Goal: Check status: Check status

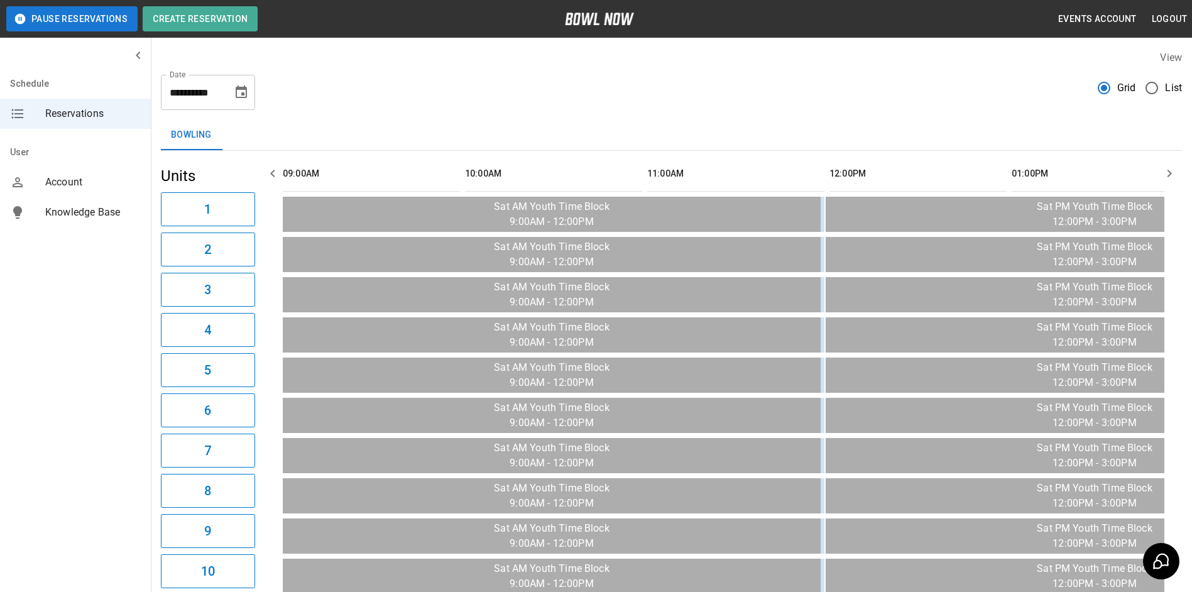
scroll to position [0, 1458]
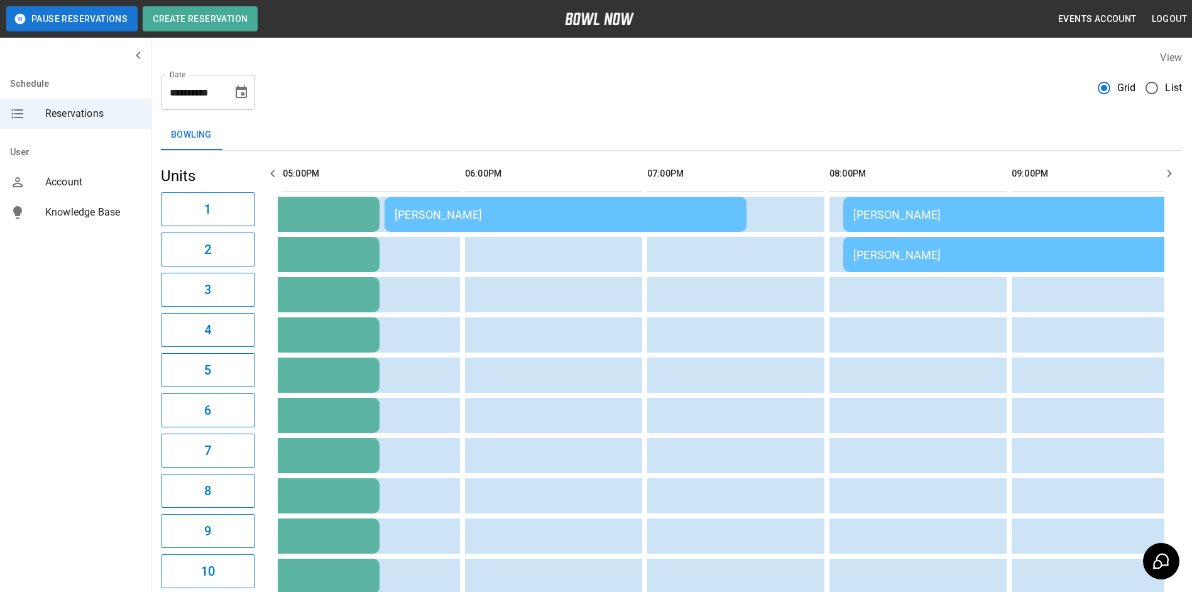
click at [463, 217] on div "[PERSON_NAME]" at bounding box center [566, 214] width 342 height 13
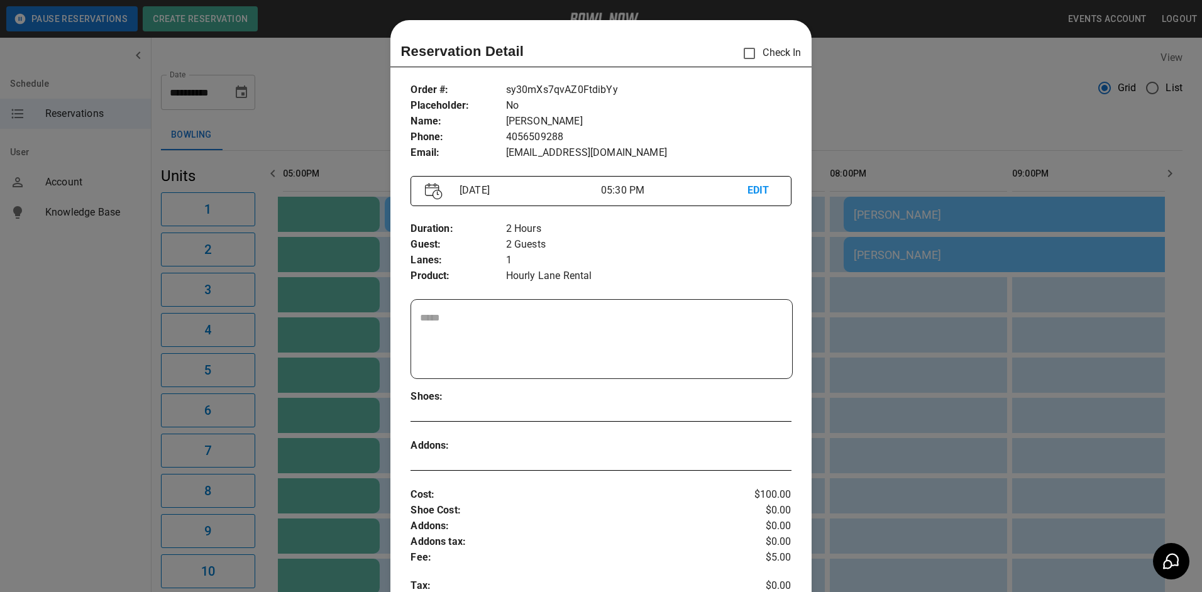
scroll to position [20, 0]
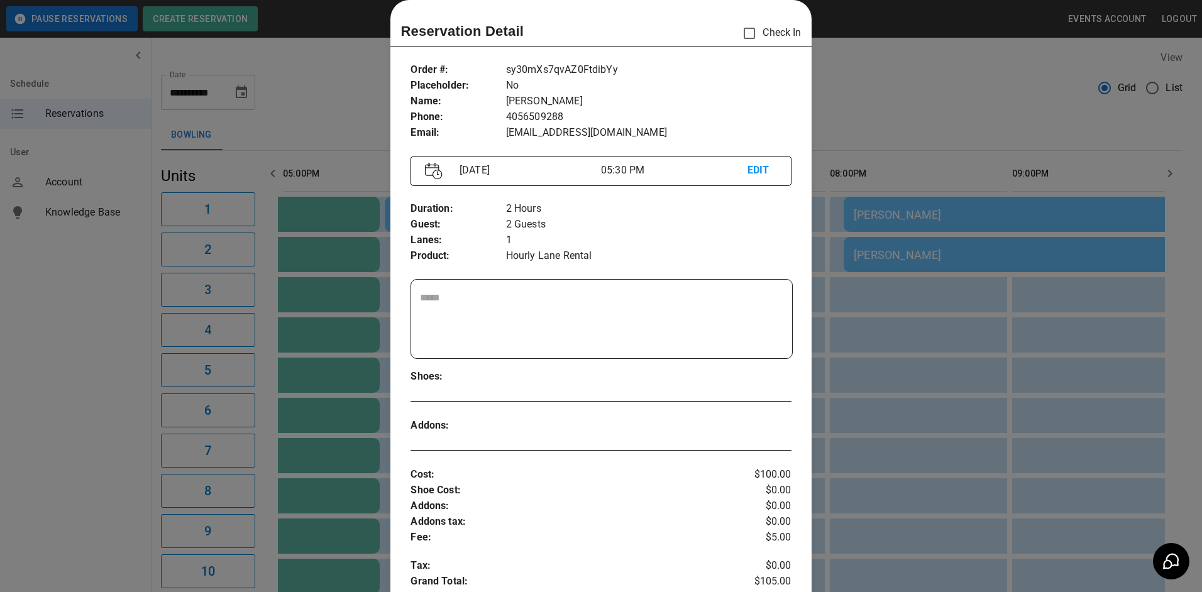
click at [348, 129] on div at bounding box center [601, 296] width 1202 height 592
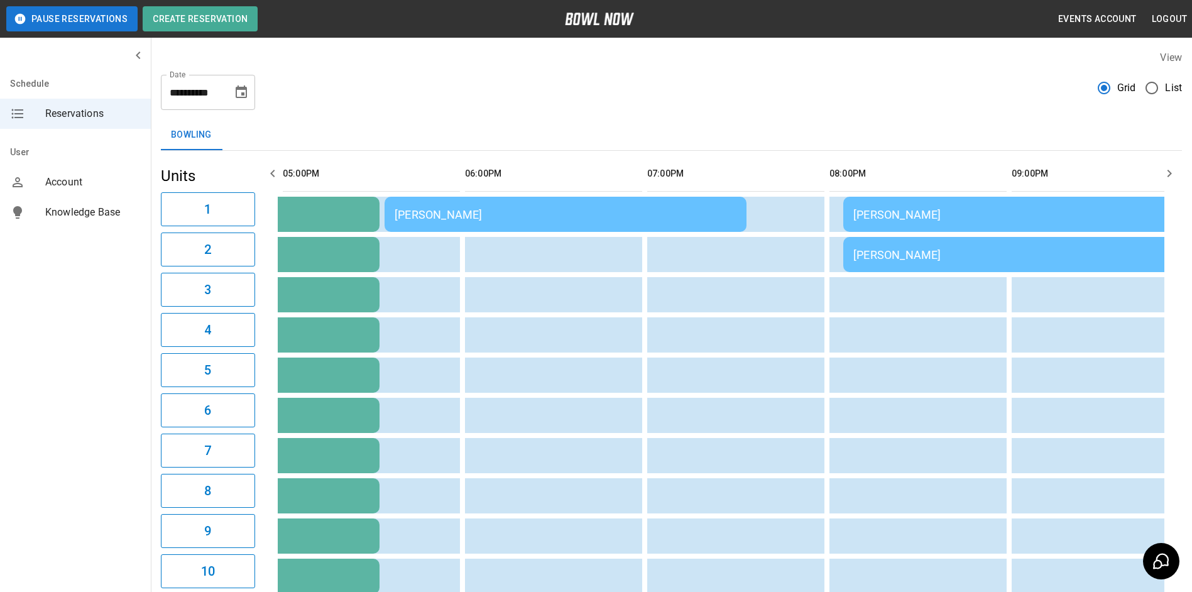
click at [1007, 224] on td "[PERSON_NAME]" at bounding box center [1025, 214] width 362 height 35
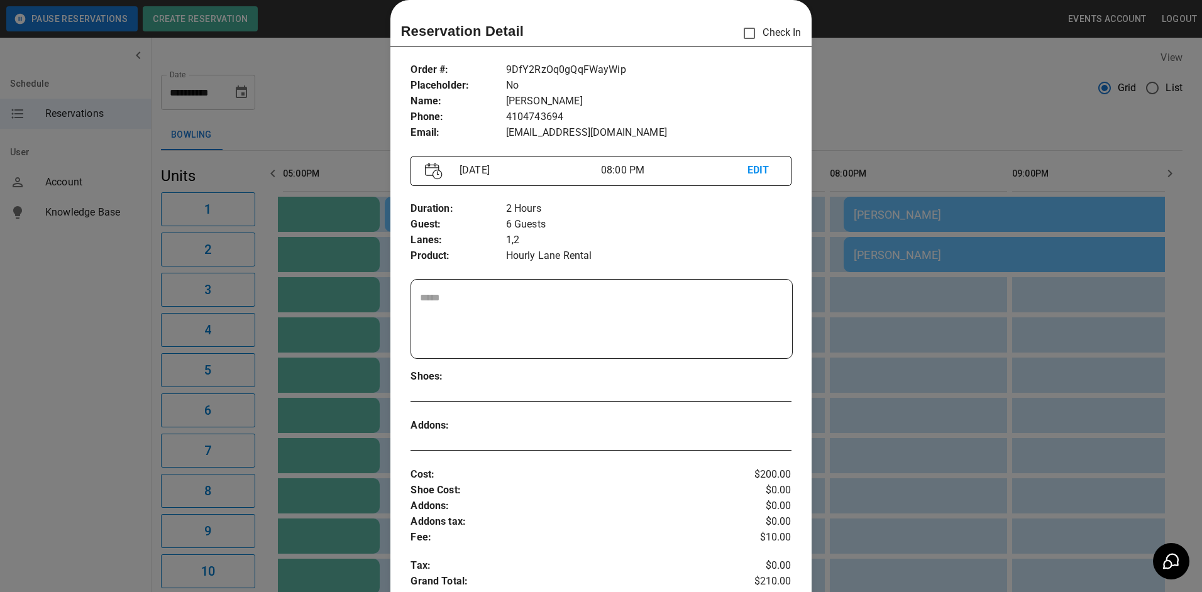
click at [946, 126] on div at bounding box center [601, 296] width 1202 height 592
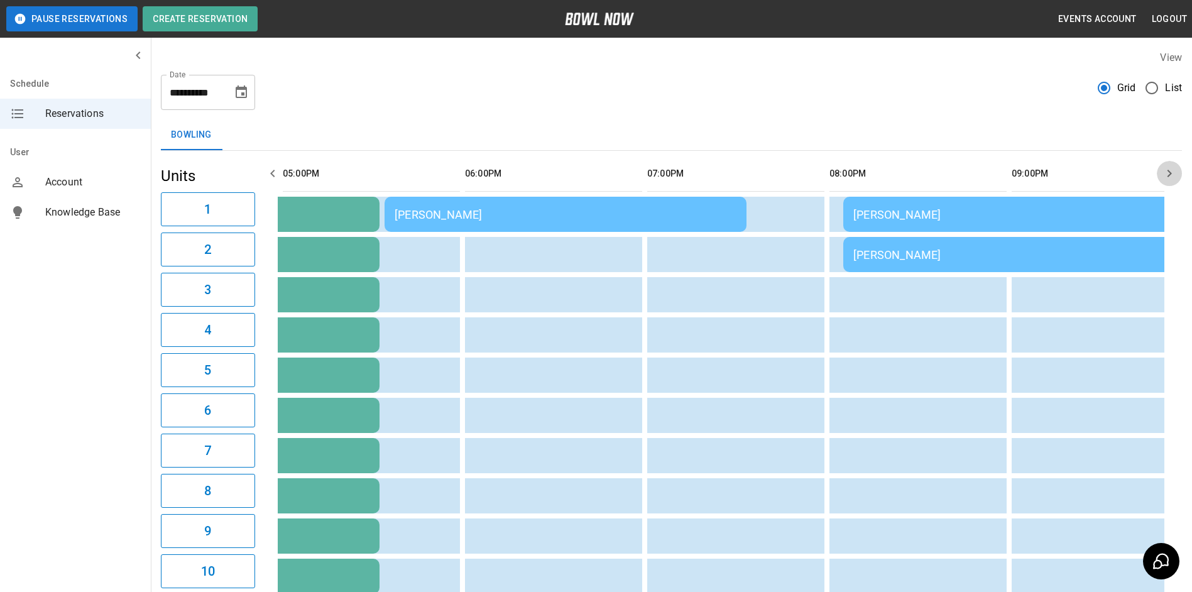
click at [1175, 177] on icon "button" at bounding box center [1169, 173] width 15 height 15
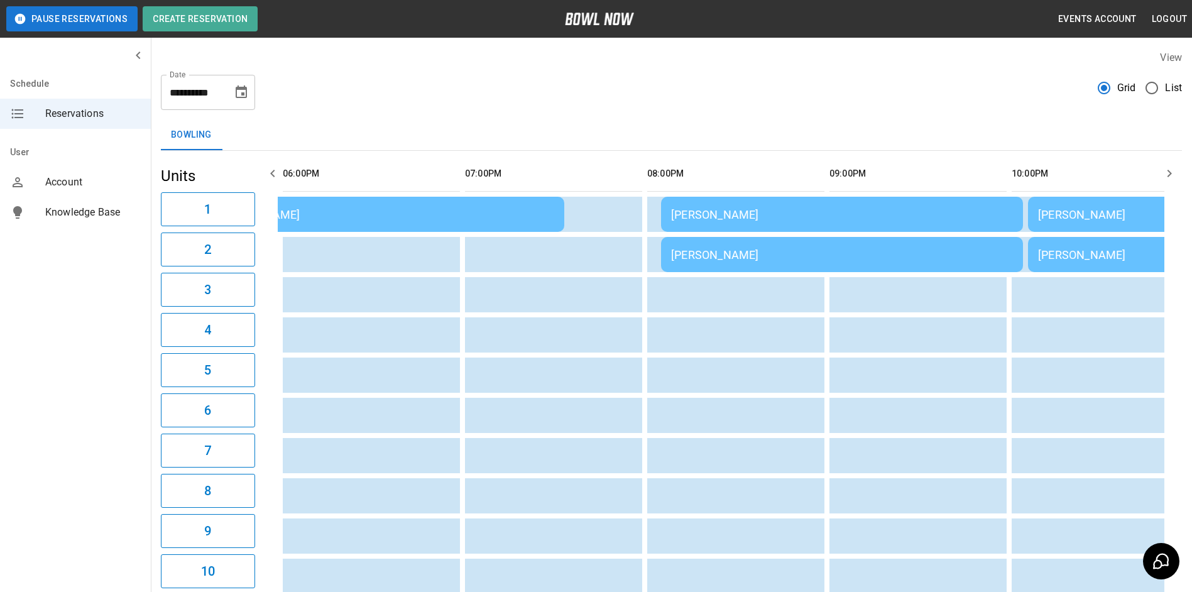
click at [1175, 176] on icon "button" at bounding box center [1169, 173] width 15 height 15
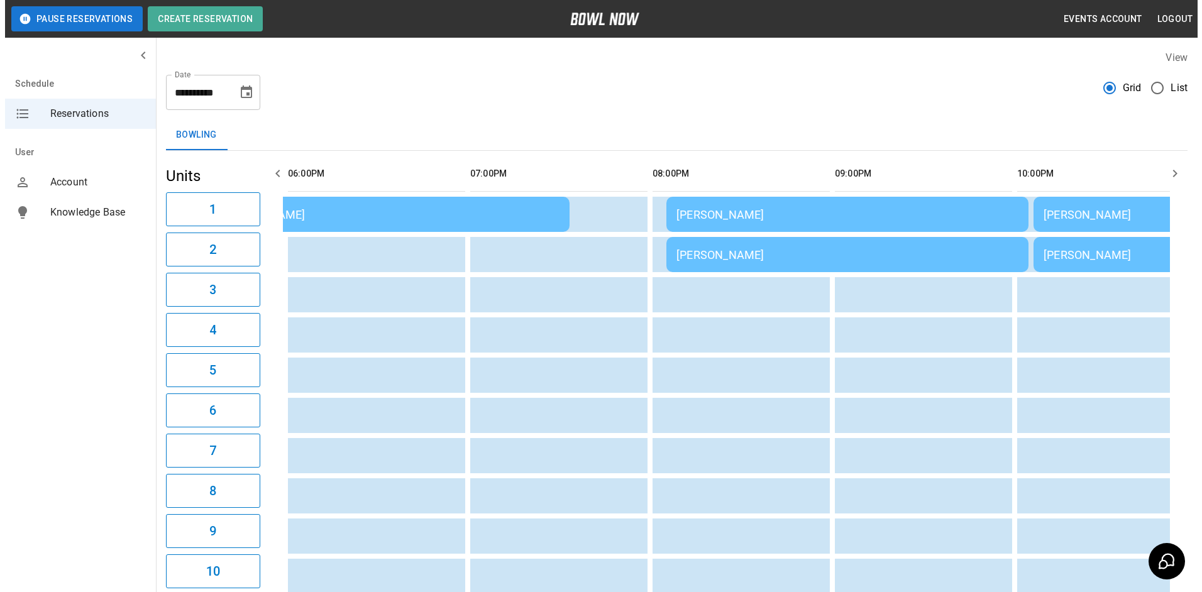
scroll to position [0, 1823]
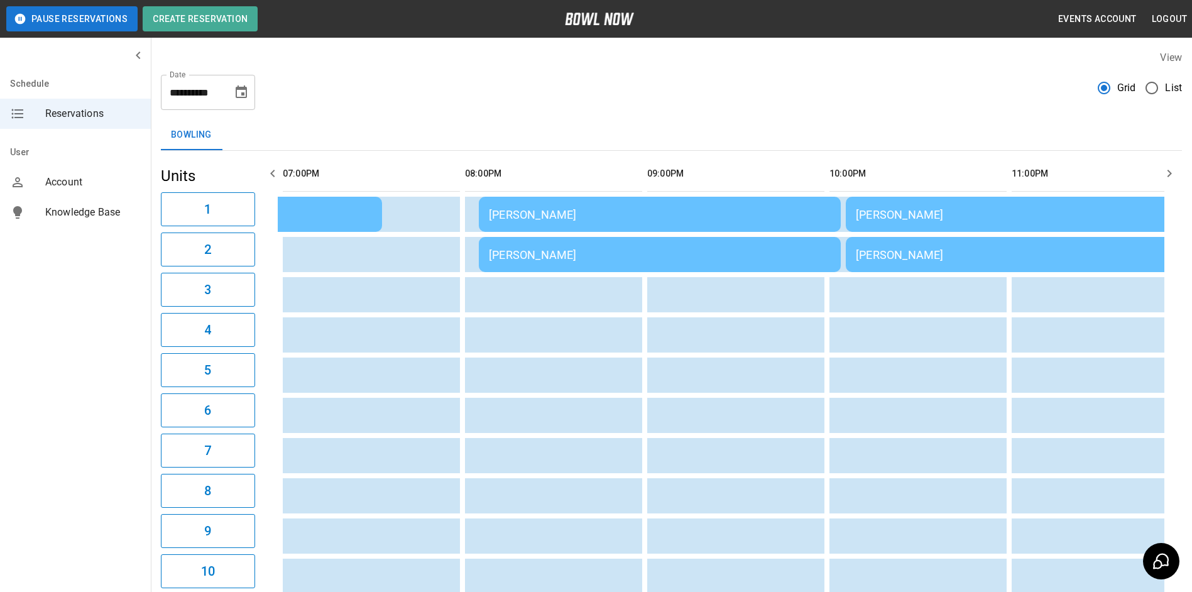
click at [791, 206] on td "[PERSON_NAME]" at bounding box center [660, 214] width 362 height 35
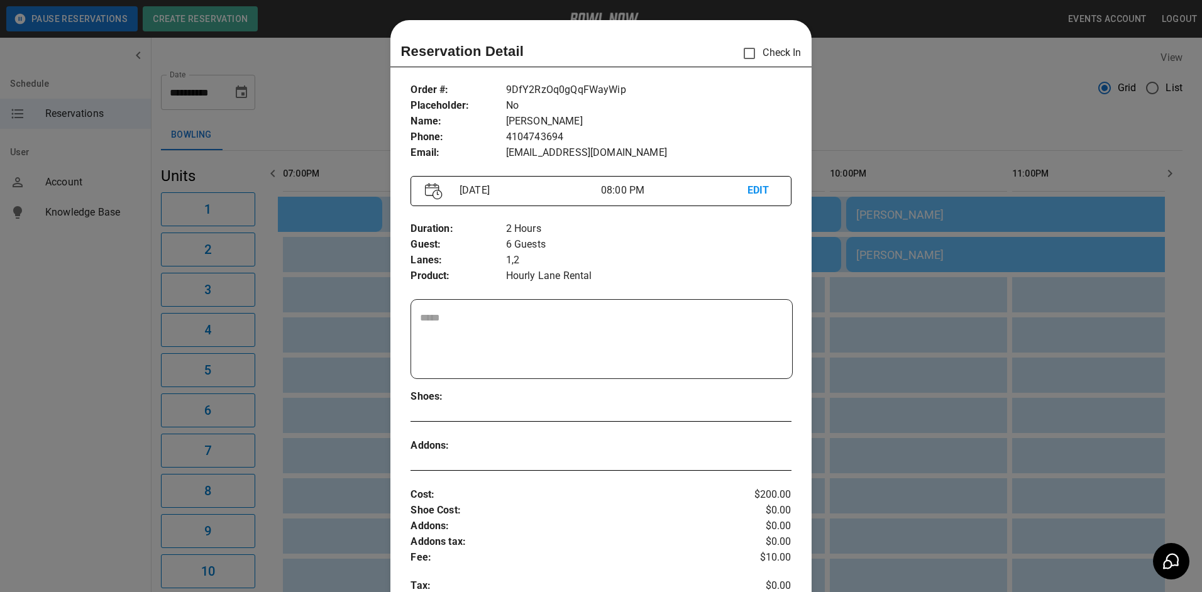
scroll to position [20, 0]
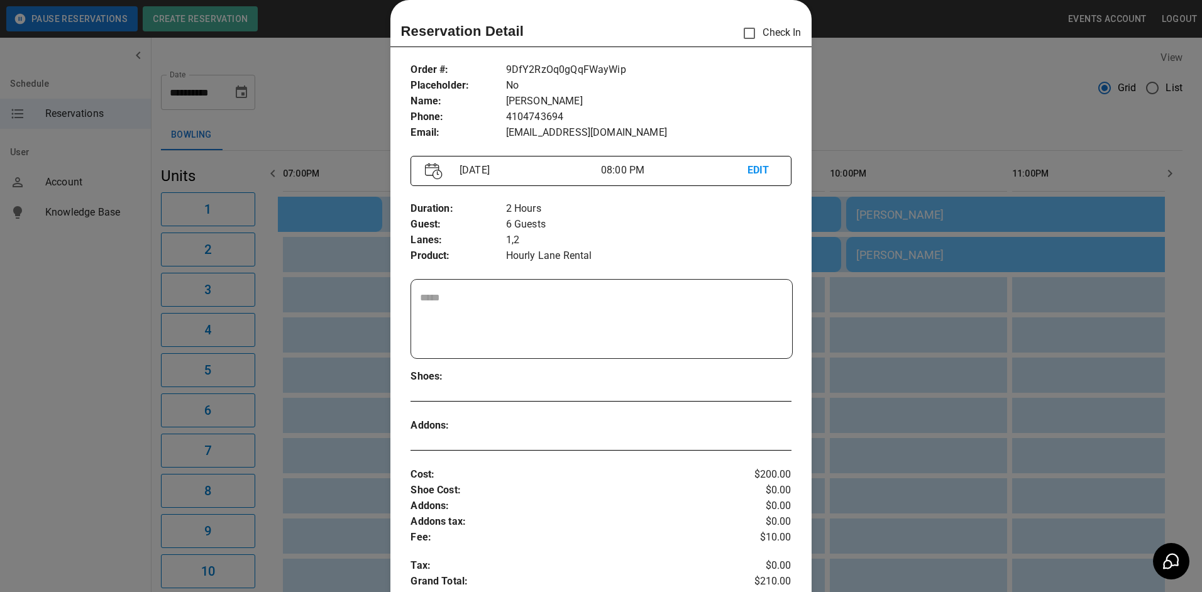
click at [942, 212] on div at bounding box center [601, 296] width 1202 height 592
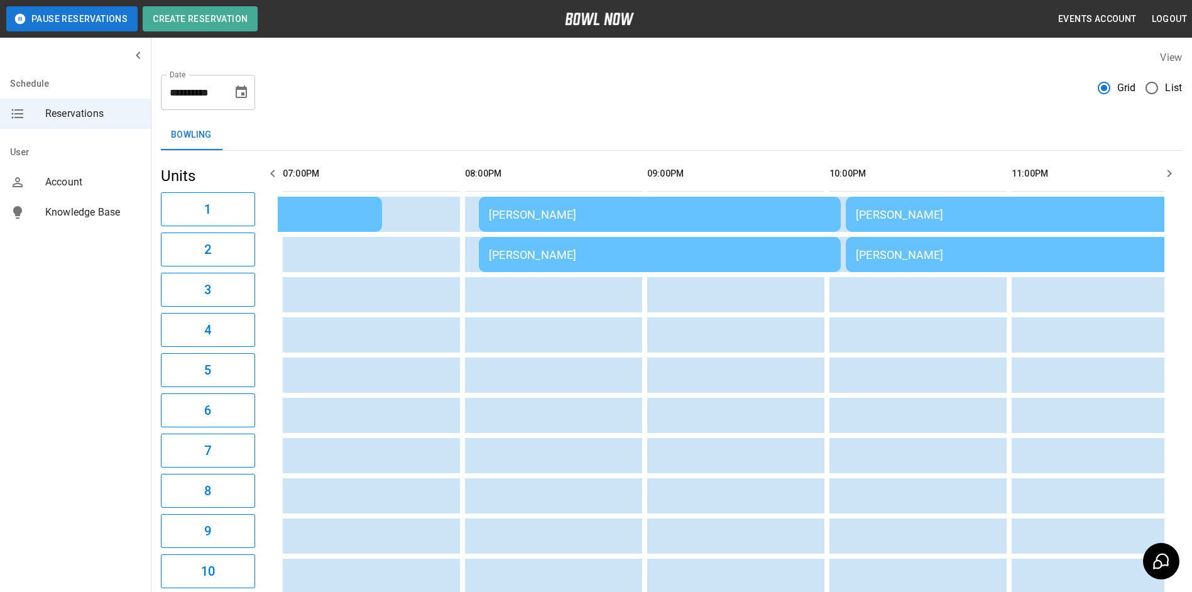
click at [943, 215] on div "[PERSON_NAME]" at bounding box center [1027, 214] width 342 height 13
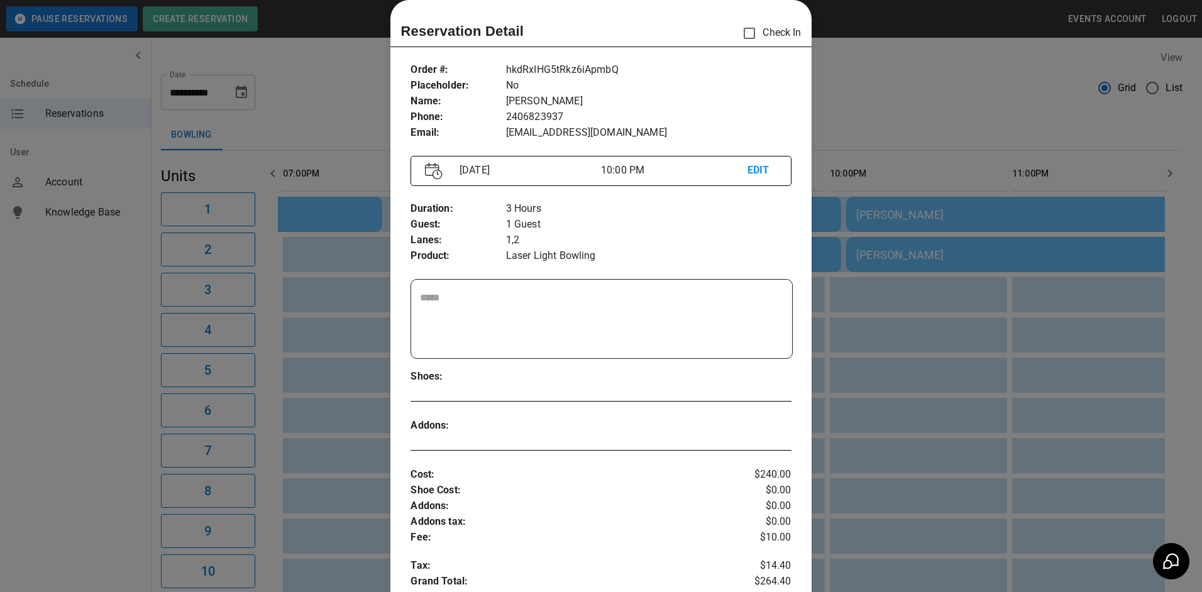
click at [961, 212] on div at bounding box center [601, 296] width 1202 height 592
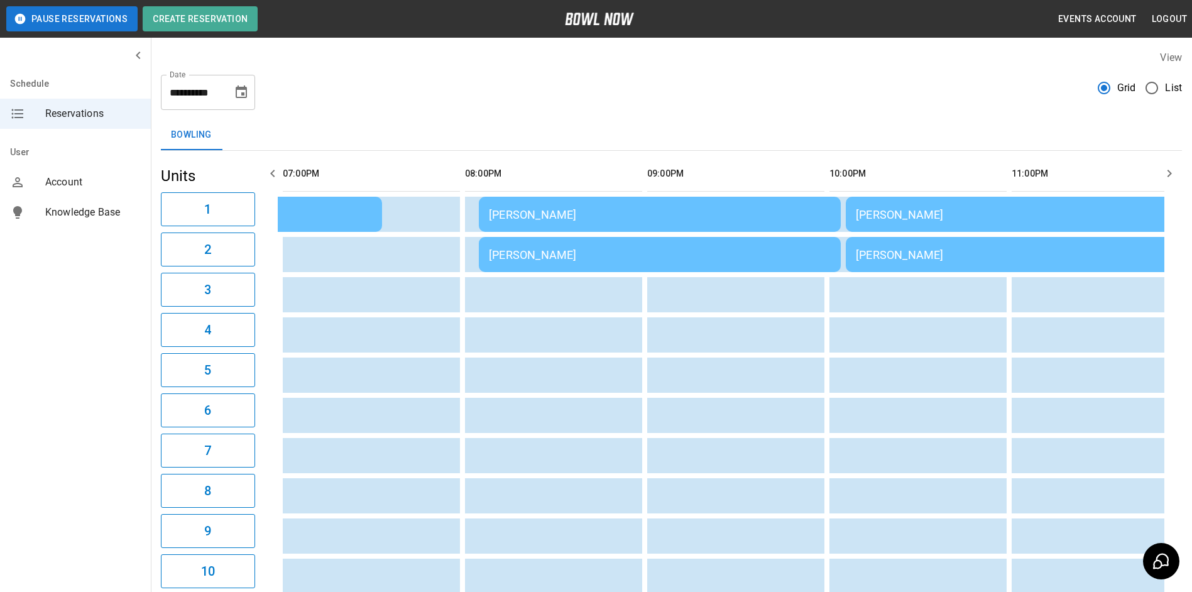
click at [281, 180] on button "button" at bounding box center [272, 173] width 25 height 25
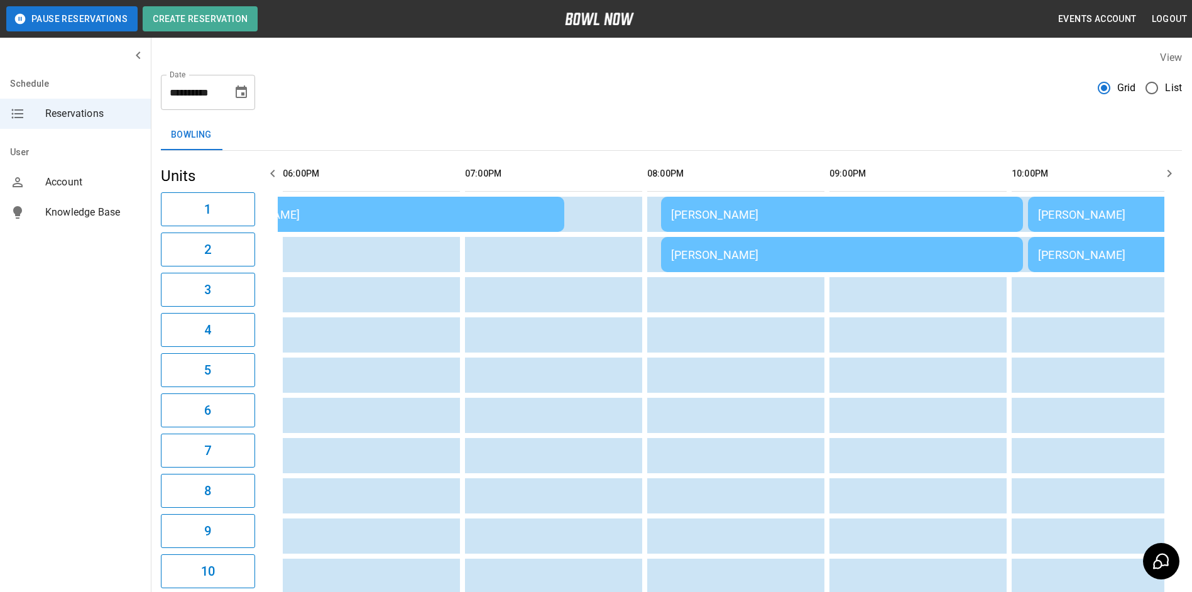
click at [282, 181] on button "button" at bounding box center [272, 173] width 25 height 25
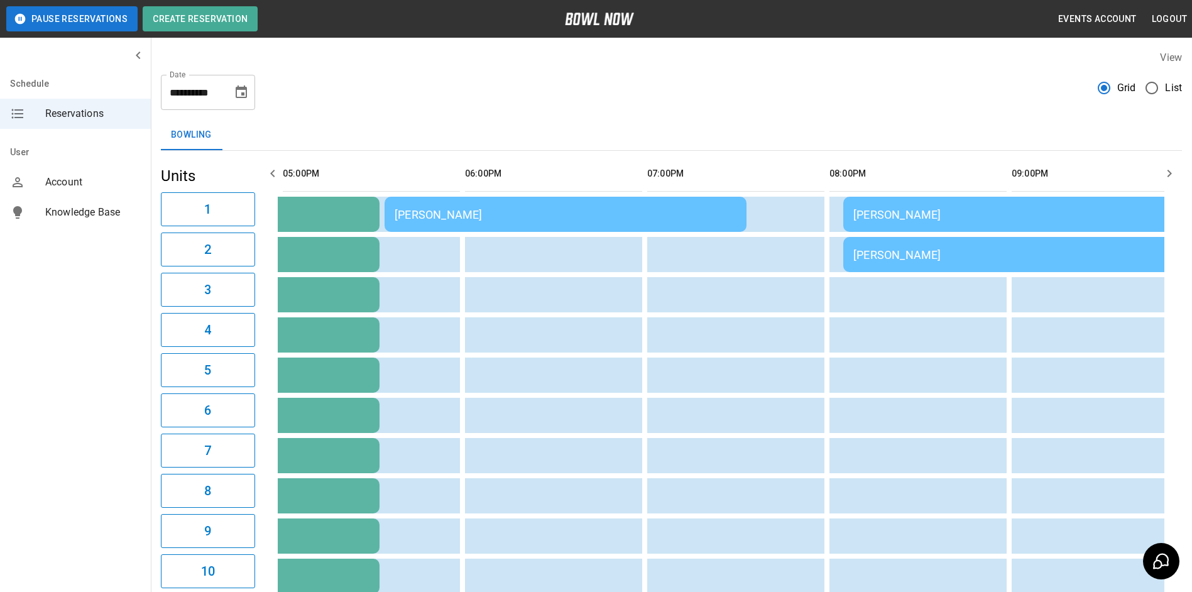
click at [280, 180] on button "button" at bounding box center [272, 173] width 25 height 25
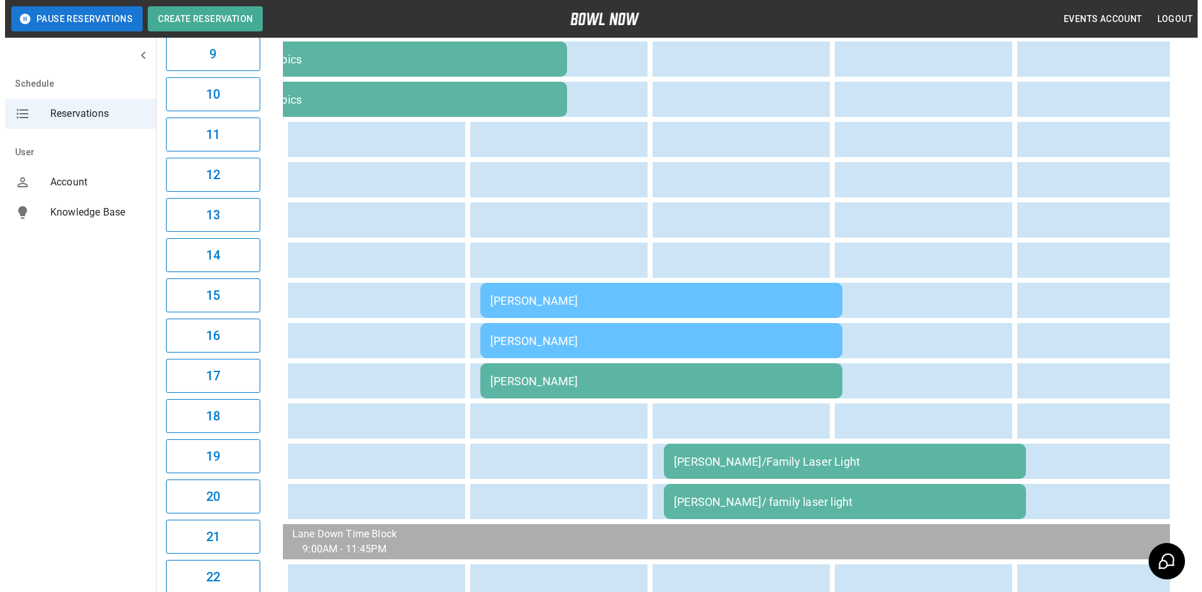
scroll to position [577, 0]
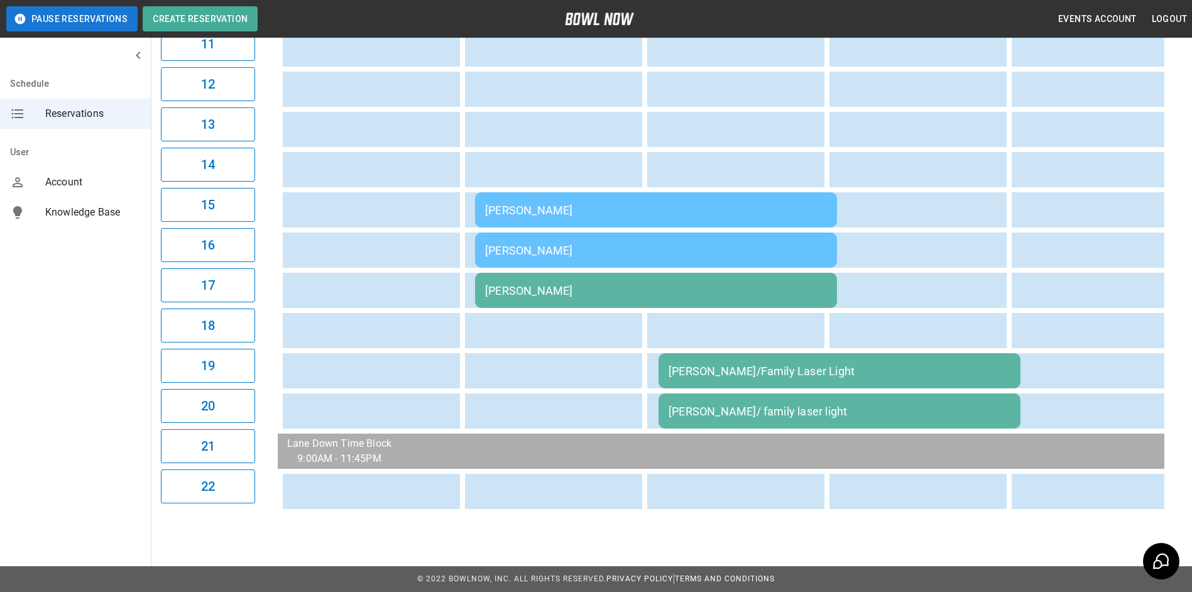
click at [756, 405] on div "[PERSON_NAME]/ family laser light" at bounding box center [840, 411] width 342 height 13
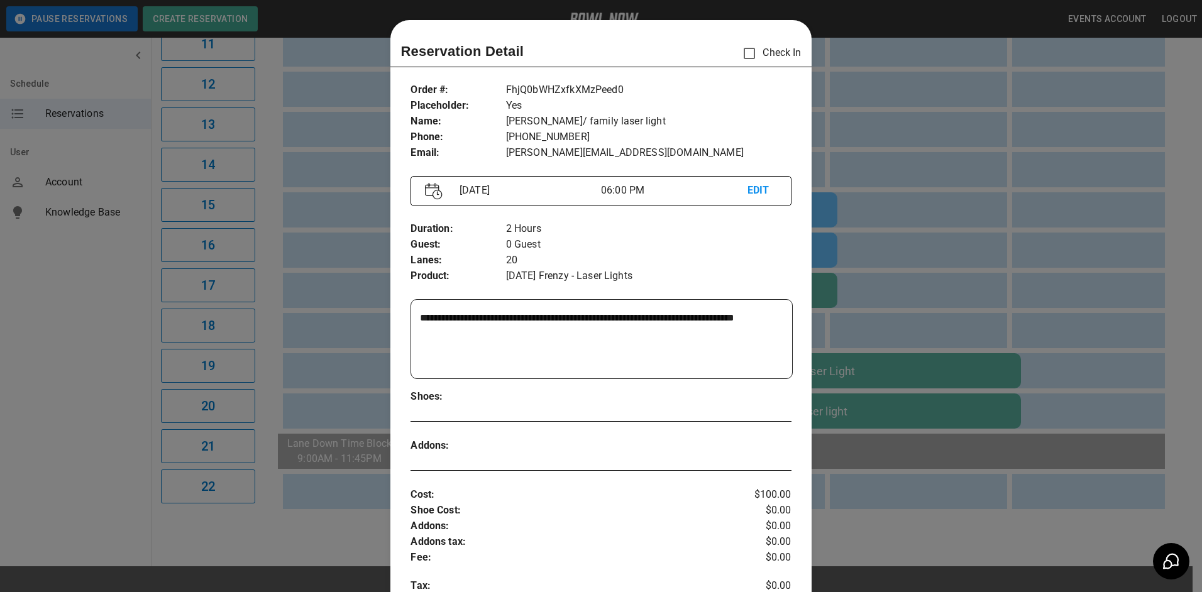
scroll to position [20, 0]
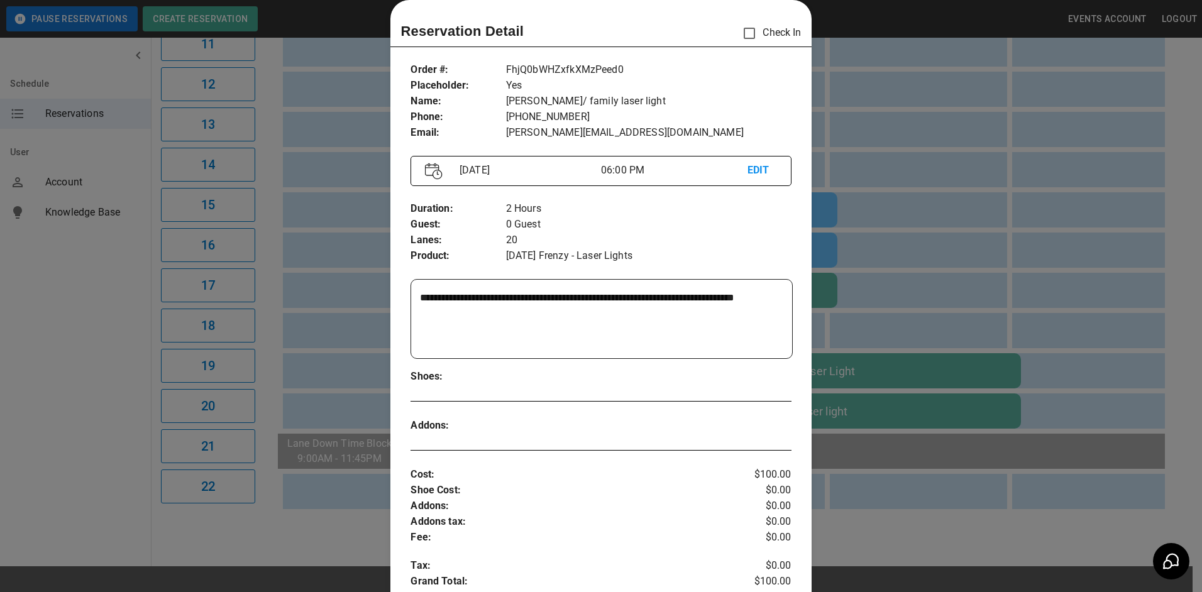
click at [920, 468] on div at bounding box center [601, 296] width 1202 height 592
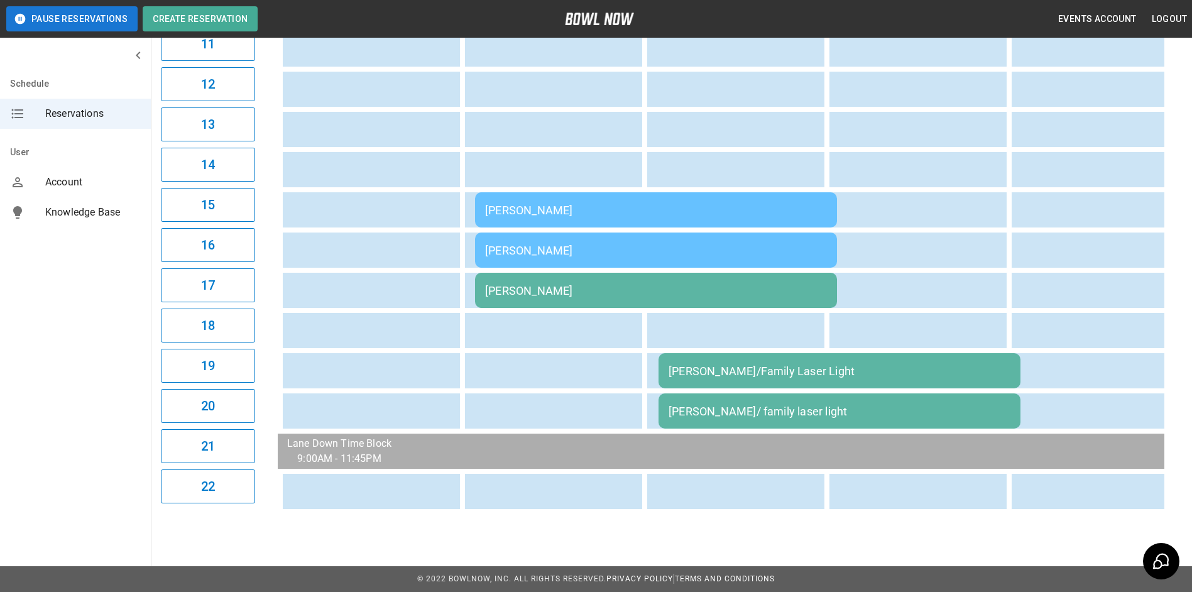
click at [717, 204] on div "[PERSON_NAME]" at bounding box center [656, 210] width 342 height 13
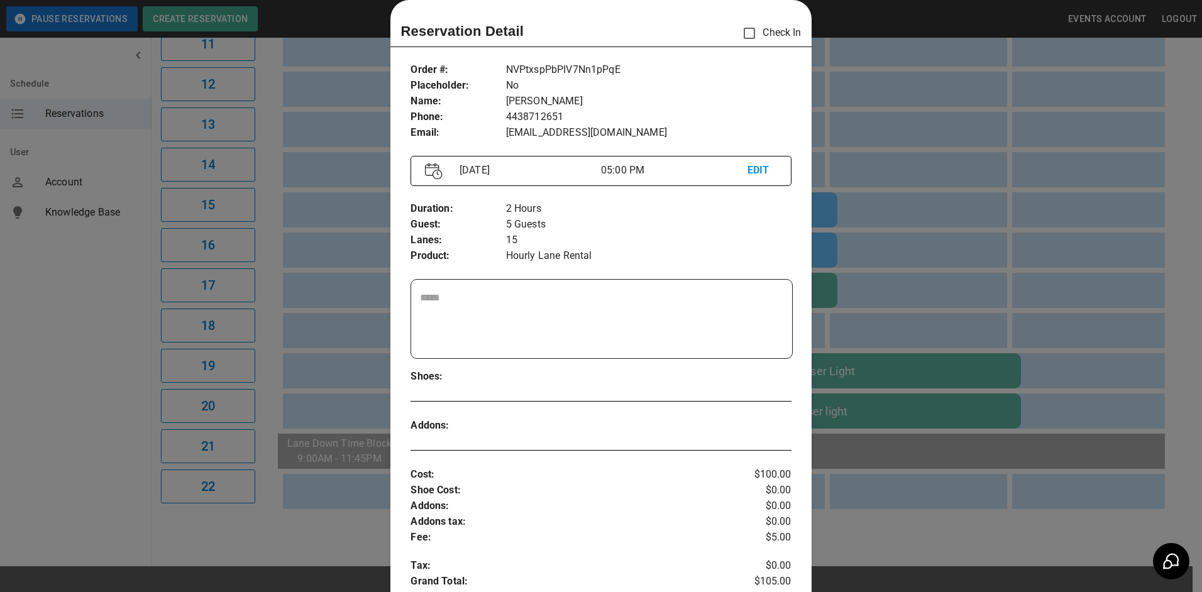
click at [915, 214] on div at bounding box center [601, 296] width 1202 height 592
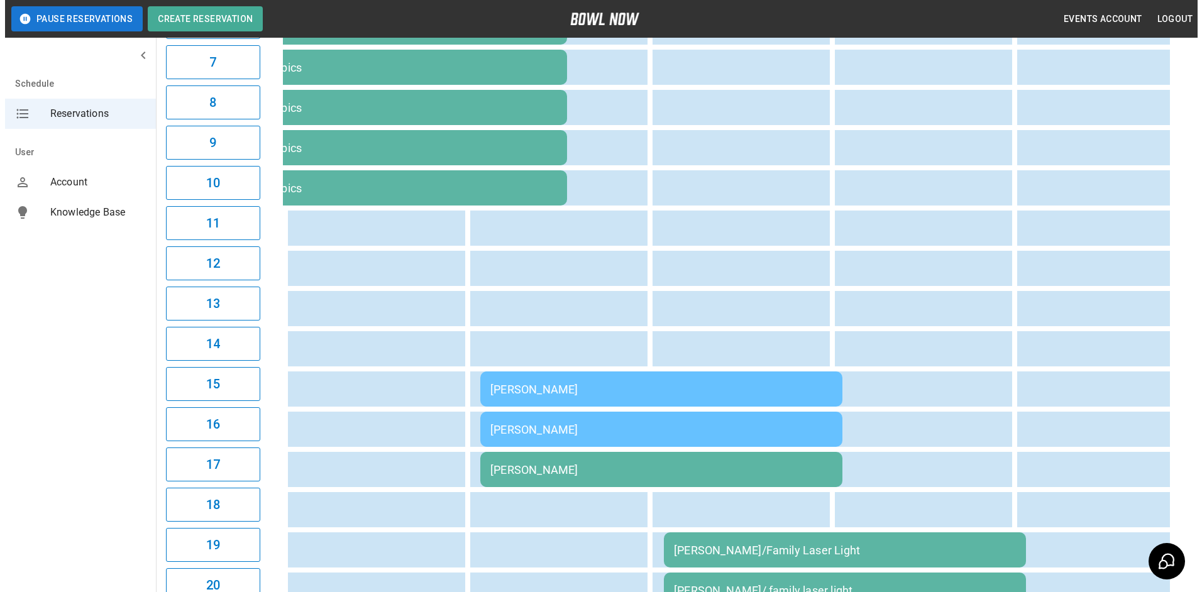
scroll to position [577, 0]
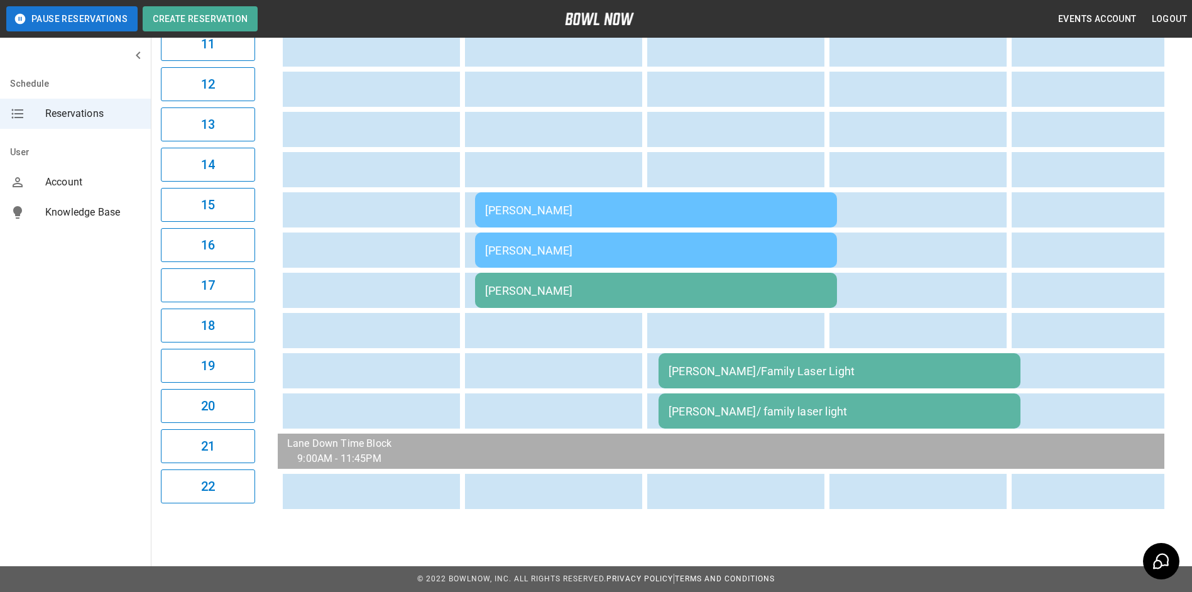
click at [743, 204] on div "[PERSON_NAME]" at bounding box center [656, 210] width 342 height 13
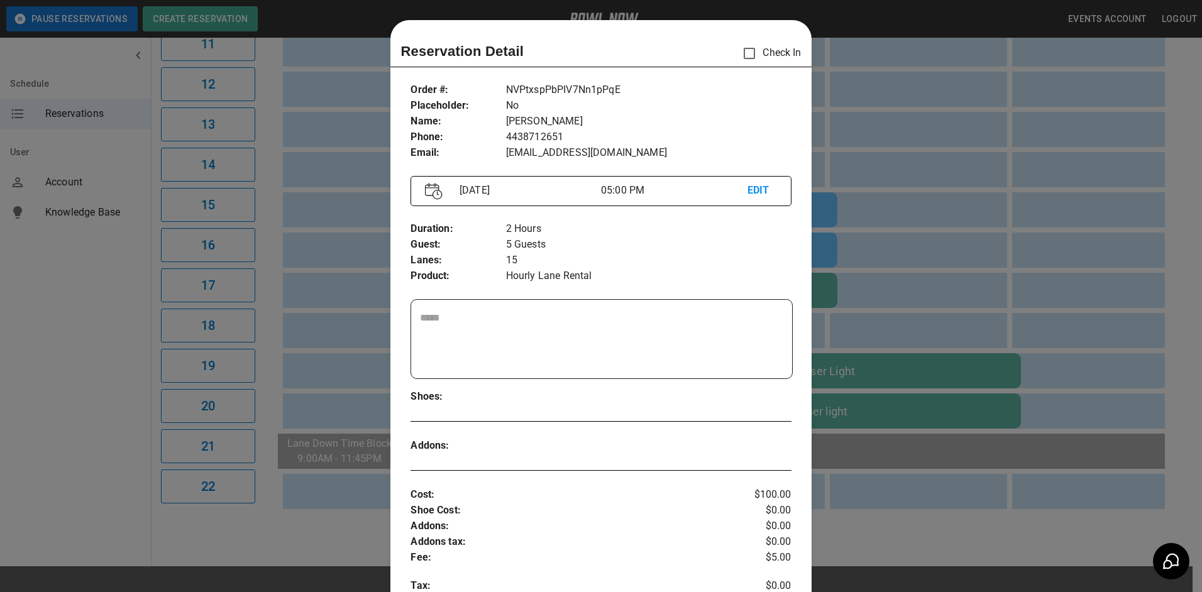
scroll to position [20, 0]
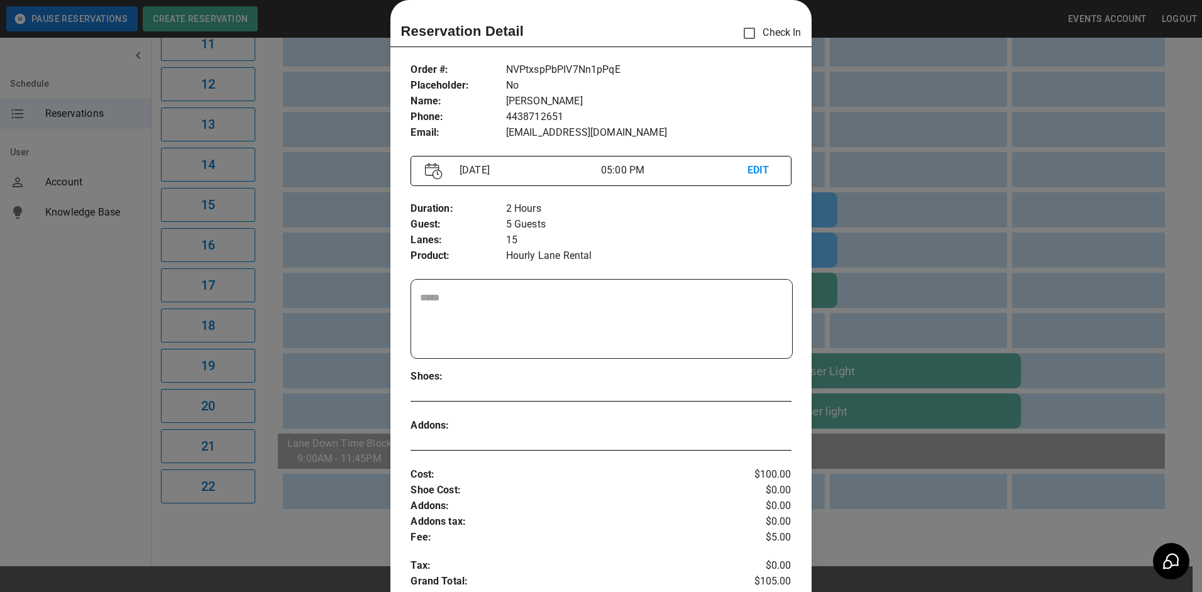
click at [933, 188] on div at bounding box center [601, 296] width 1202 height 592
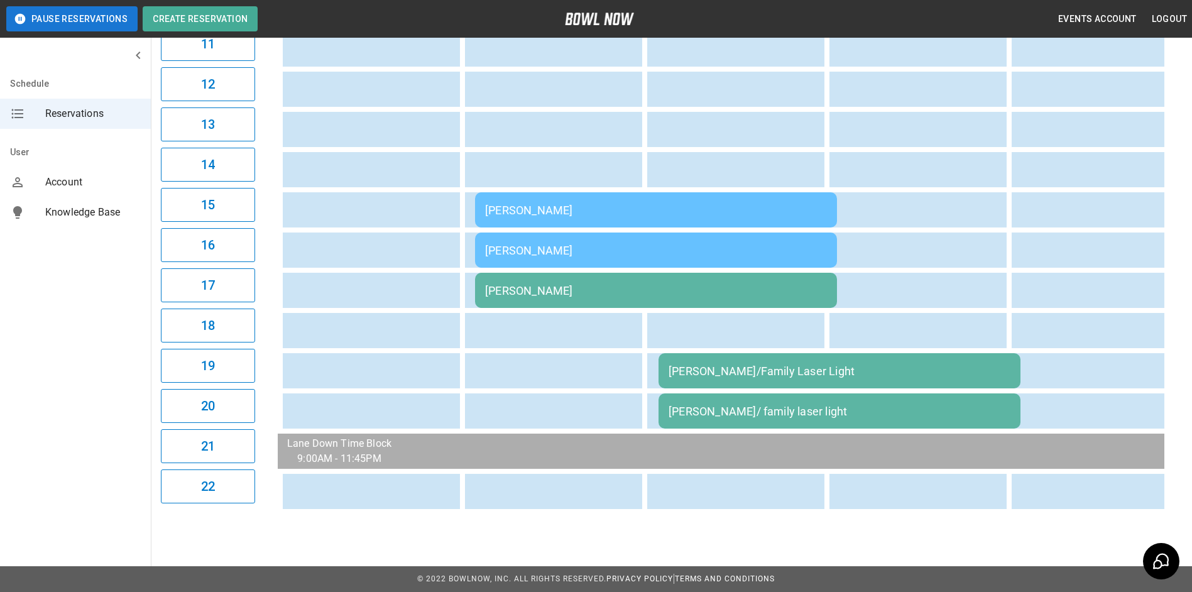
click at [770, 245] on div "[PERSON_NAME]" at bounding box center [656, 250] width 342 height 13
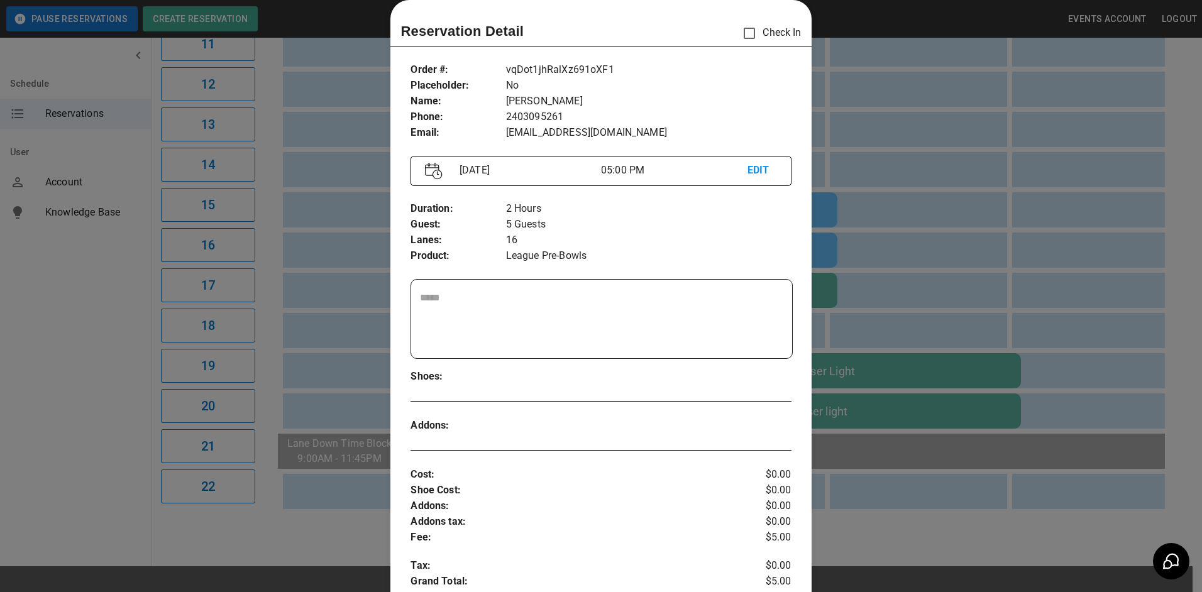
click at [918, 259] on div at bounding box center [601, 296] width 1202 height 592
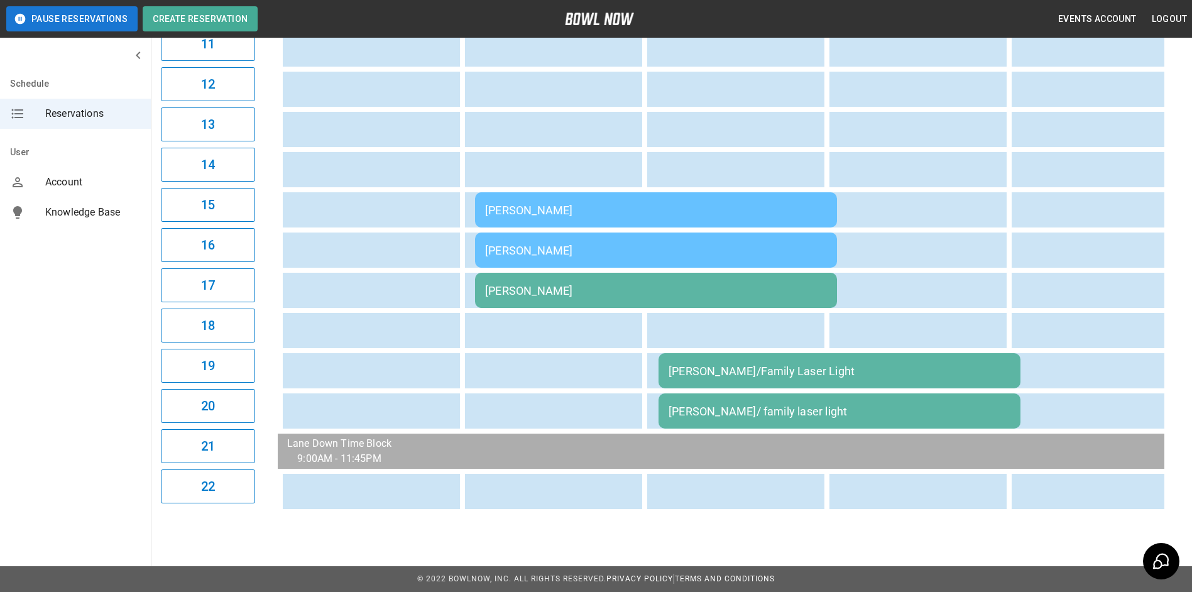
click at [805, 273] on td "[PERSON_NAME]" at bounding box center [656, 290] width 362 height 35
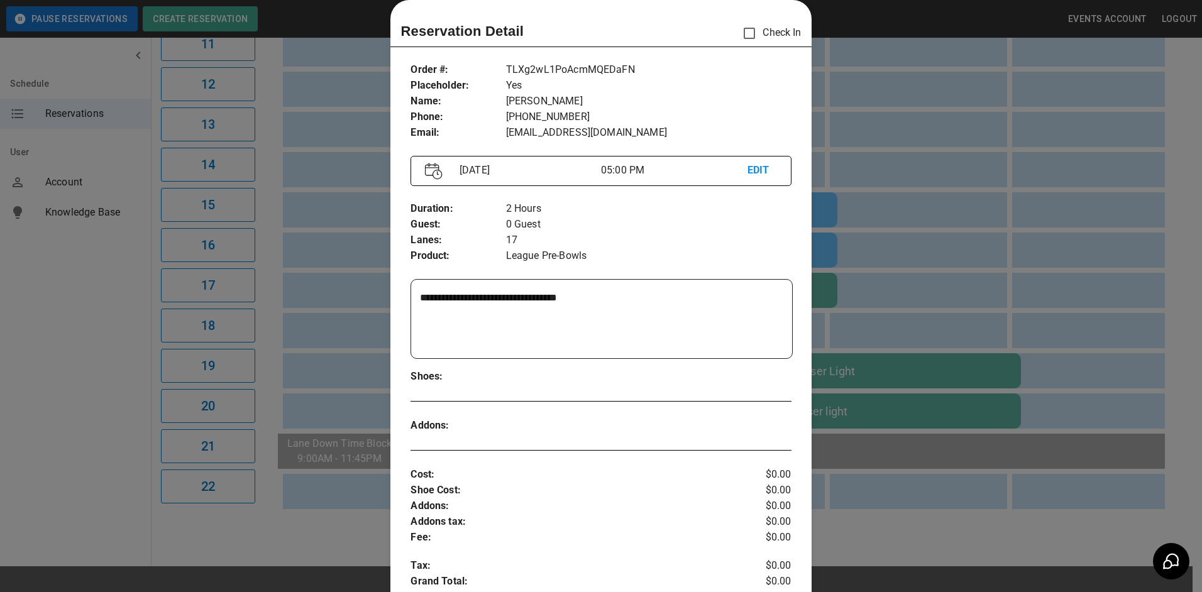
click at [930, 258] on div at bounding box center [601, 296] width 1202 height 592
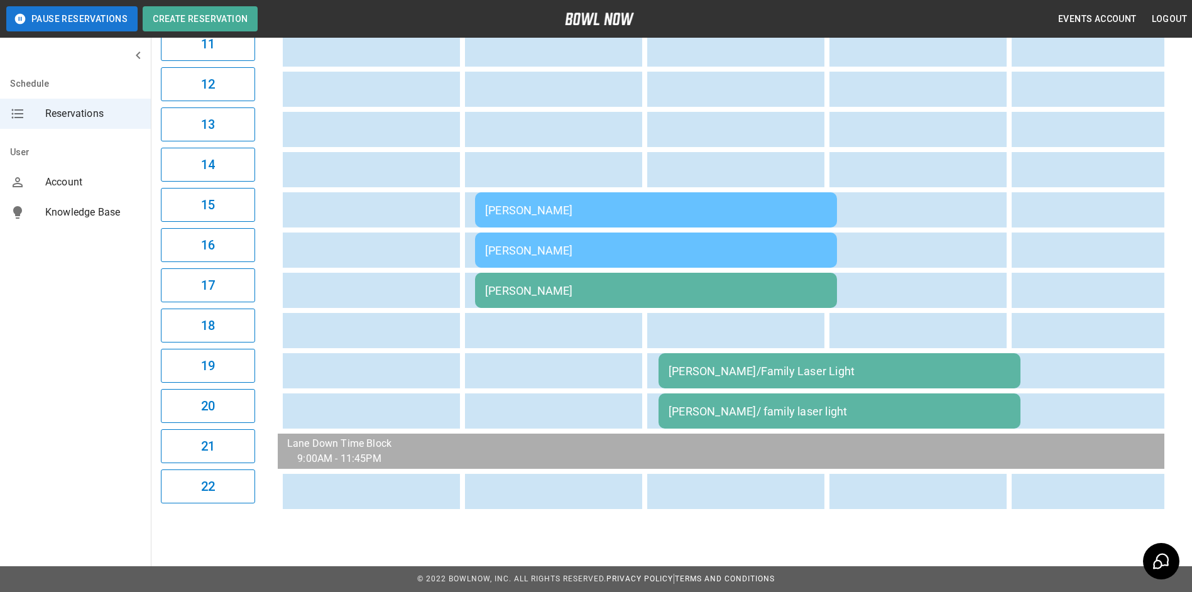
click at [813, 248] on td "[PERSON_NAME]" at bounding box center [656, 250] width 362 height 35
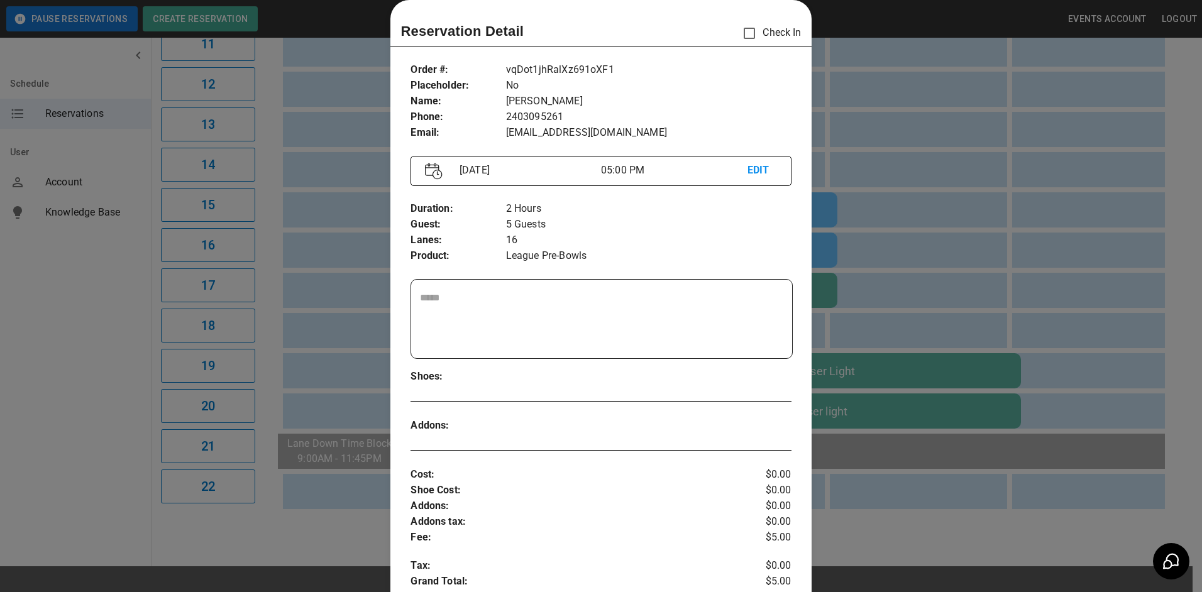
click at [890, 248] on div at bounding box center [601, 296] width 1202 height 592
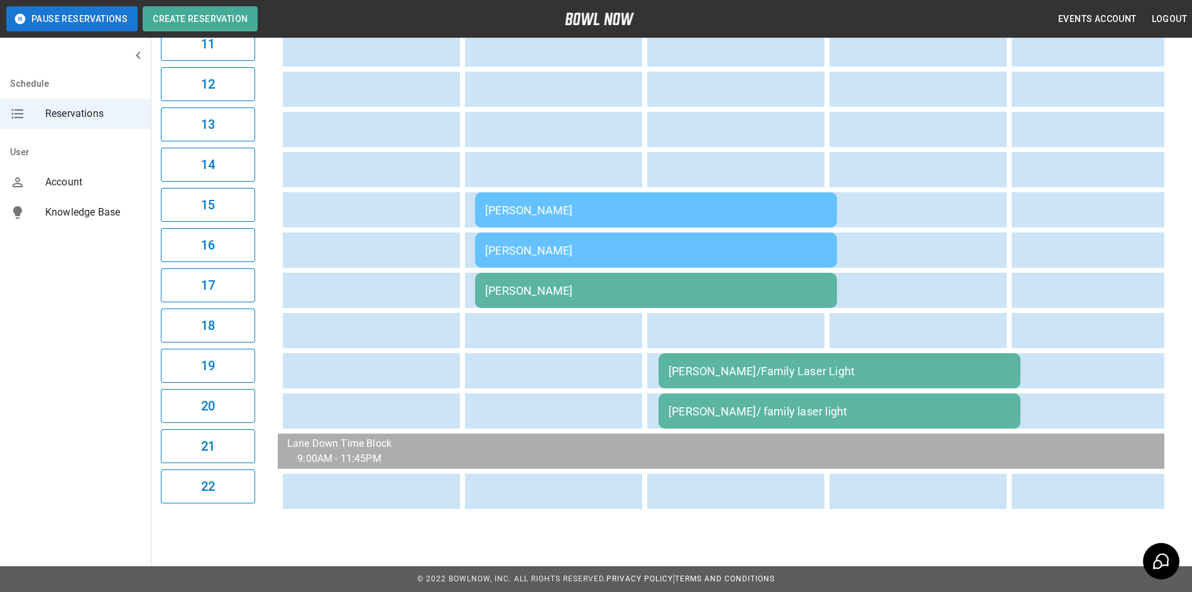
click at [863, 365] on div "[PERSON_NAME]/Family Laser Light" at bounding box center [840, 371] width 342 height 13
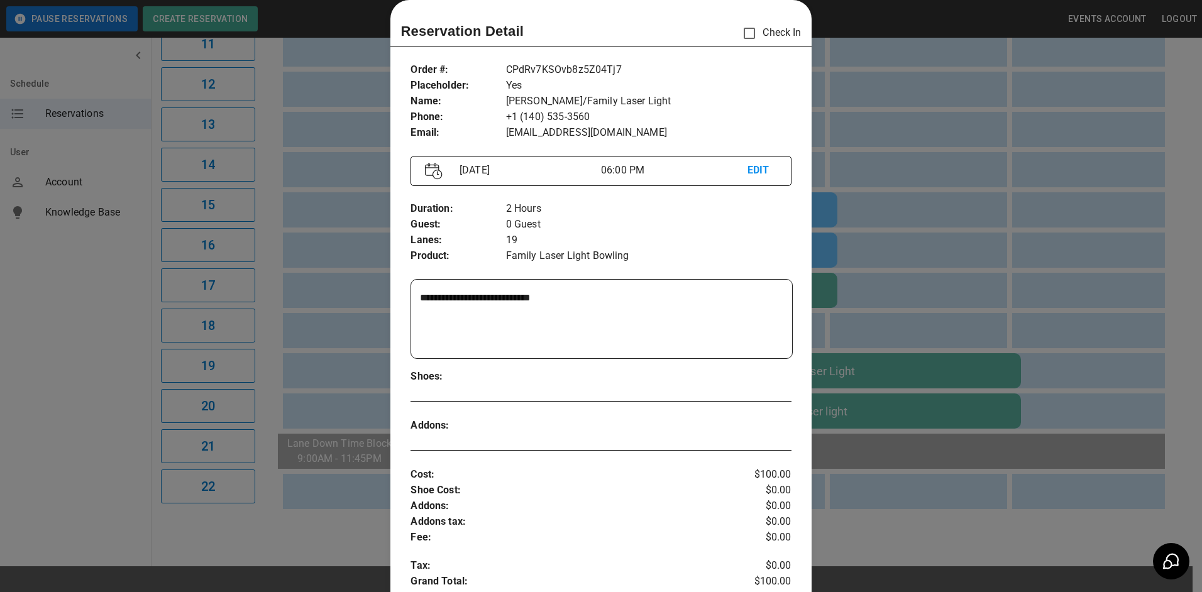
click at [867, 403] on div at bounding box center [601, 296] width 1202 height 592
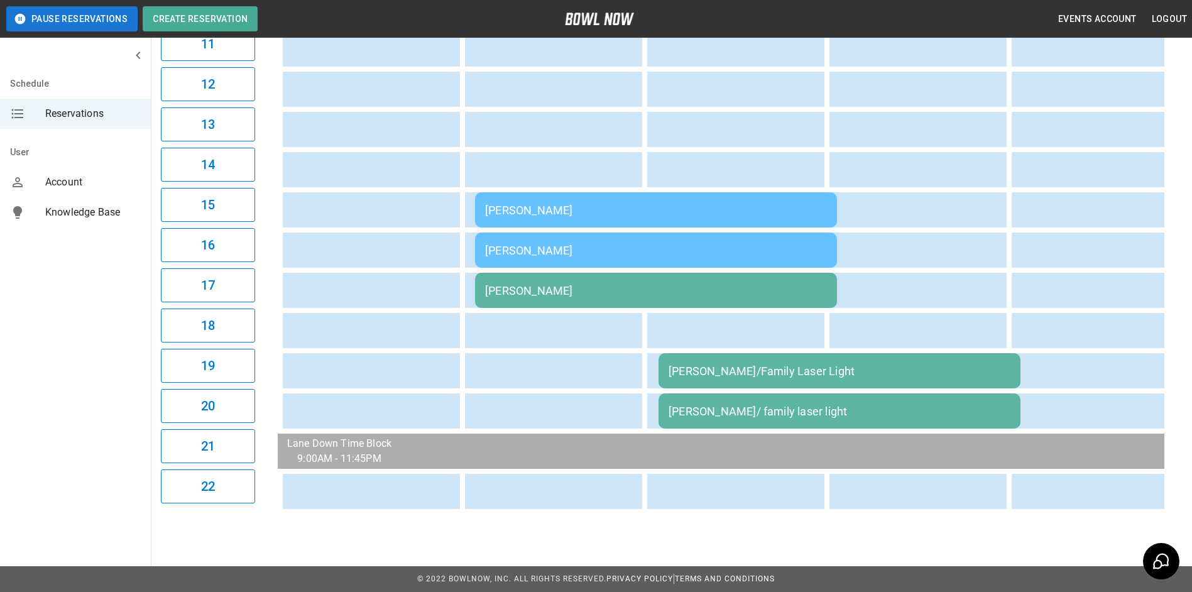
click at [867, 405] on div "[PERSON_NAME]/ family laser light" at bounding box center [840, 411] width 342 height 13
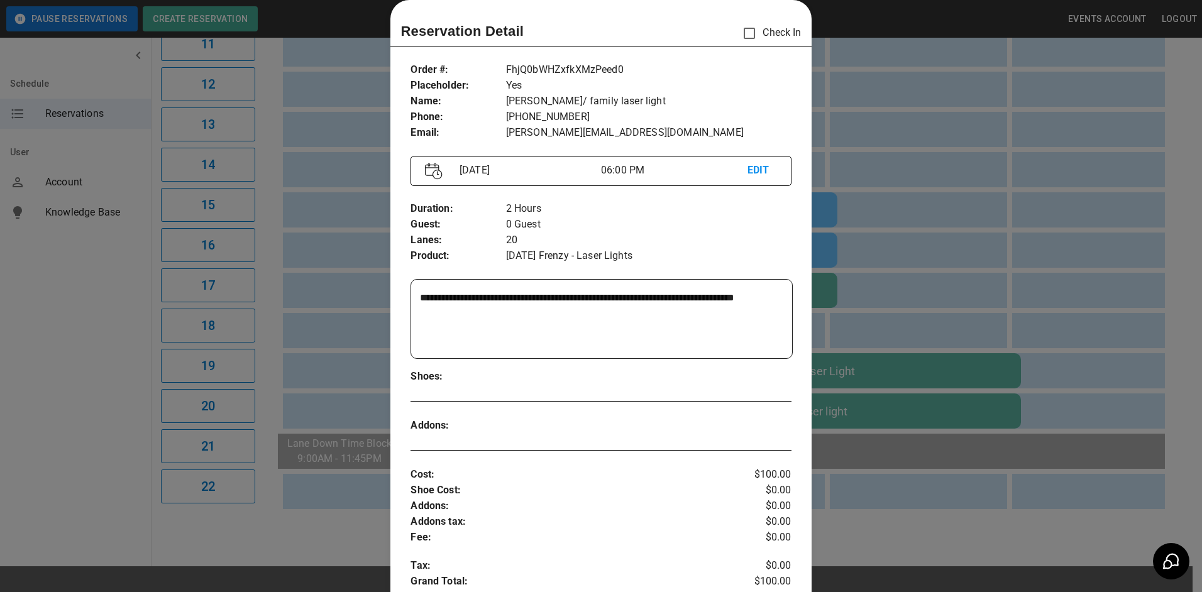
click at [891, 388] on div at bounding box center [601, 296] width 1202 height 592
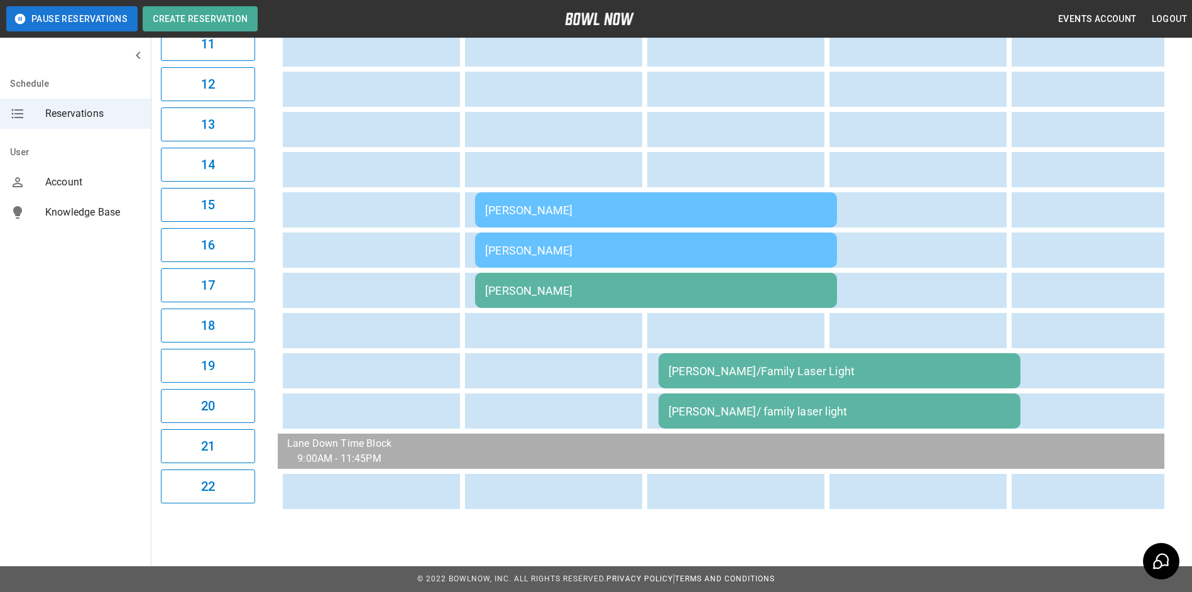
click at [891, 393] on td "[PERSON_NAME]/ family laser light" at bounding box center [840, 410] width 362 height 35
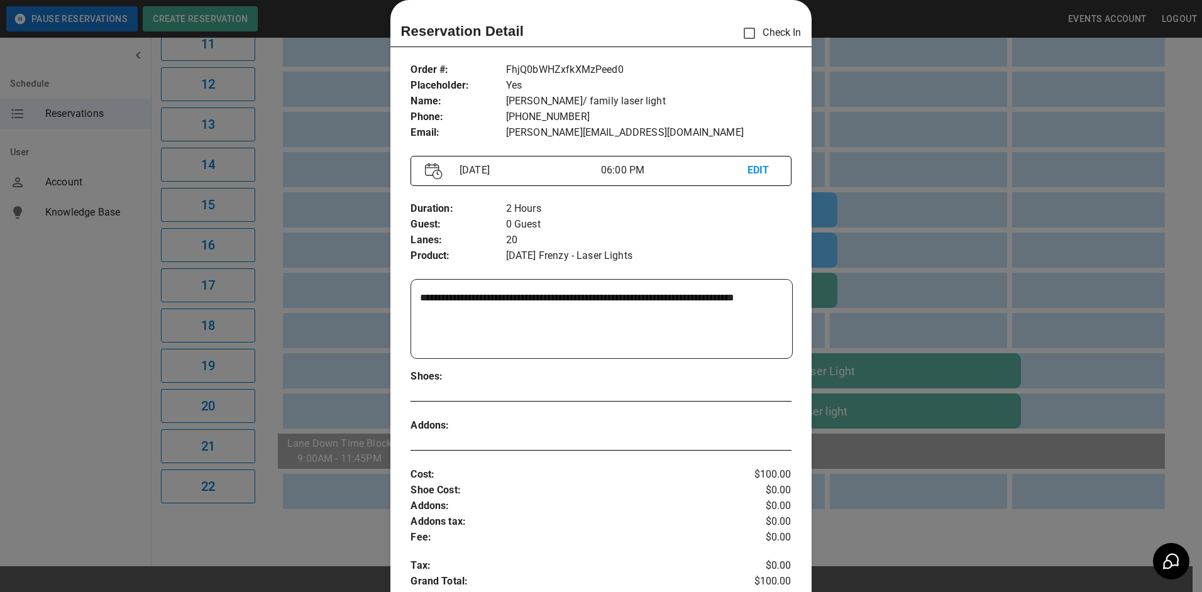
click at [891, 388] on div at bounding box center [601, 296] width 1202 height 592
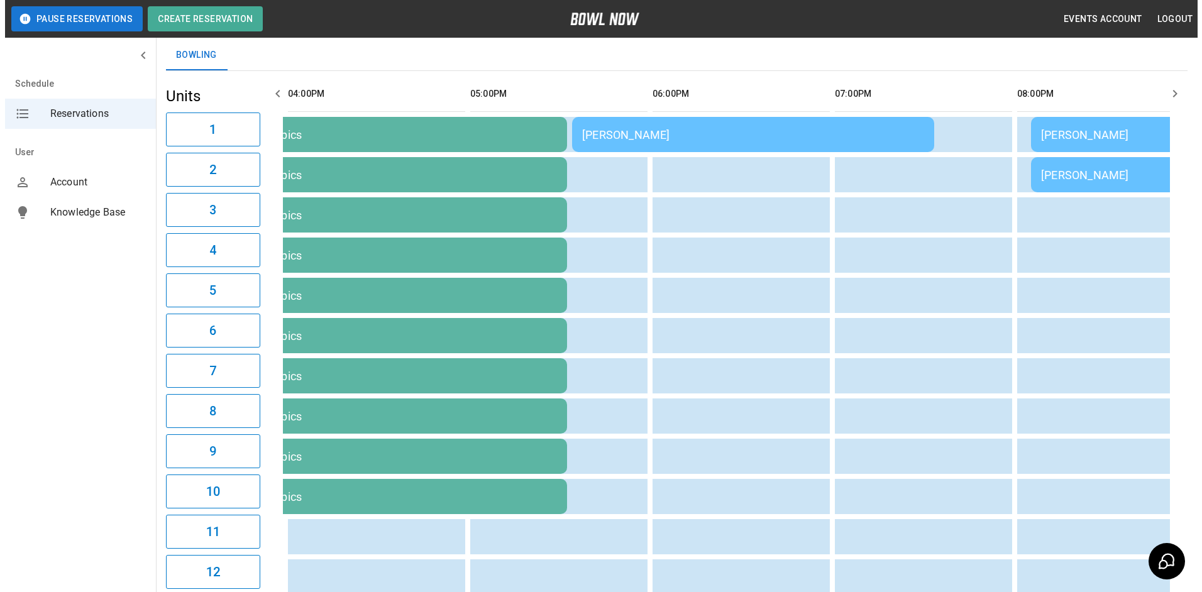
scroll to position [0, 0]
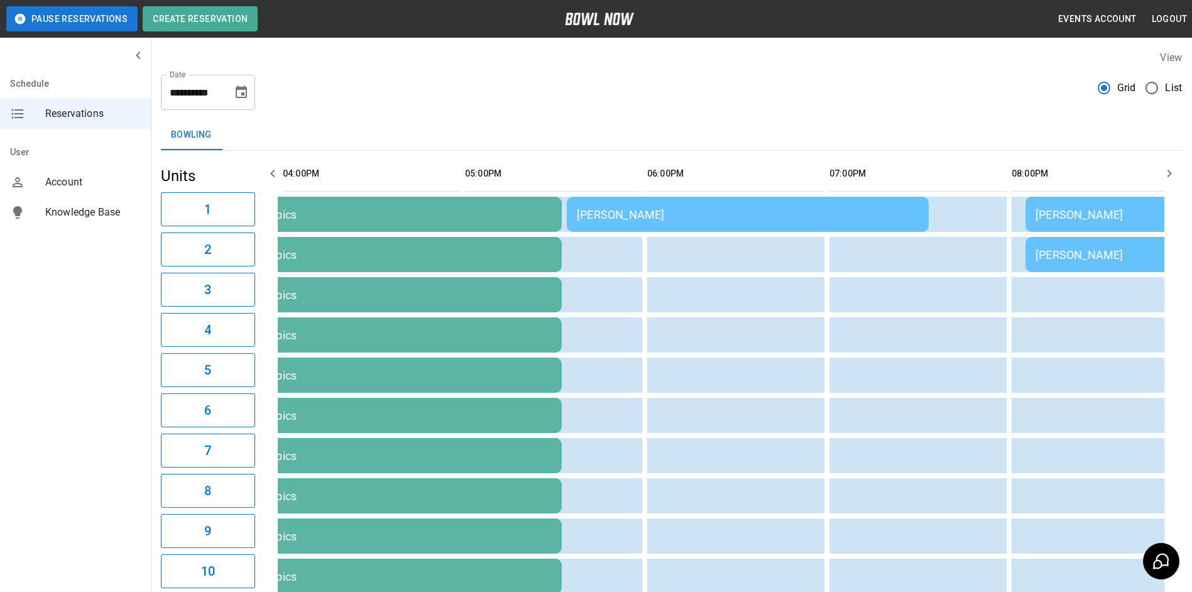
click at [633, 211] on div "[PERSON_NAME]" at bounding box center [748, 214] width 342 height 13
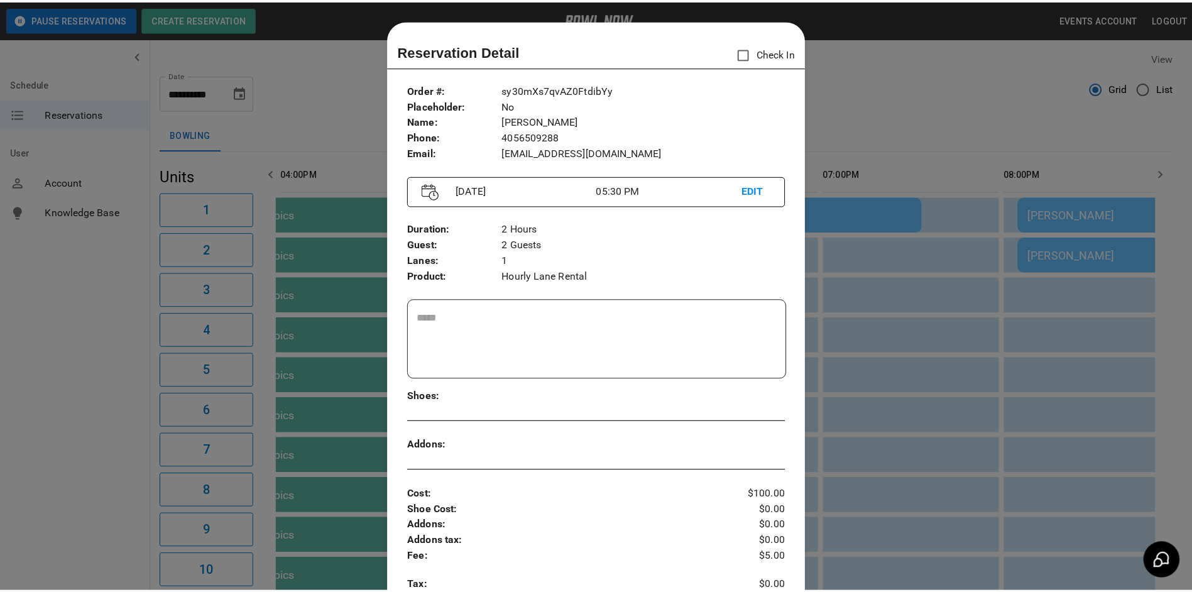
scroll to position [20, 0]
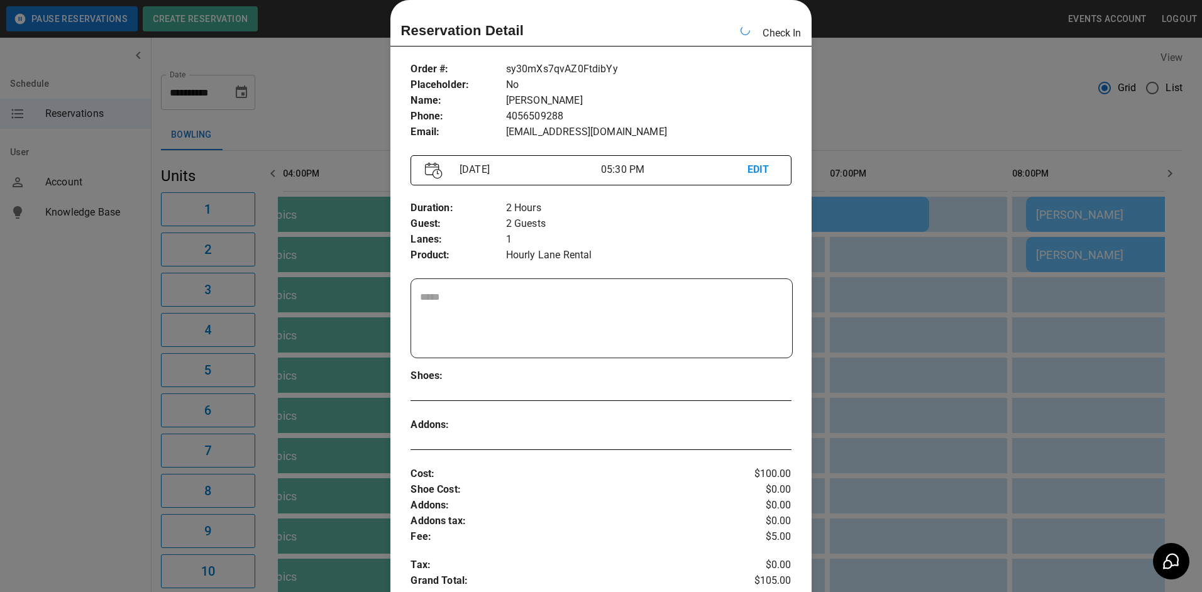
click at [878, 136] on div at bounding box center [601, 296] width 1202 height 592
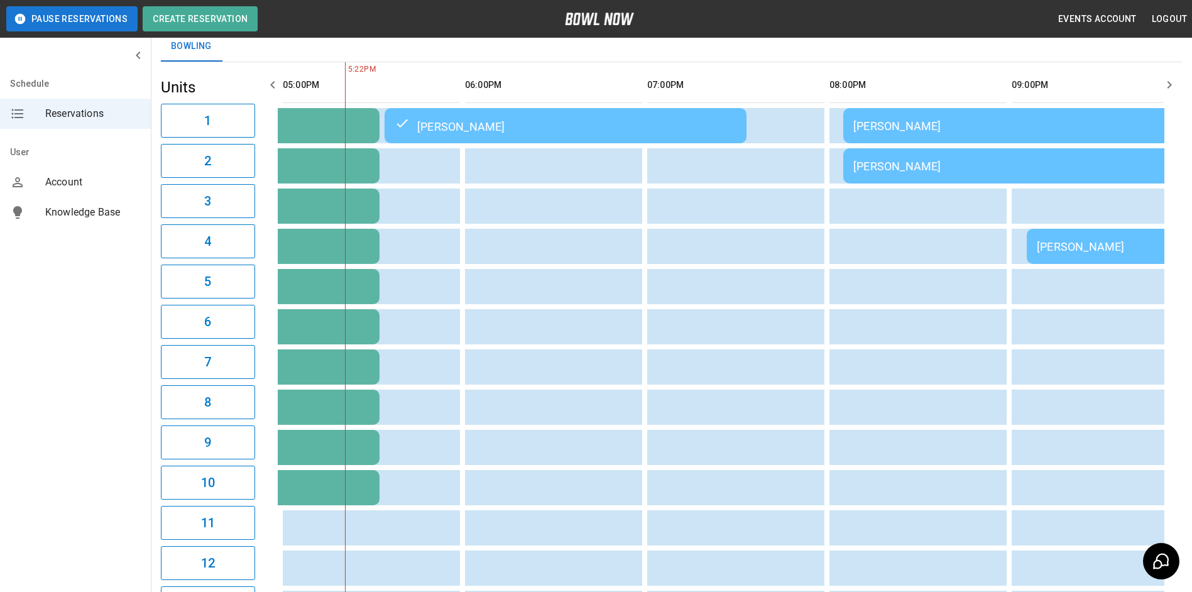
scroll to position [0, 0]
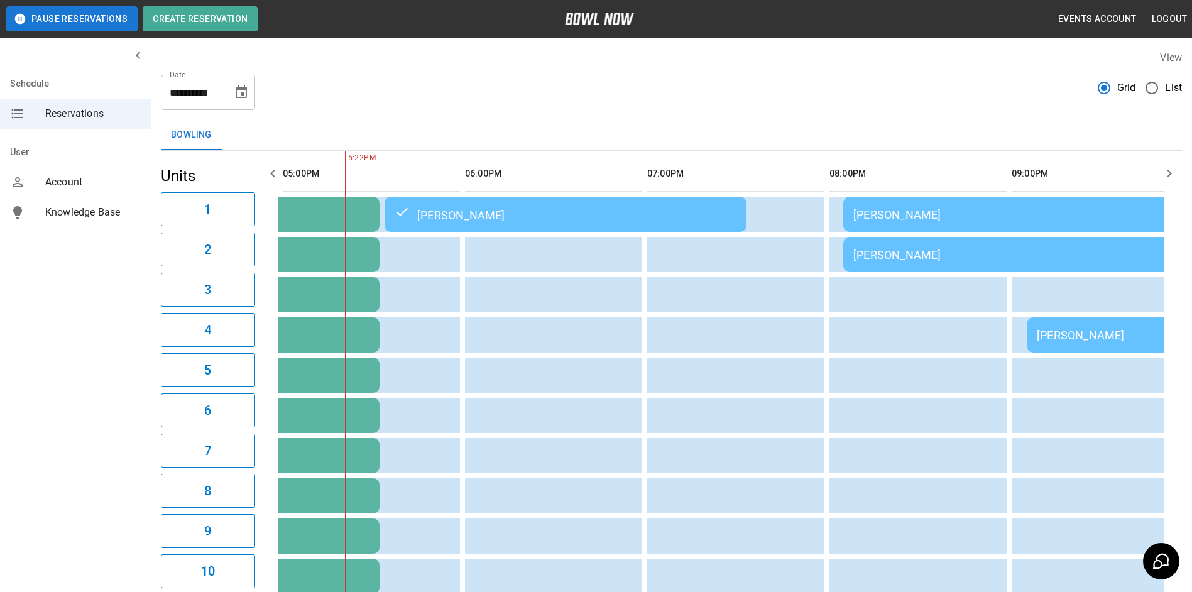
click at [1166, 179] on icon "button" at bounding box center [1169, 173] width 15 height 15
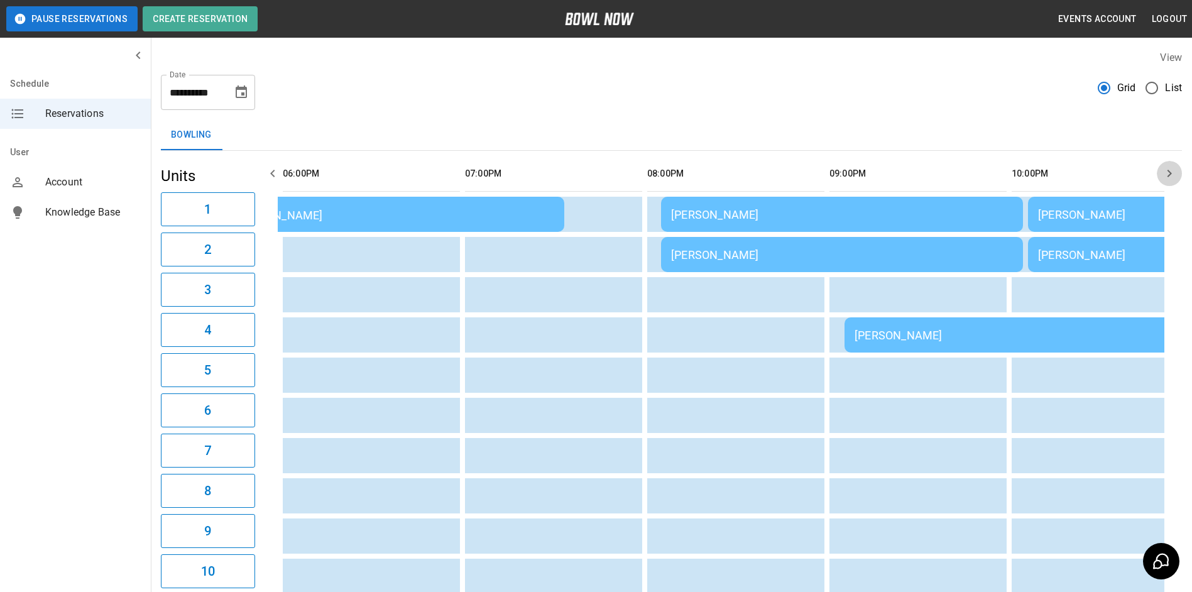
click at [1166, 179] on icon "button" at bounding box center [1169, 173] width 15 height 15
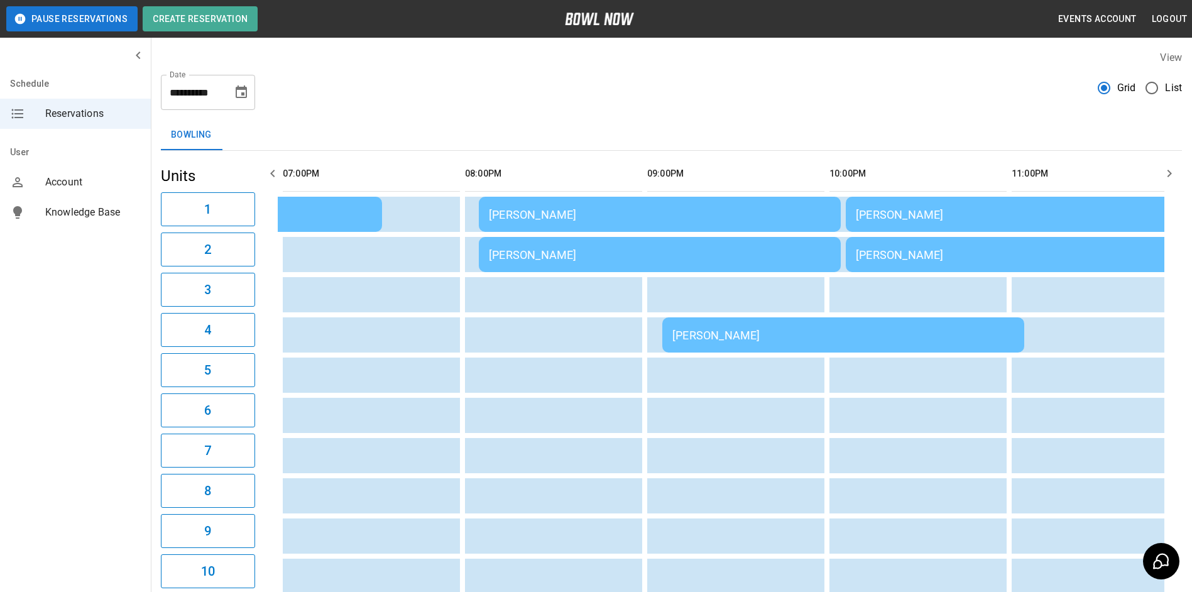
click at [277, 181] on button "button" at bounding box center [272, 173] width 25 height 25
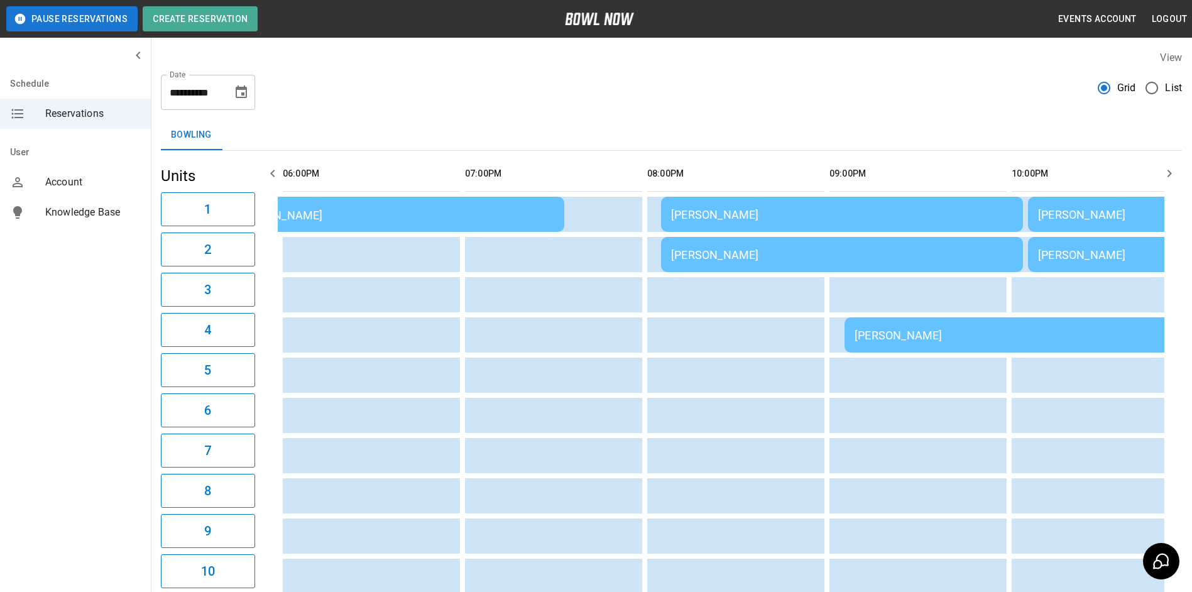
click at [277, 181] on button "button" at bounding box center [272, 173] width 25 height 25
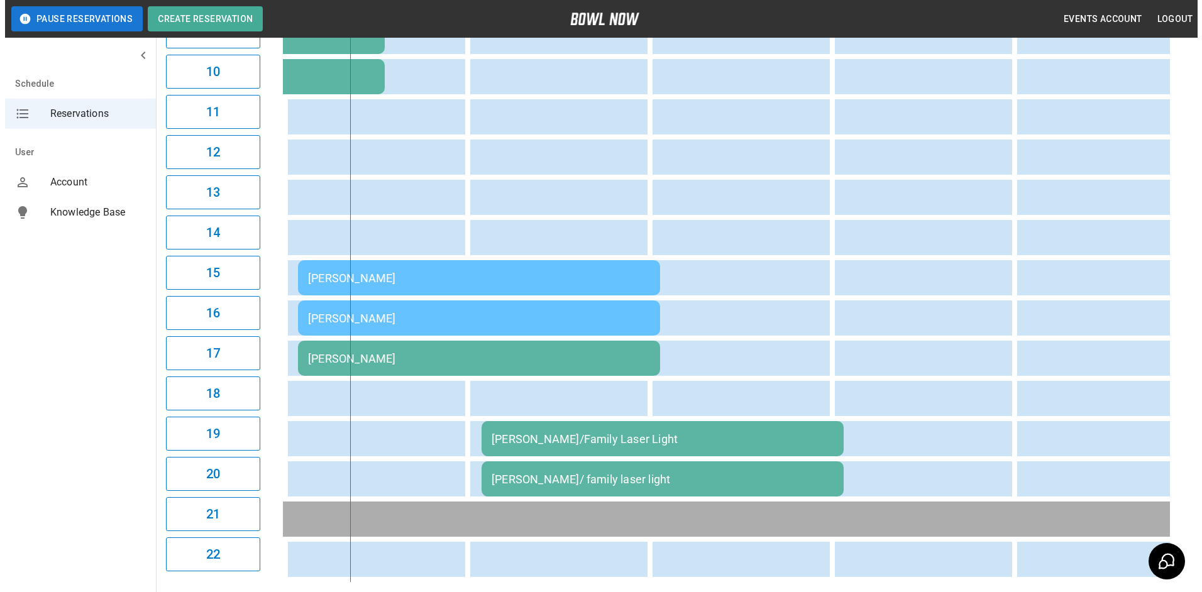
scroll to position [503, 0]
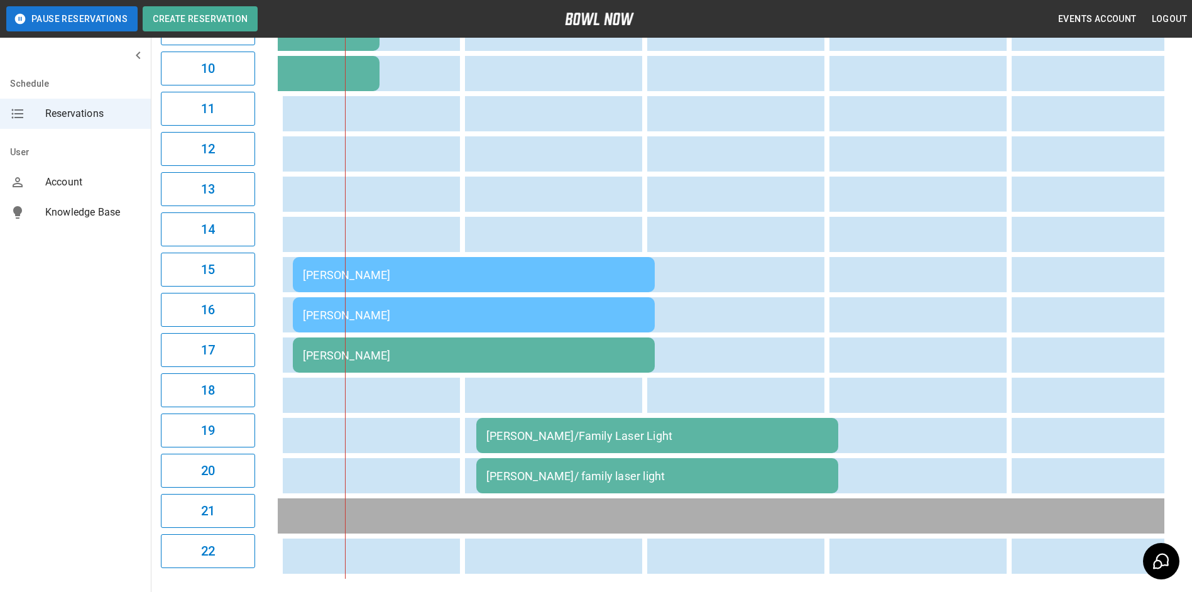
click at [758, 485] on td "[PERSON_NAME]/ family laser light" at bounding box center [657, 475] width 362 height 35
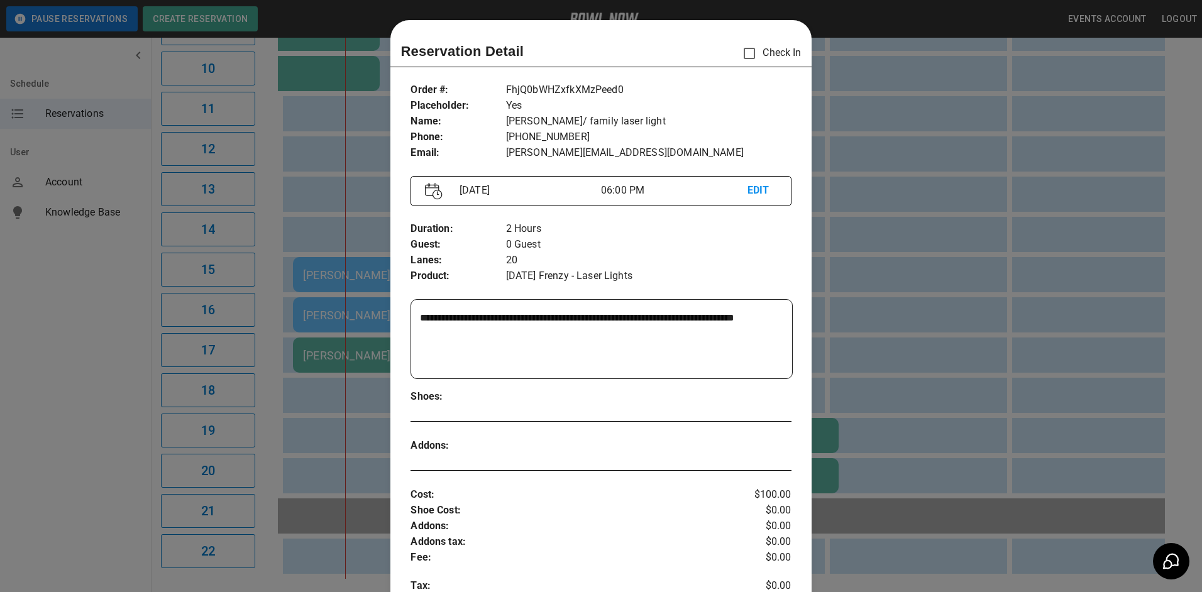
scroll to position [20, 0]
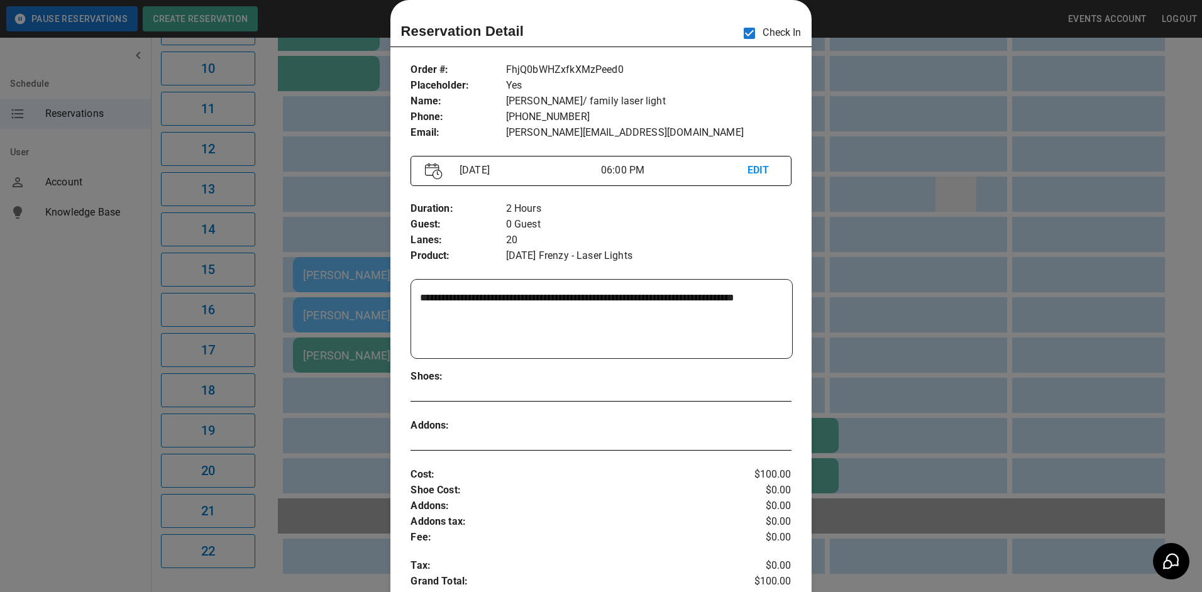
click at [957, 208] on div at bounding box center [601, 296] width 1202 height 592
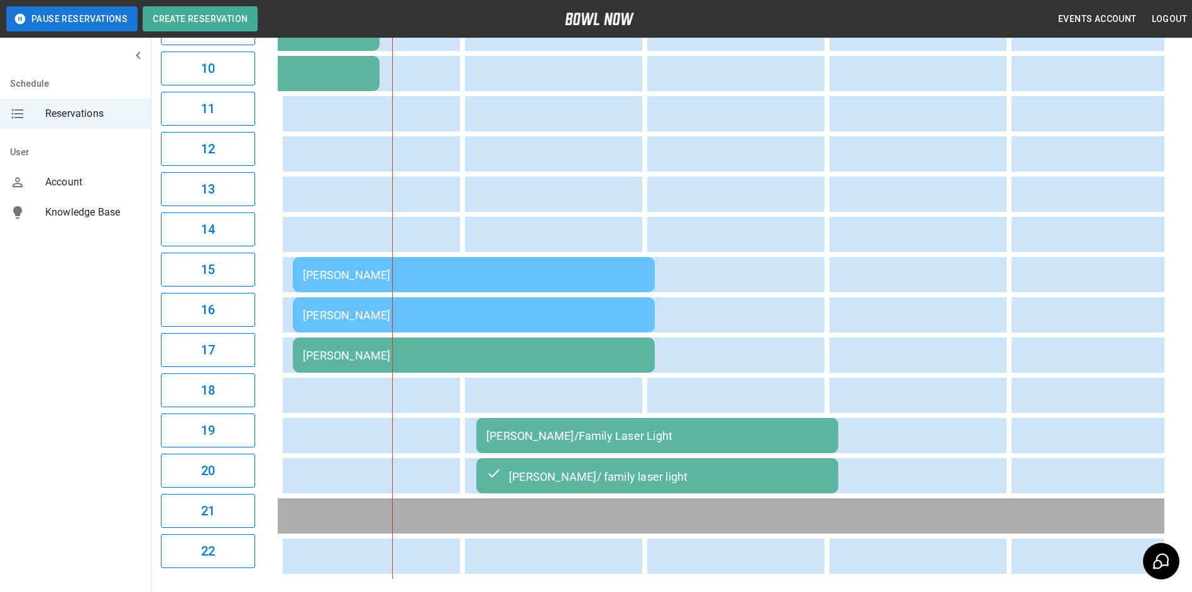
click at [685, 455] on table "Special Olympics [PERSON_NAME] [PERSON_NAME] [PERSON_NAME] Special Olympics [PE…" at bounding box center [199, 113] width 2758 height 931
click at [684, 444] on td "[PERSON_NAME]/Family Laser Light" at bounding box center [657, 435] width 362 height 35
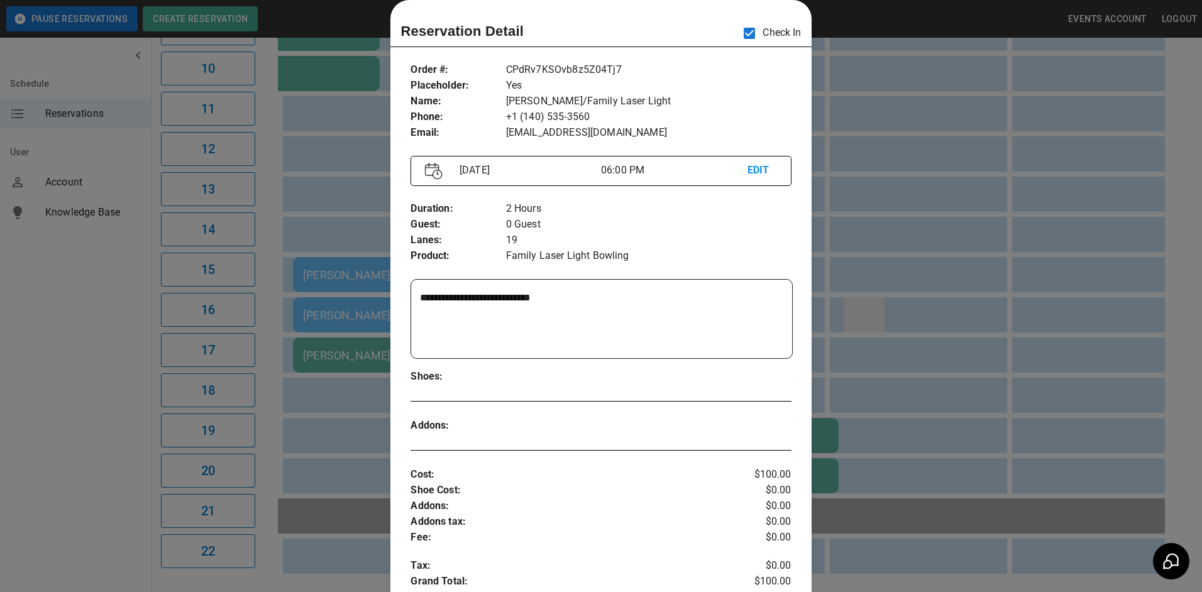
drag, startPoint x: 935, startPoint y: 292, endPoint x: 847, endPoint y: 305, distance: 89.0
click at [847, 305] on div at bounding box center [601, 296] width 1202 height 592
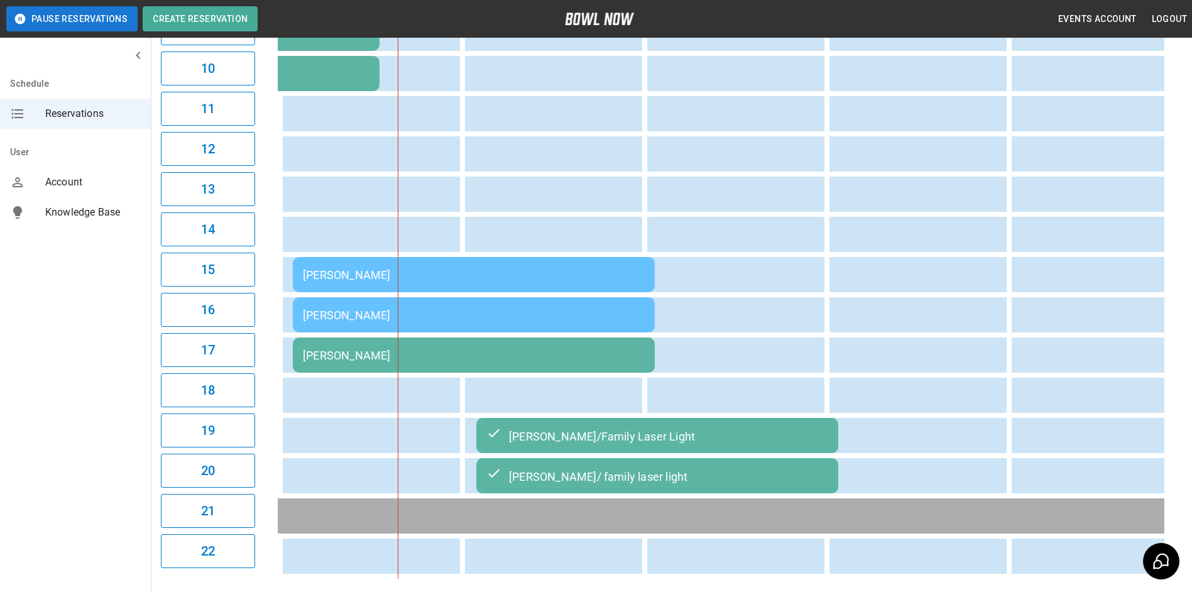
click at [765, 438] on div "[PERSON_NAME]/Family Laser Light" at bounding box center [657, 435] width 342 height 15
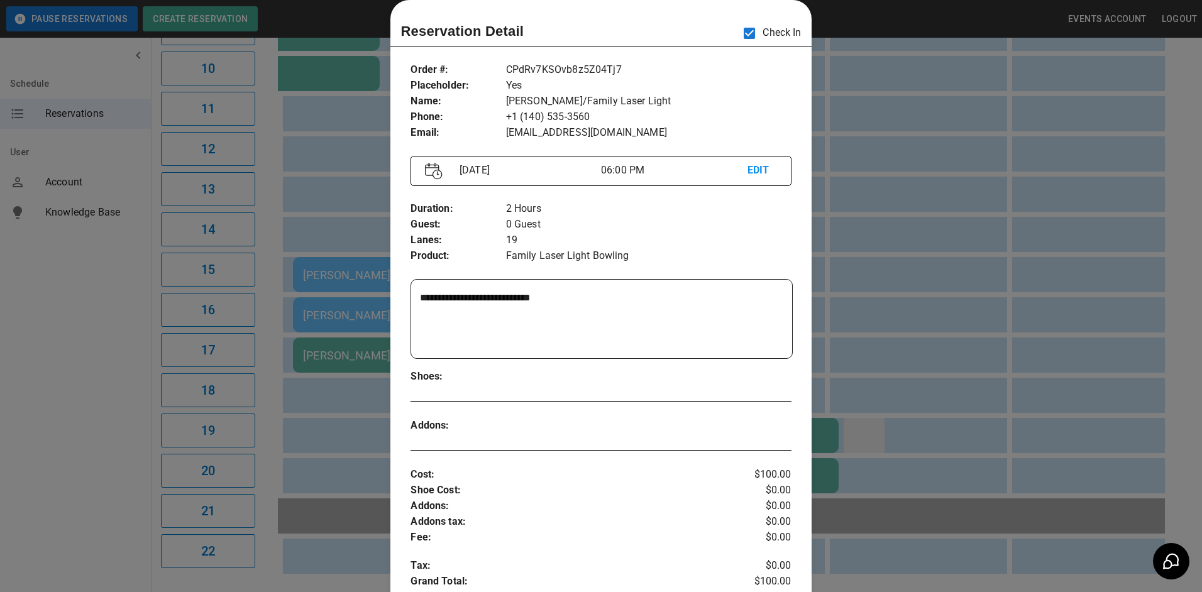
drag, startPoint x: 862, startPoint y: 439, endPoint x: 855, endPoint y: 447, distance: 9.8
click at [861, 440] on div at bounding box center [601, 296] width 1202 height 592
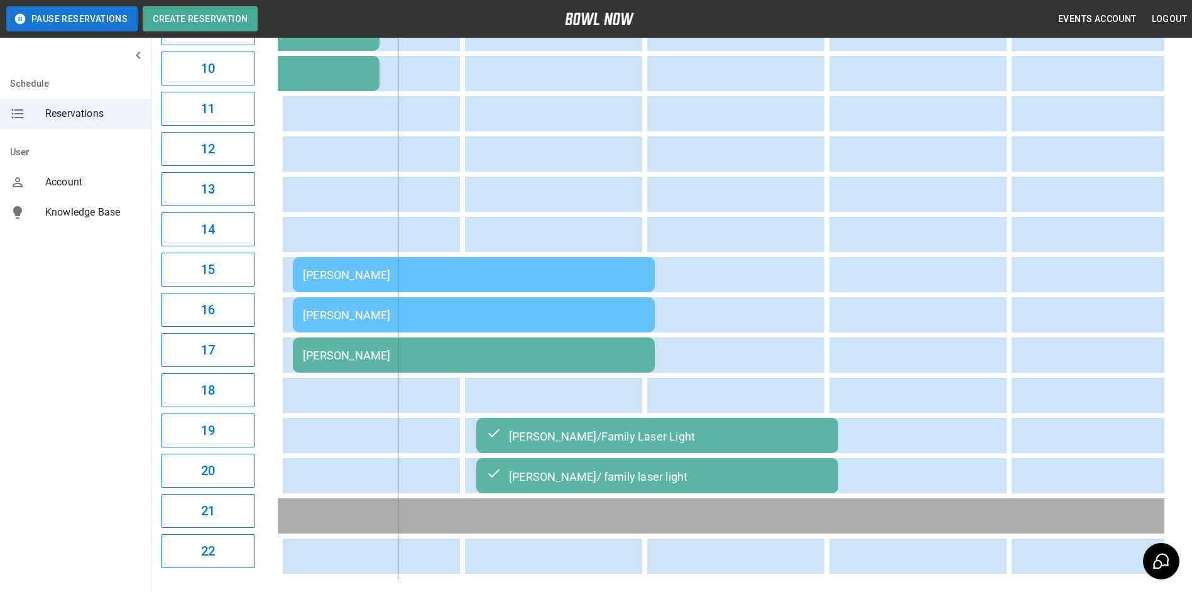
click at [807, 480] on div "[PERSON_NAME]/ family laser light" at bounding box center [657, 475] width 342 height 15
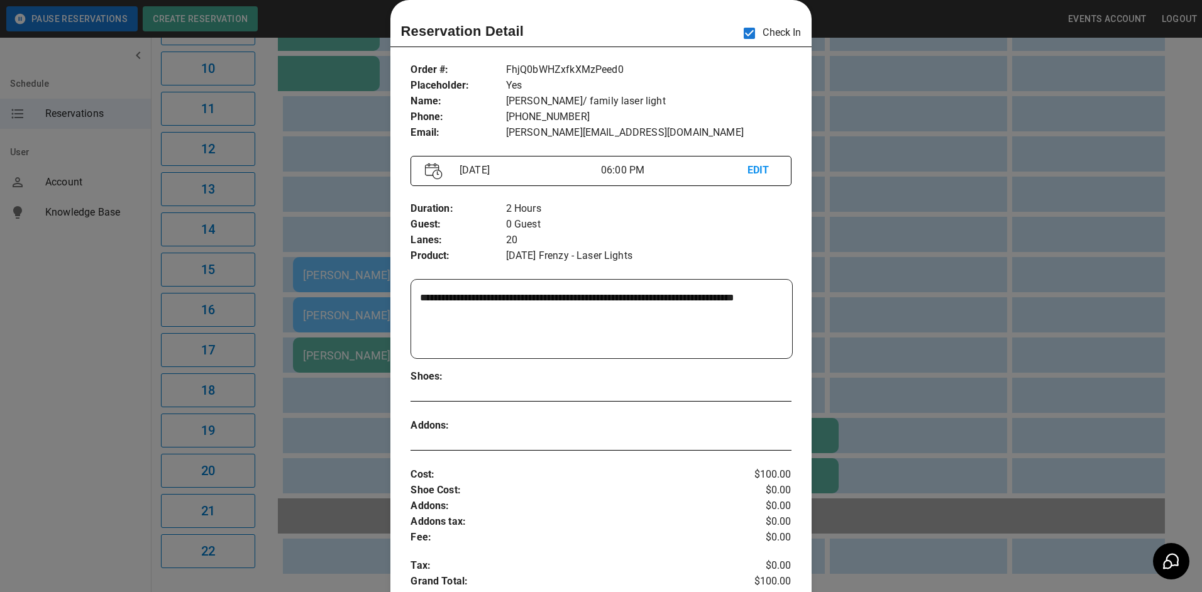
click at [896, 439] on div at bounding box center [601, 296] width 1202 height 592
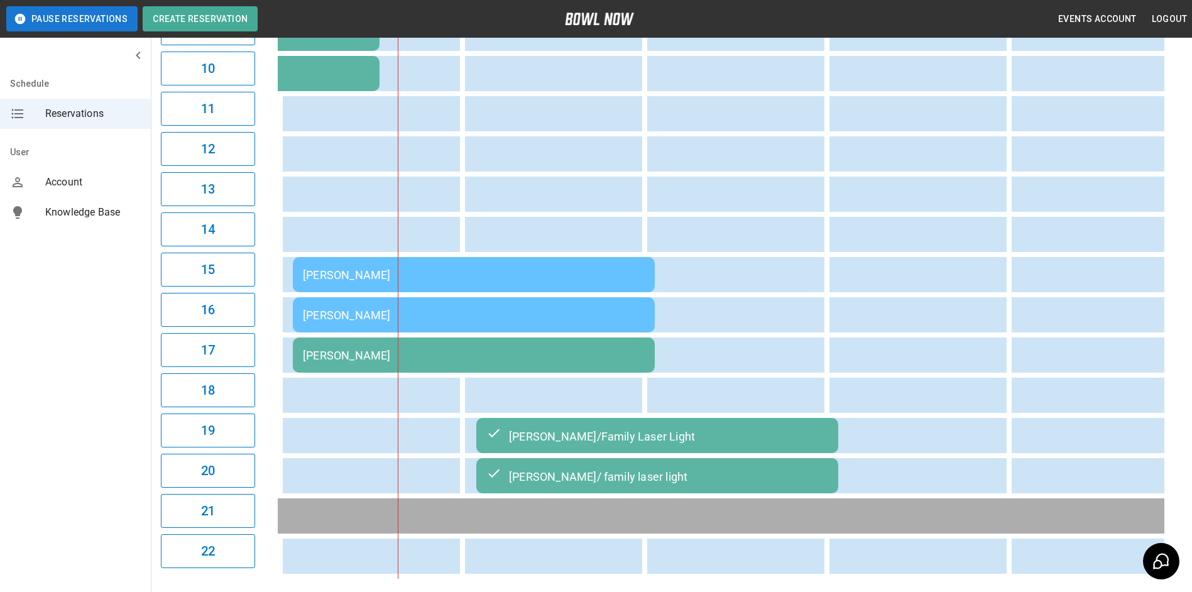
click at [792, 441] on div "[PERSON_NAME]/Family Laser Light" at bounding box center [657, 435] width 342 height 15
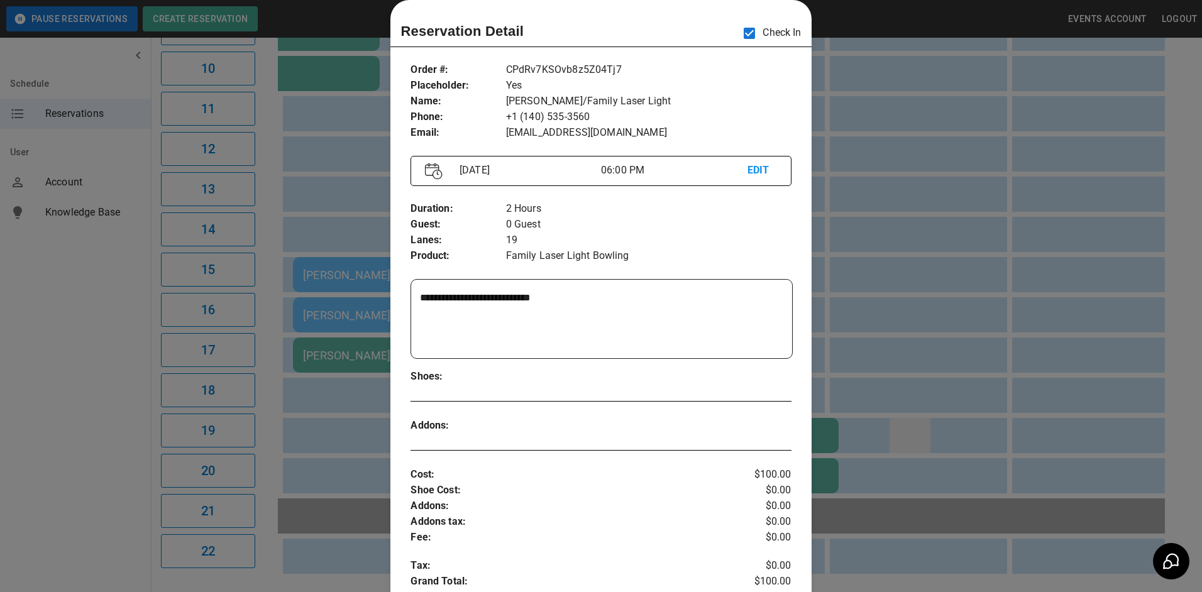
click at [905, 422] on div at bounding box center [601, 296] width 1202 height 592
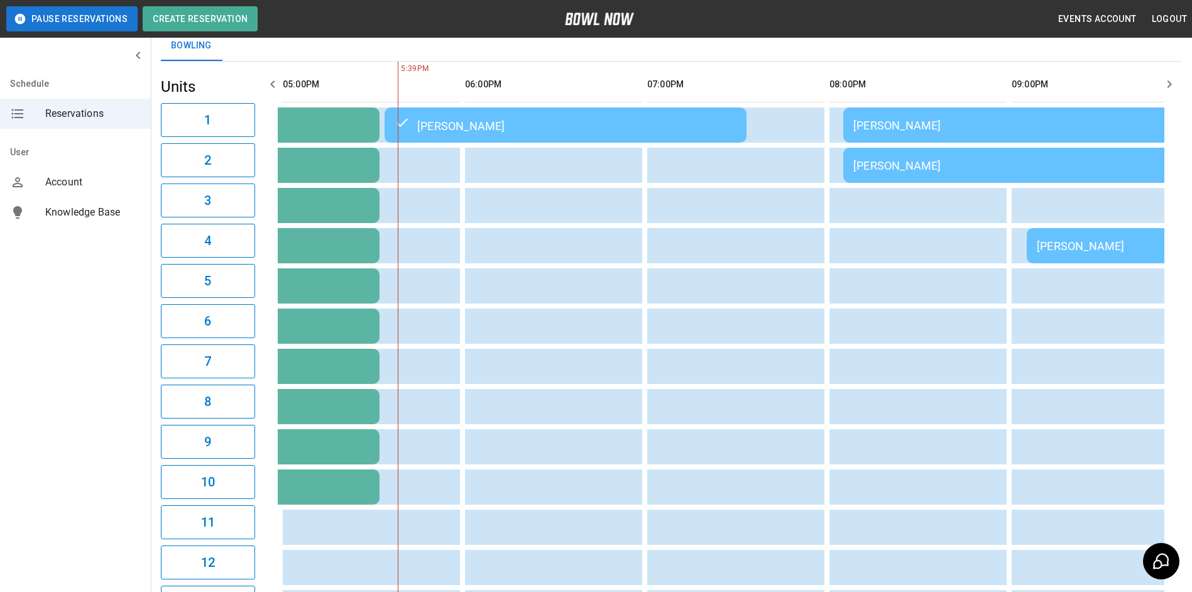
scroll to position [0, 0]
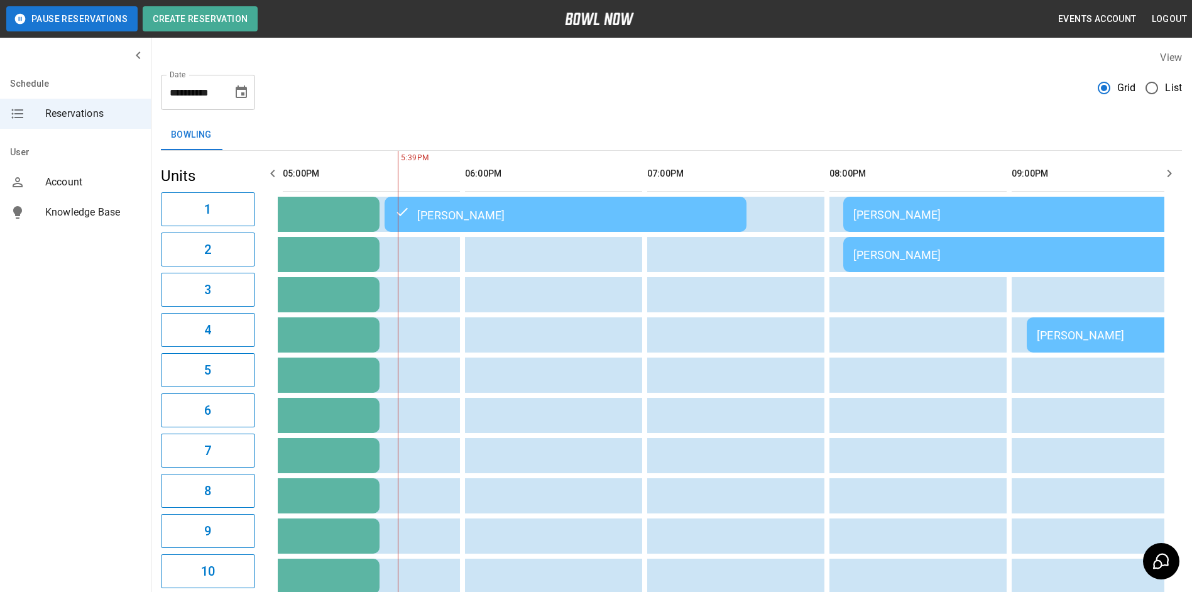
click at [241, 96] on icon "Choose date, selected date is Sep 13, 2025" at bounding box center [241, 91] width 11 height 13
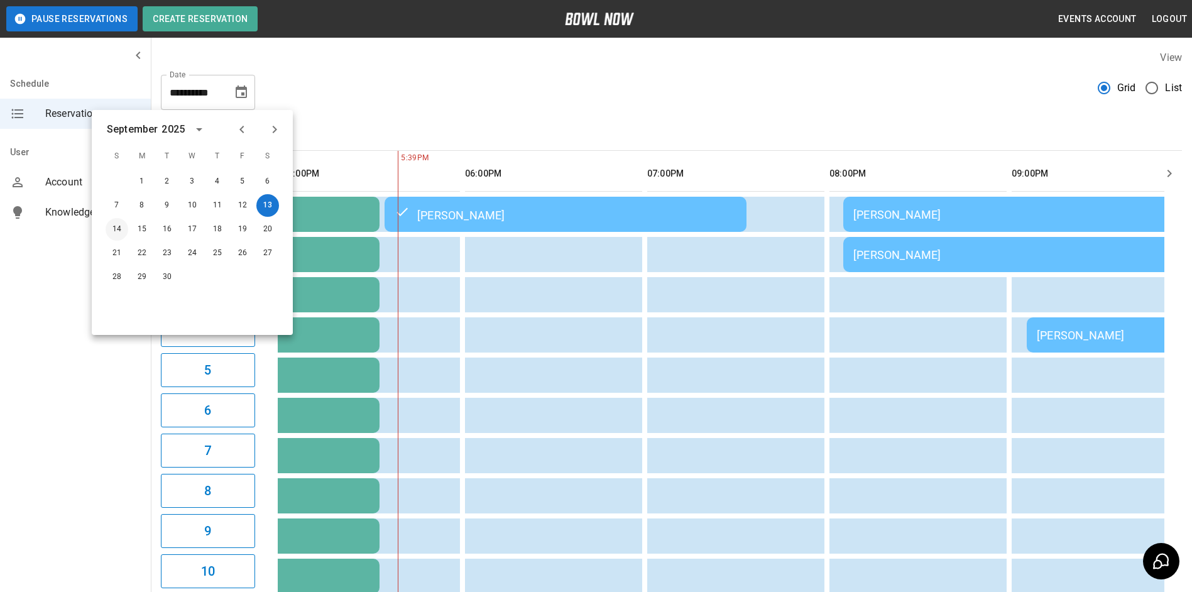
click at [118, 229] on button "14" at bounding box center [117, 229] width 23 height 23
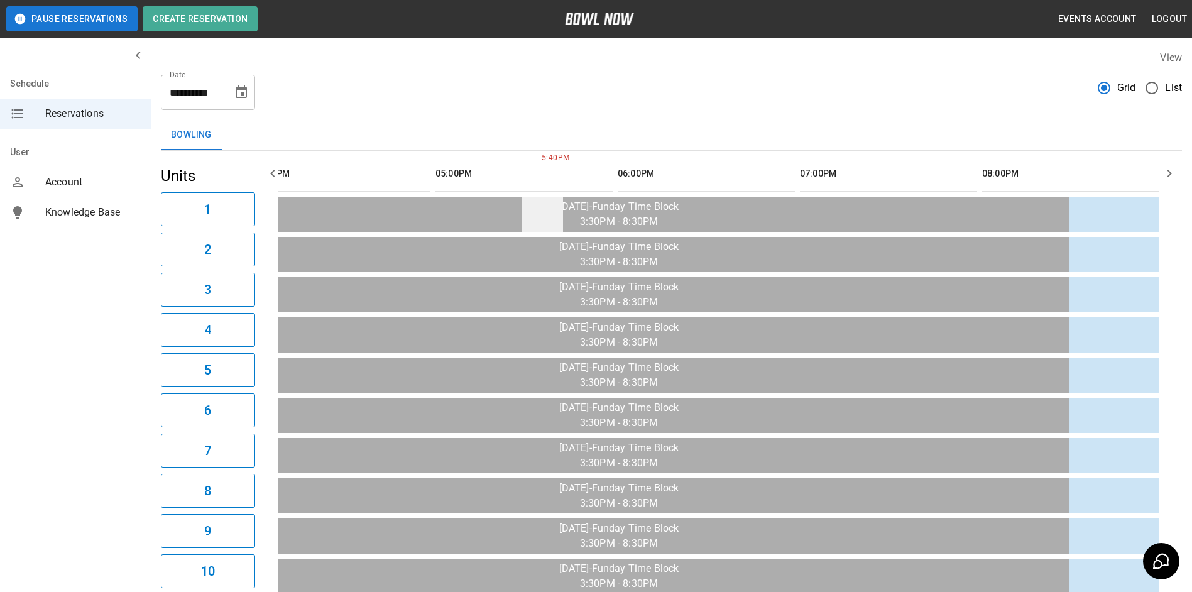
scroll to position [0, 1321]
click at [283, 177] on button "button" at bounding box center [272, 173] width 25 height 25
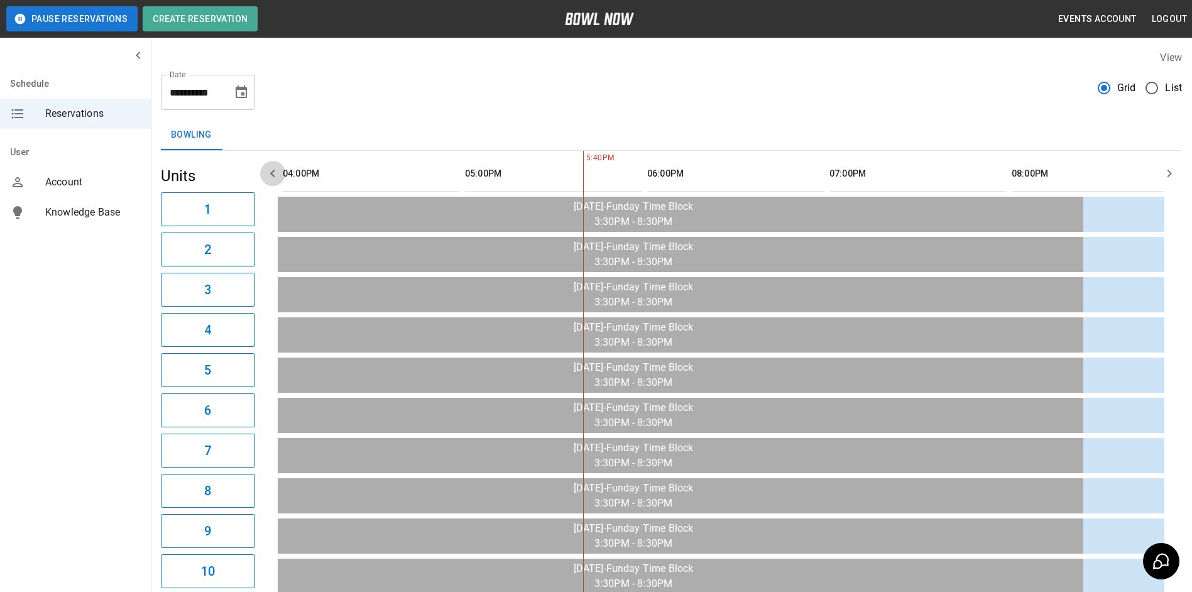
click at [282, 177] on button "button" at bounding box center [272, 173] width 25 height 25
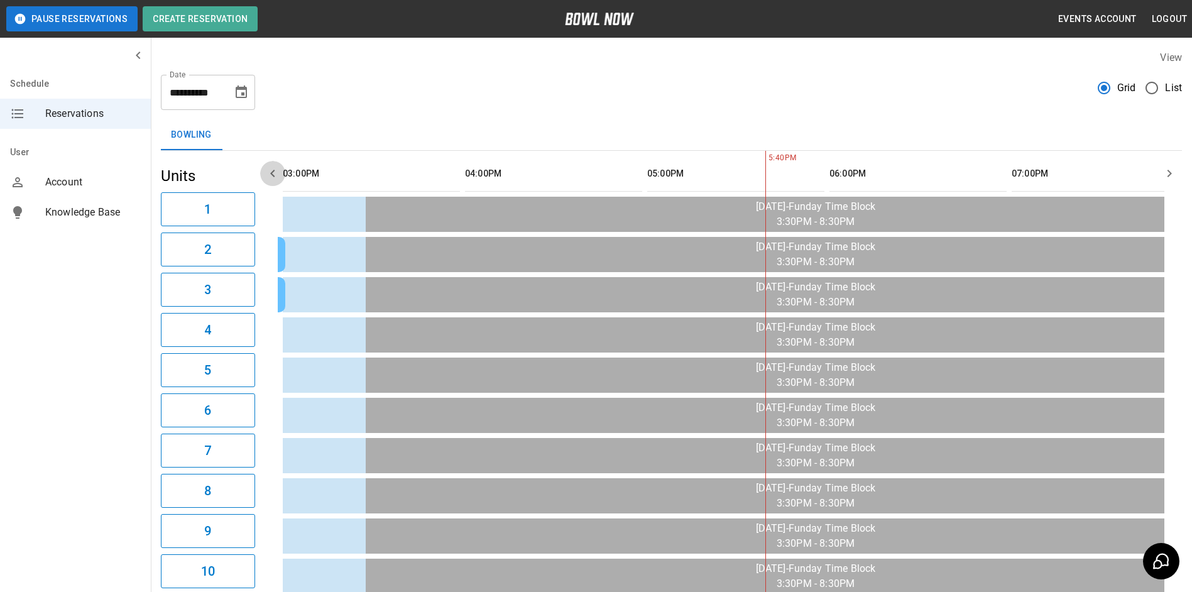
click at [282, 177] on button "button" at bounding box center [272, 173] width 25 height 25
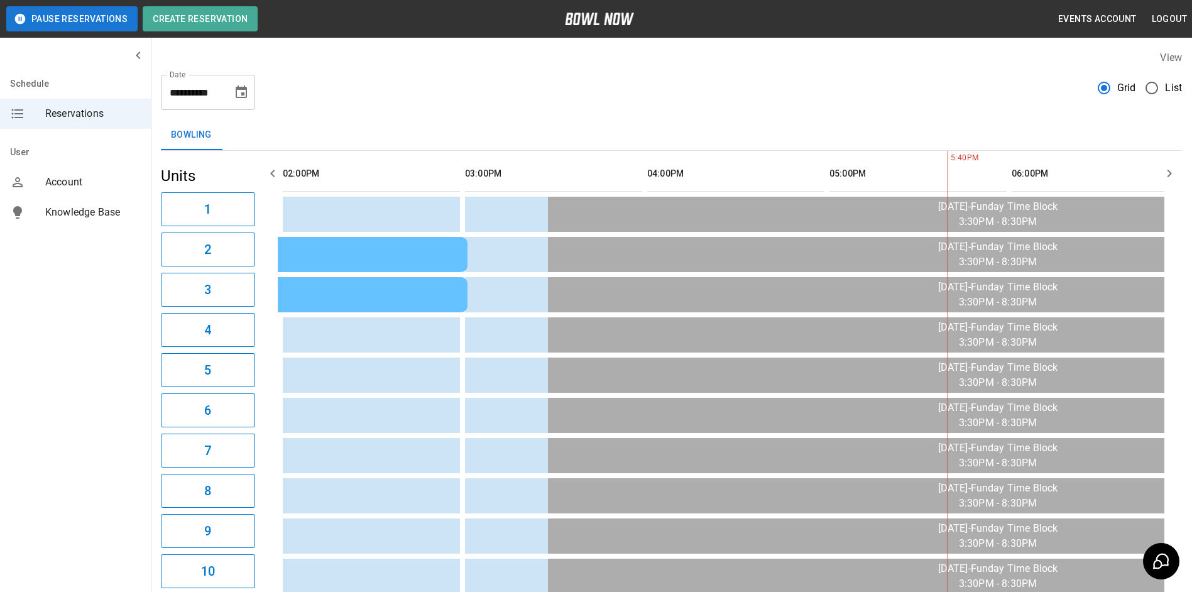
click at [280, 177] on button "button" at bounding box center [272, 173] width 25 height 25
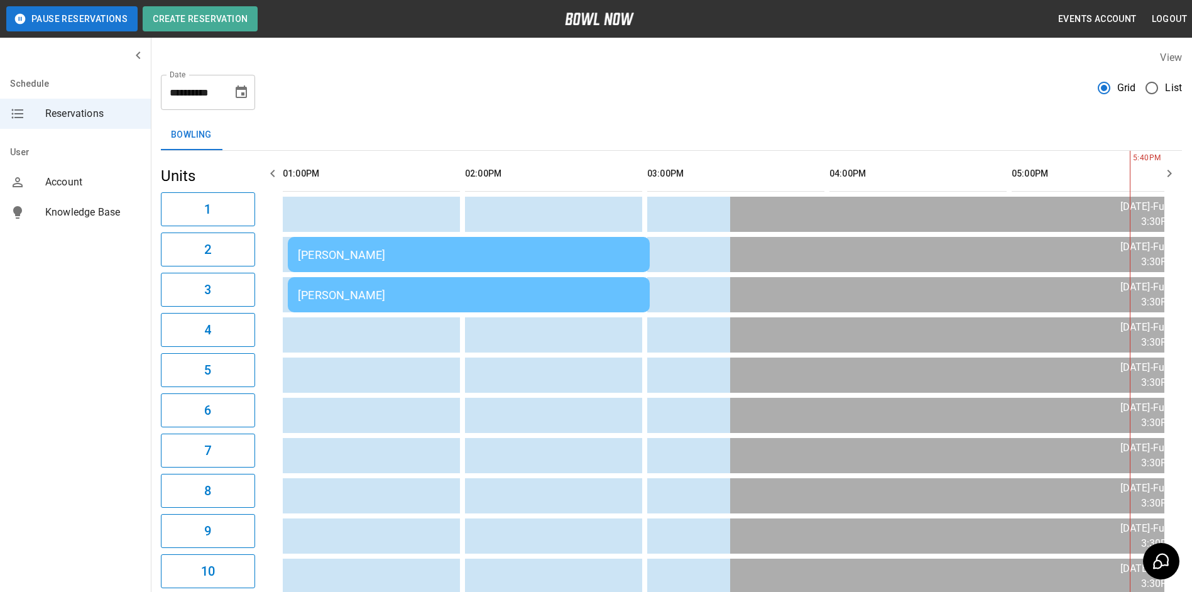
click at [279, 176] on icon "button" at bounding box center [272, 173] width 15 height 15
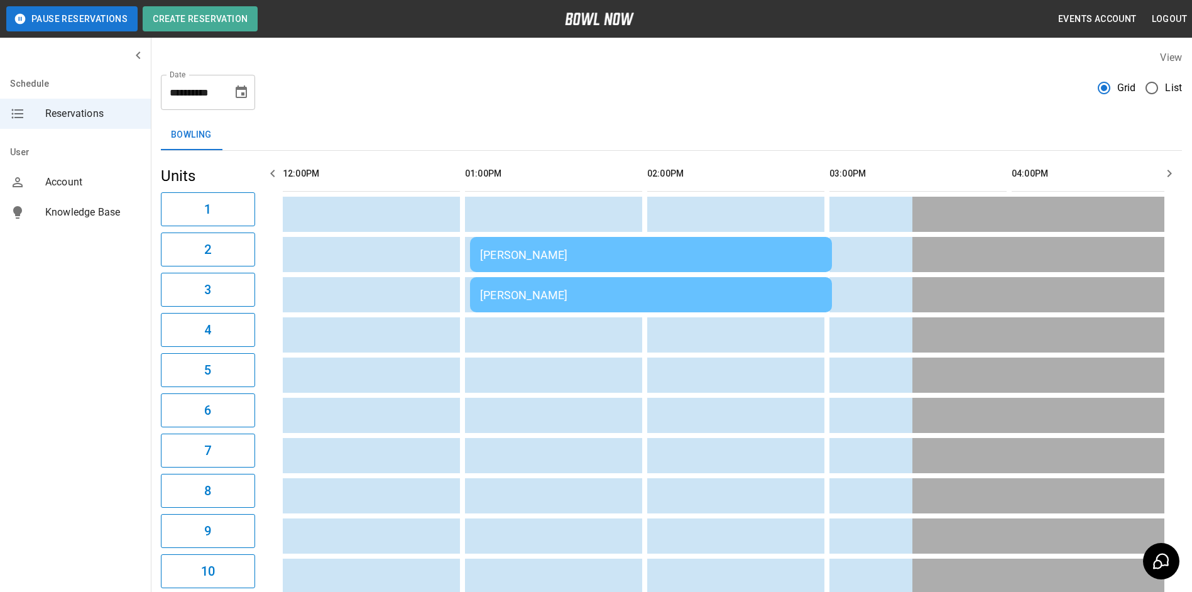
click at [278, 176] on icon "button" at bounding box center [272, 173] width 15 height 15
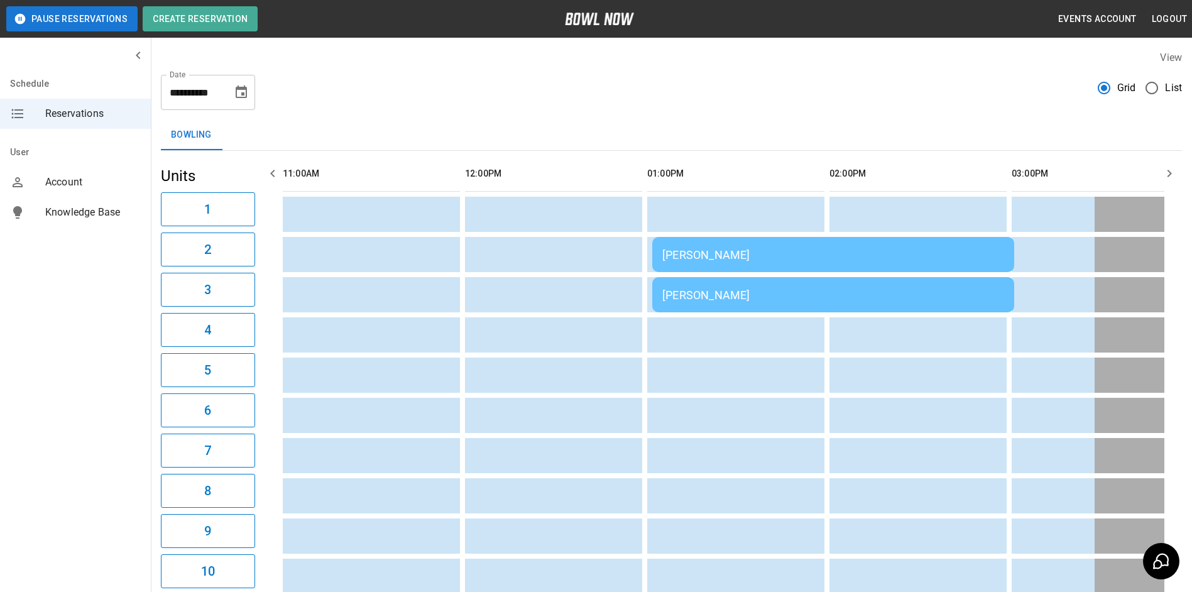
click at [279, 175] on icon "button" at bounding box center [272, 173] width 15 height 15
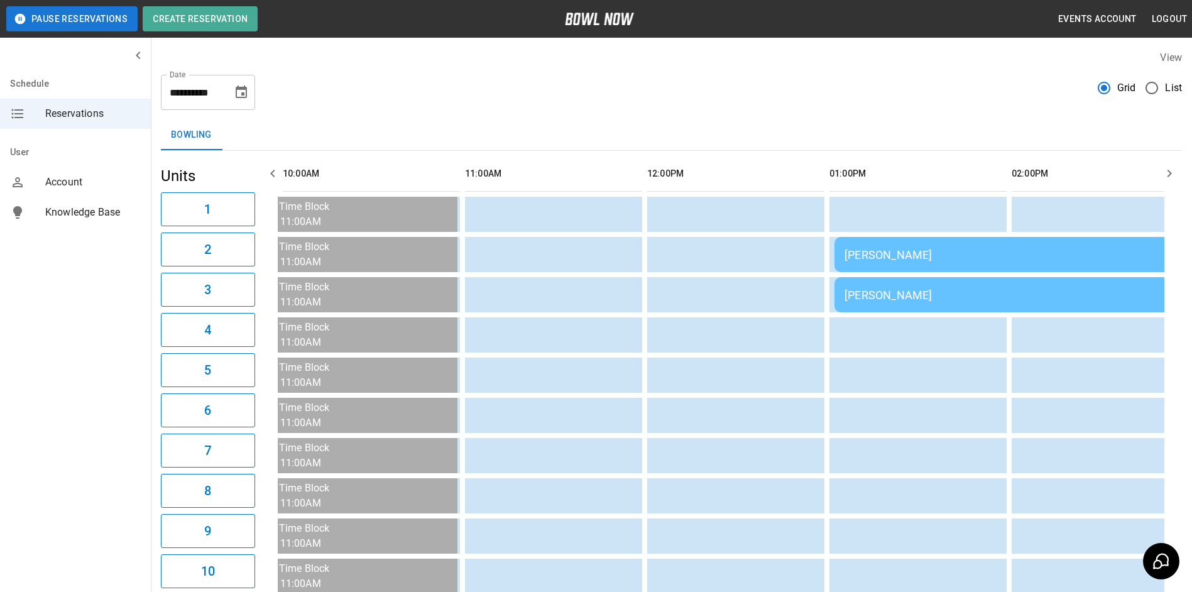
click at [278, 175] on icon "button" at bounding box center [272, 173] width 15 height 15
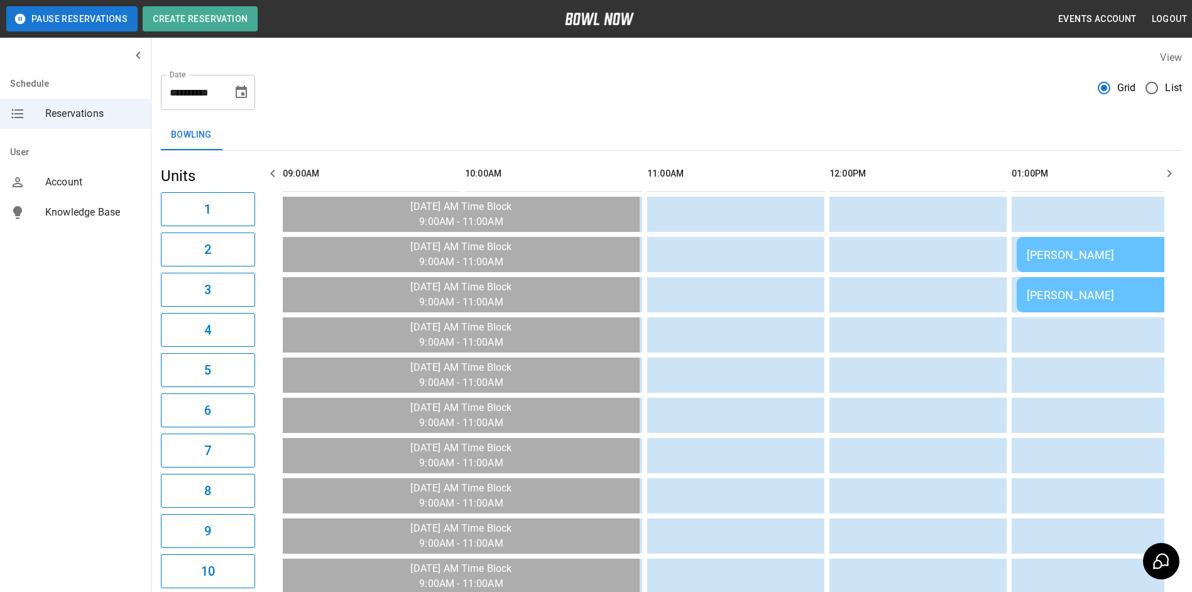
click at [277, 173] on icon "button" at bounding box center [272, 173] width 15 height 15
click at [246, 100] on button "Choose date, selected date is Sep 14, 2025" at bounding box center [241, 92] width 25 height 25
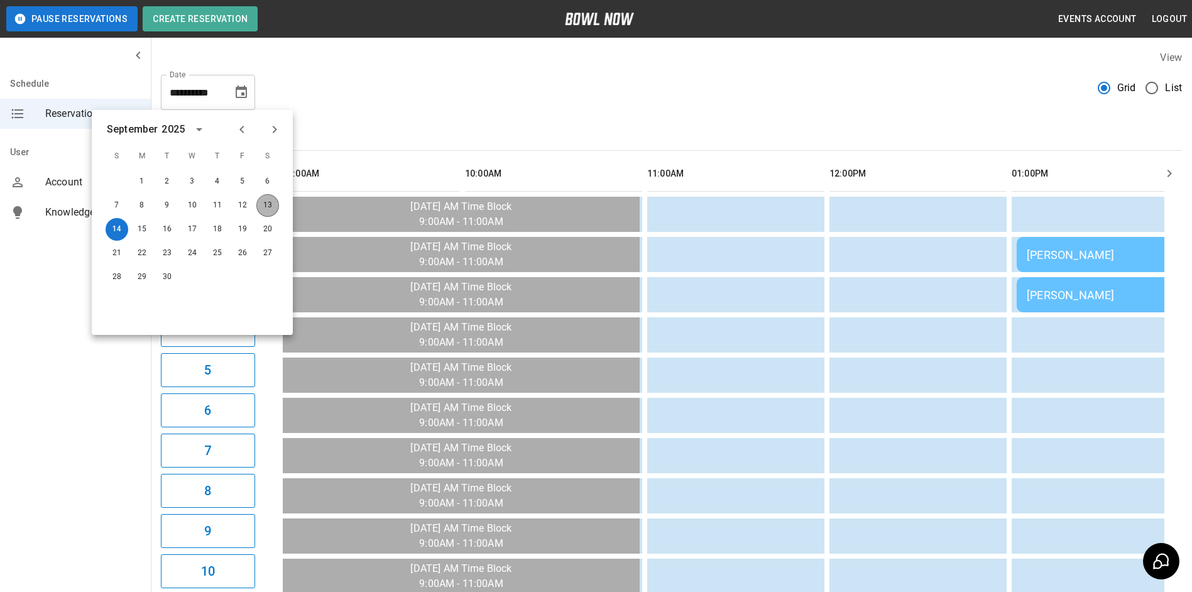
click at [273, 207] on button "13" at bounding box center [267, 205] width 23 height 23
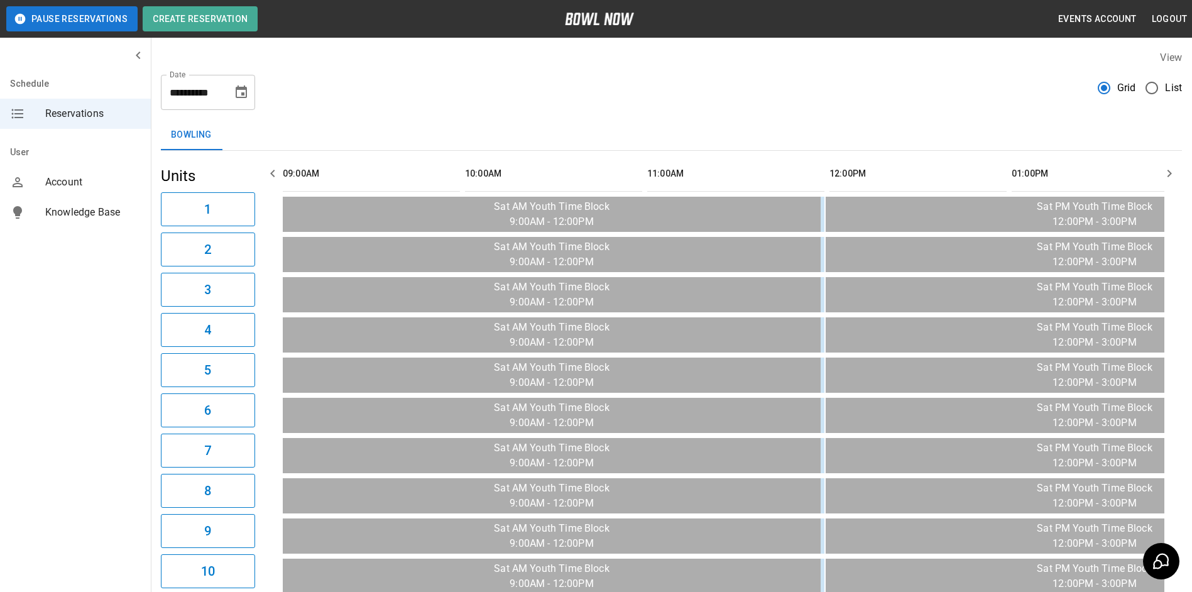
click at [1173, 173] on icon "button" at bounding box center [1169, 173] width 15 height 15
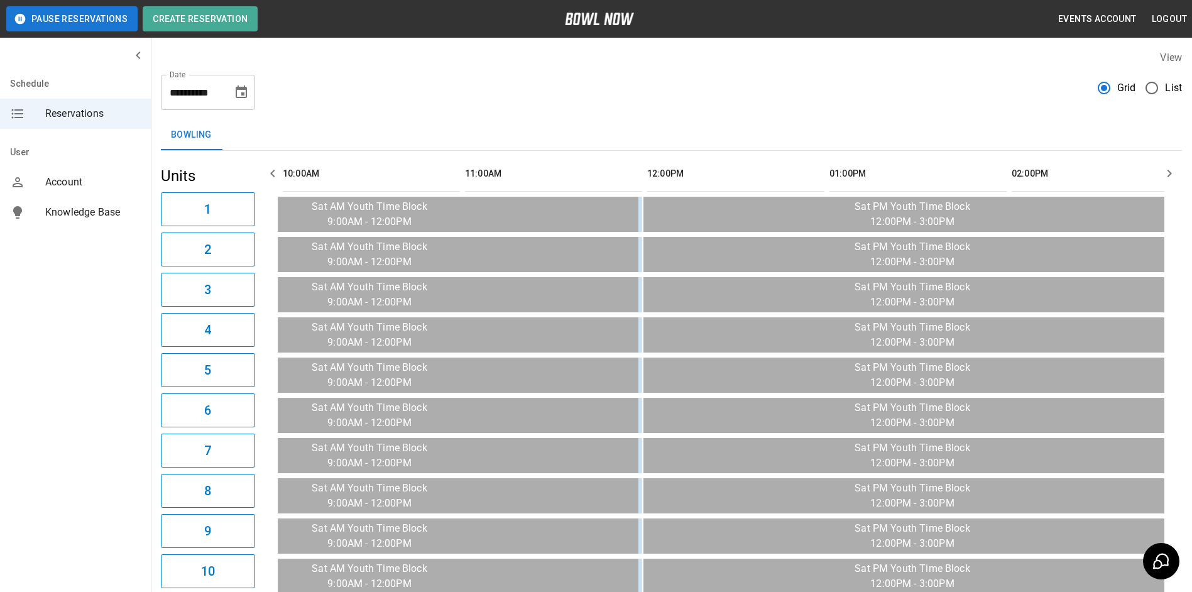
click at [1173, 173] on icon "button" at bounding box center [1169, 173] width 15 height 15
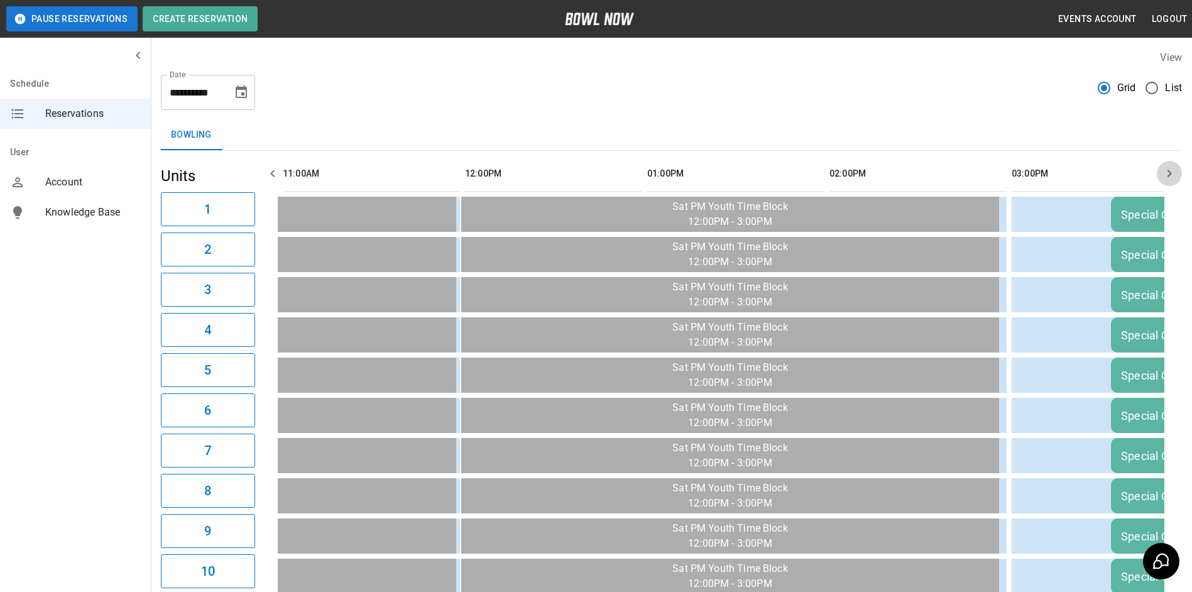
click at [1172, 173] on icon "button" at bounding box center [1169, 173] width 15 height 15
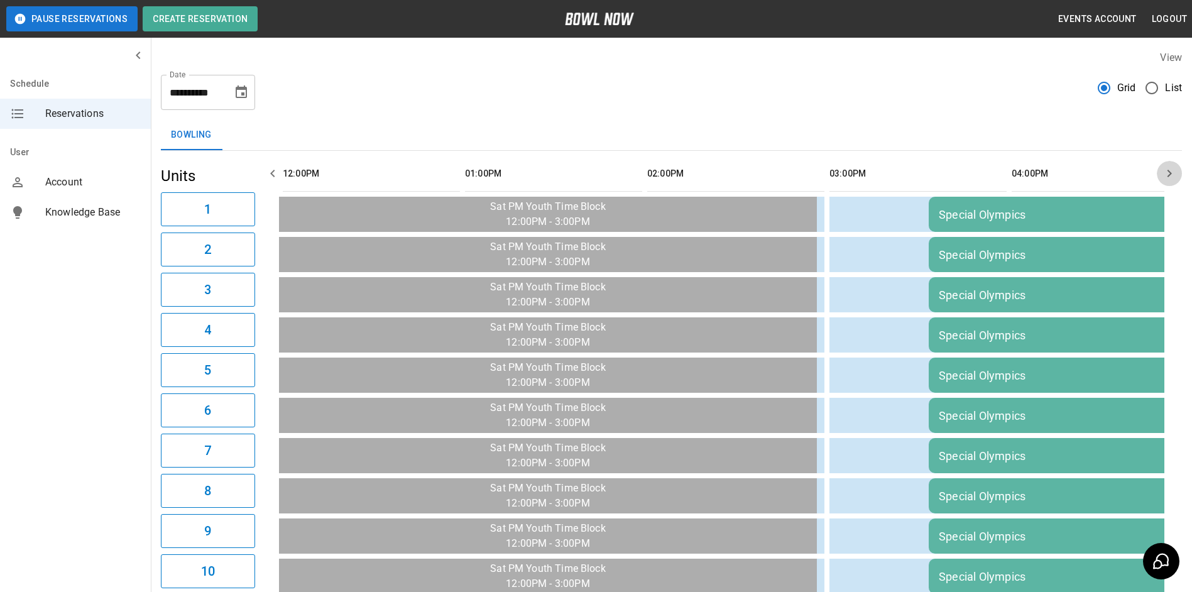
click at [1172, 173] on icon "button" at bounding box center [1169, 173] width 15 height 15
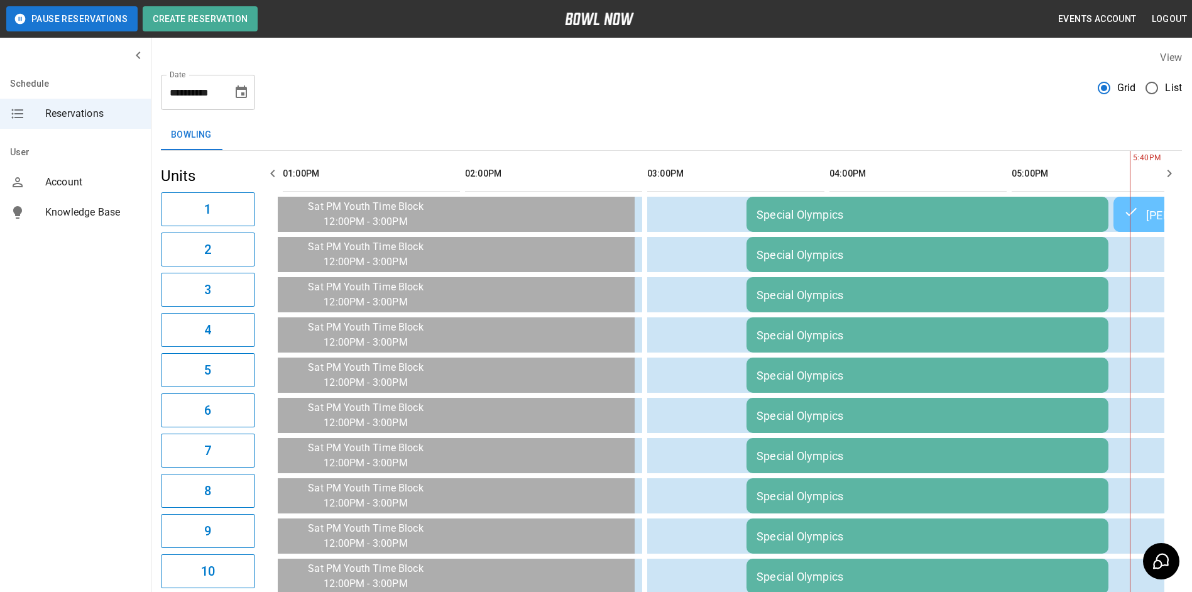
click at [1172, 173] on icon "button" at bounding box center [1169, 173] width 15 height 15
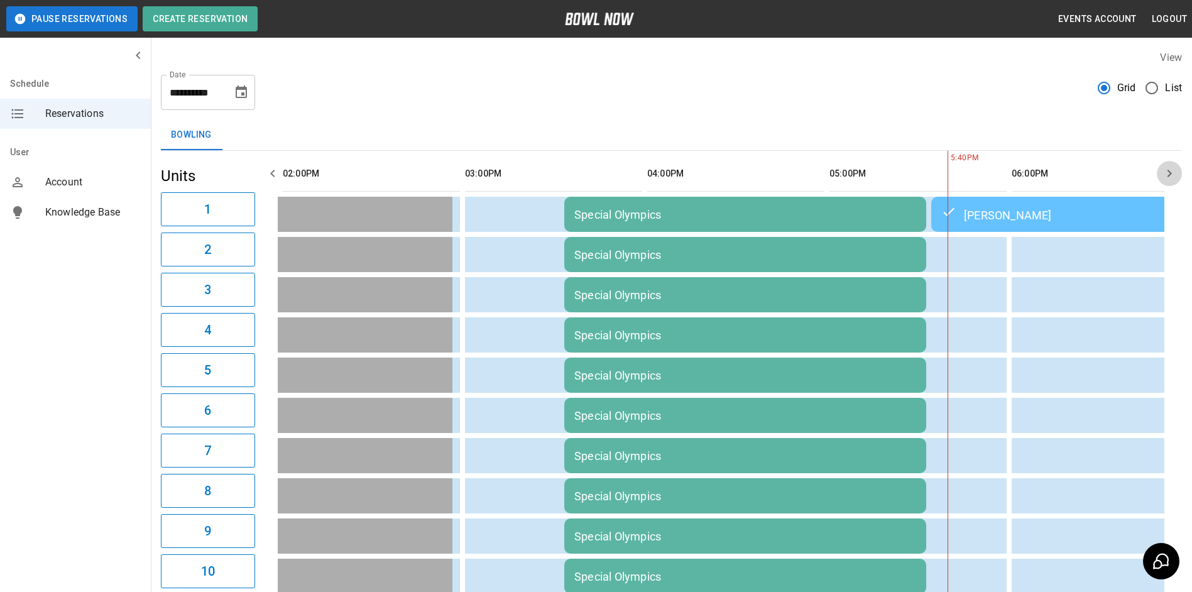
click at [1172, 173] on icon "button" at bounding box center [1169, 173] width 15 height 15
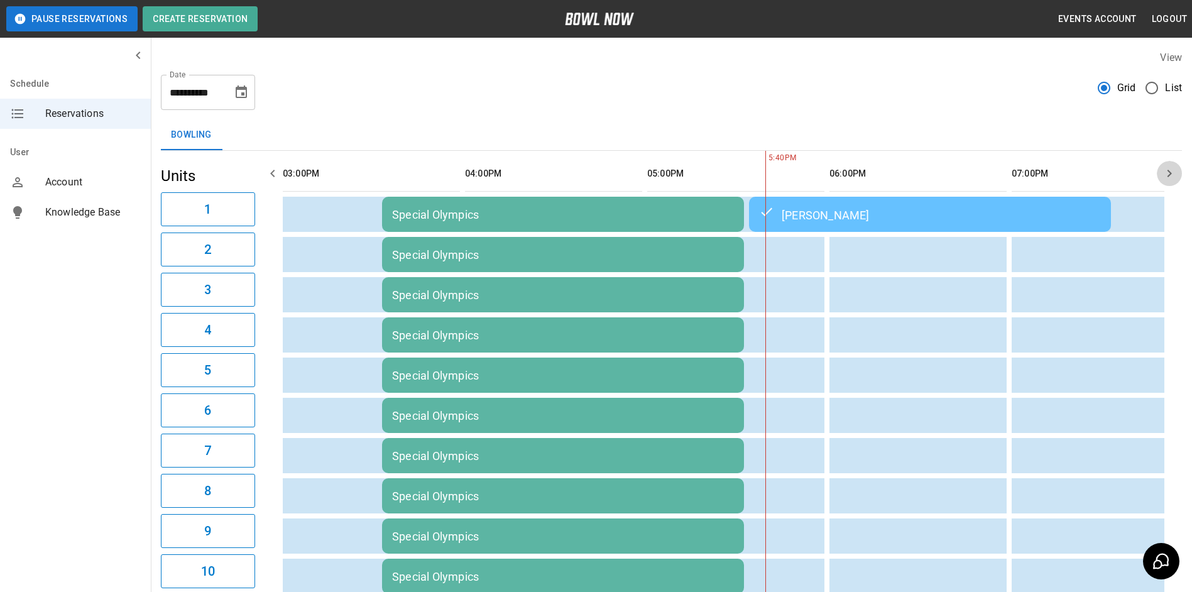
click at [1172, 173] on icon "button" at bounding box center [1169, 173] width 15 height 15
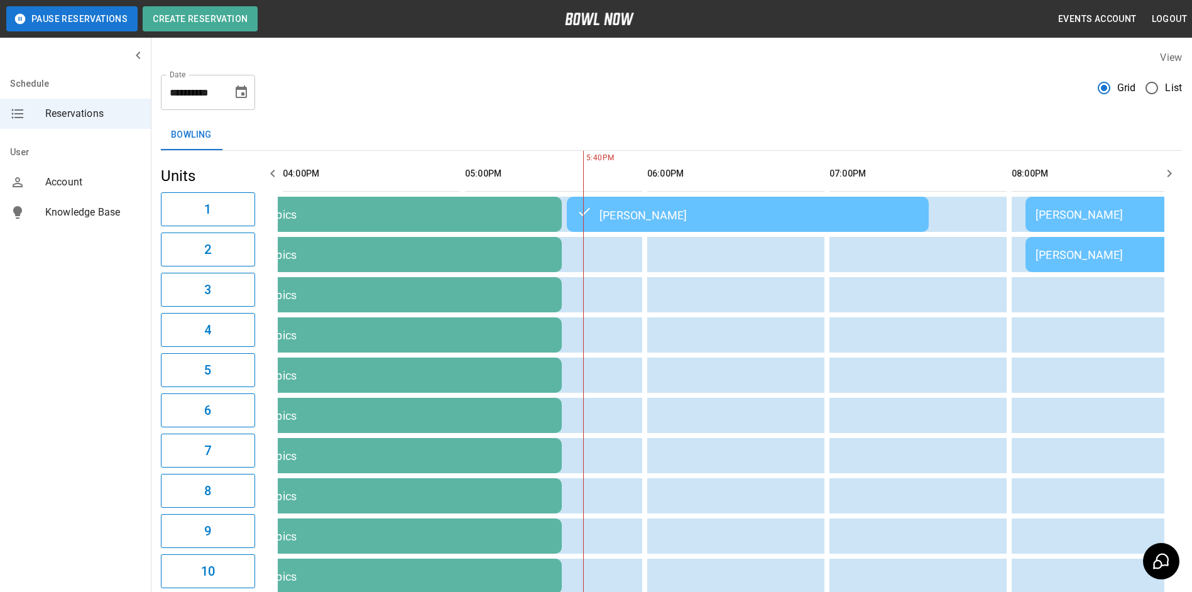
click at [1172, 173] on icon "button" at bounding box center [1169, 173] width 15 height 15
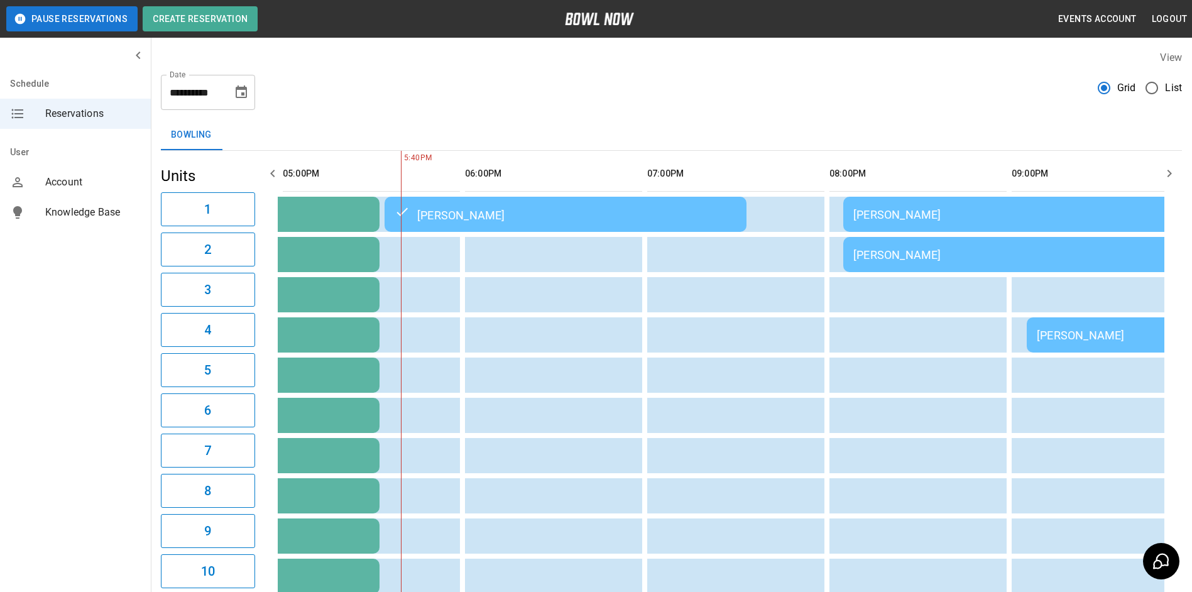
click at [1172, 173] on icon "button" at bounding box center [1169, 173] width 15 height 15
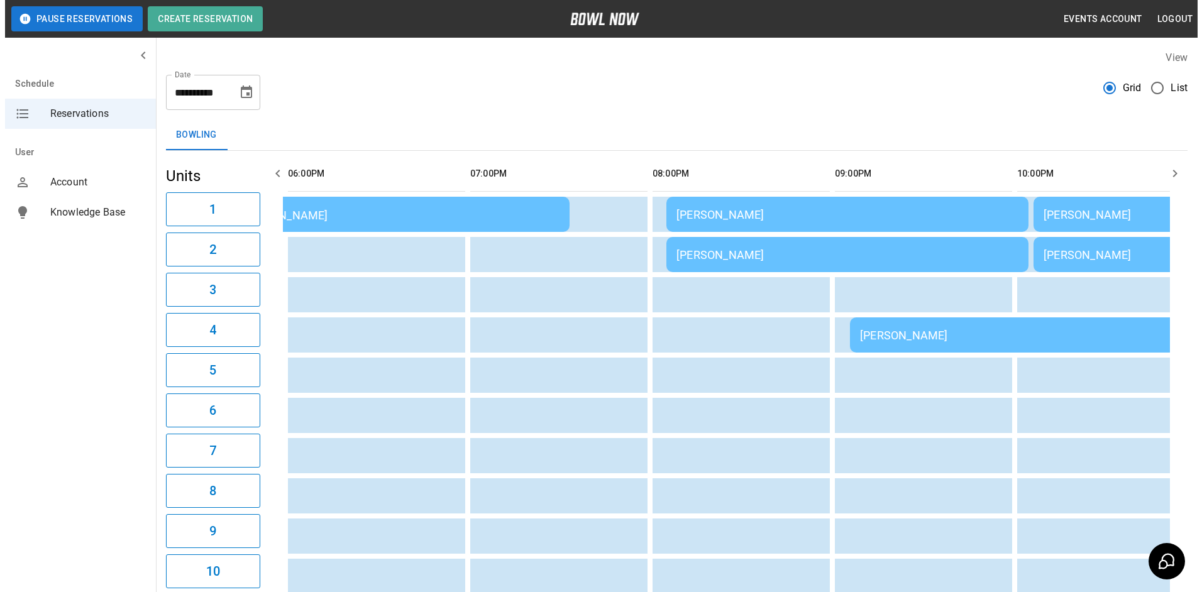
scroll to position [503, 0]
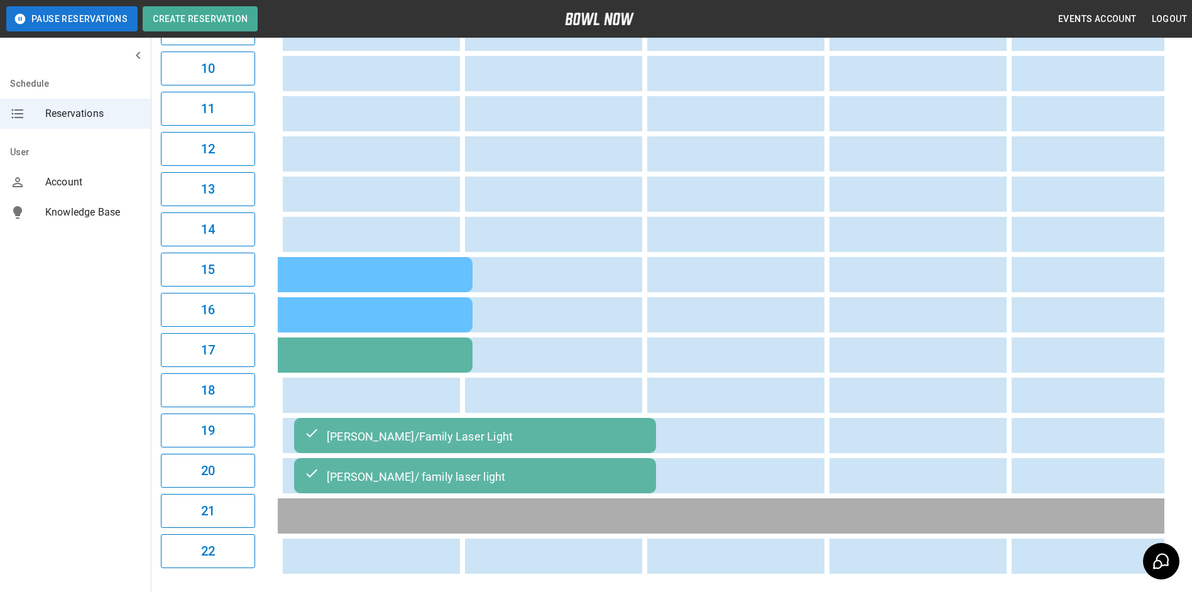
click at [570, 424] on td "[PERSON_NAME]/Family Laser Light" at bounding box center [475, 435] width 362 height 35
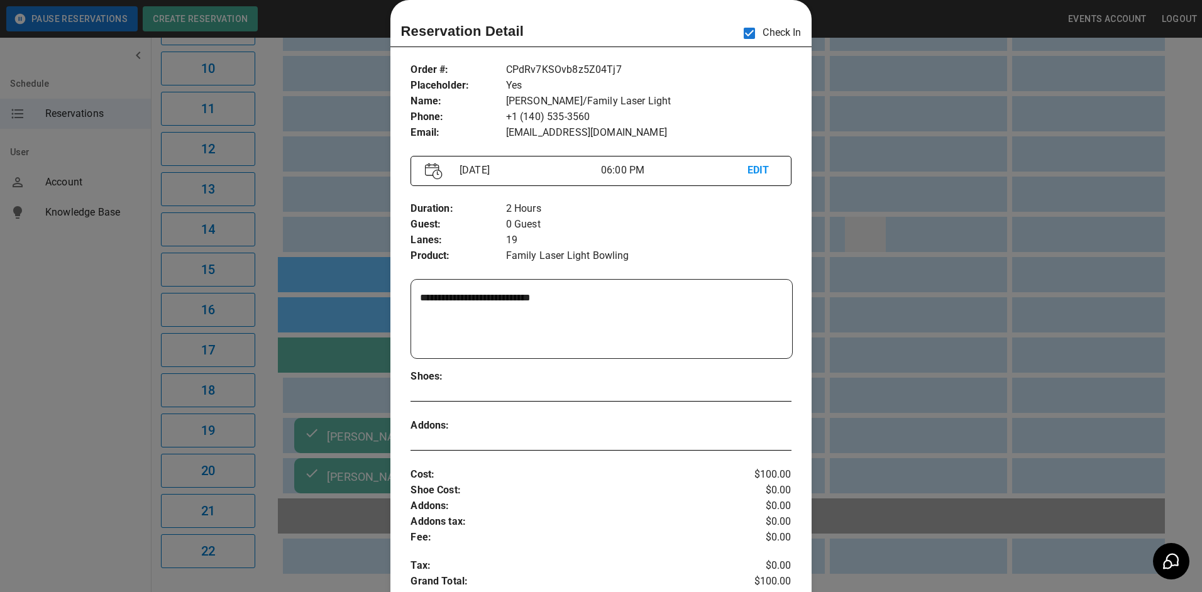
click at [857, 242] on div at bounding box center [601, 296] width 1202 height 592
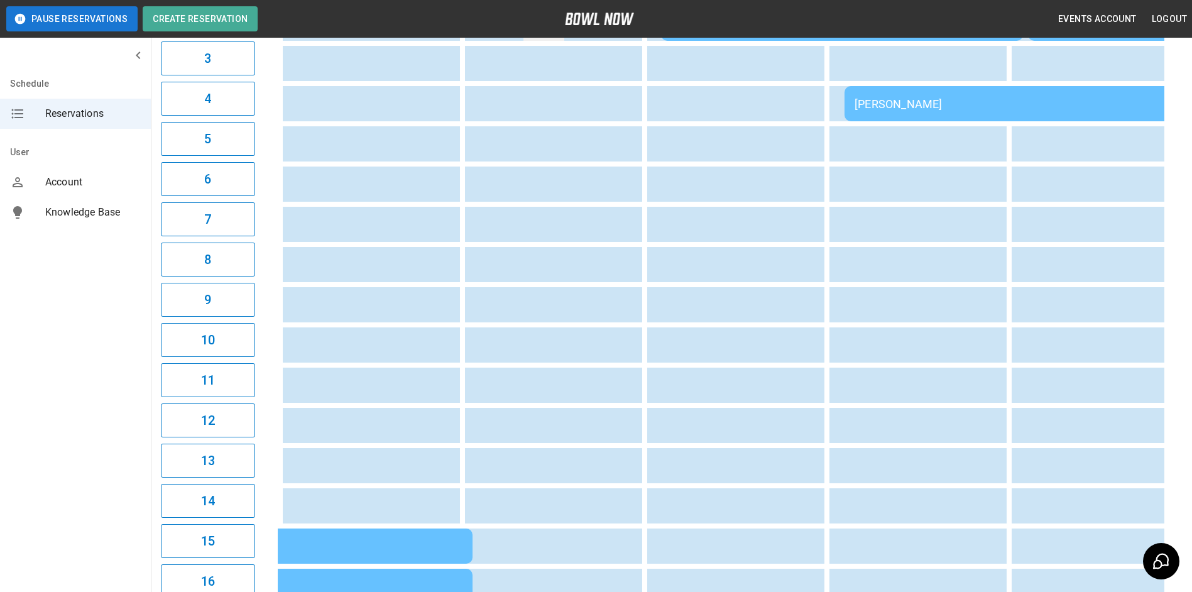
scroll to position [126, 0]
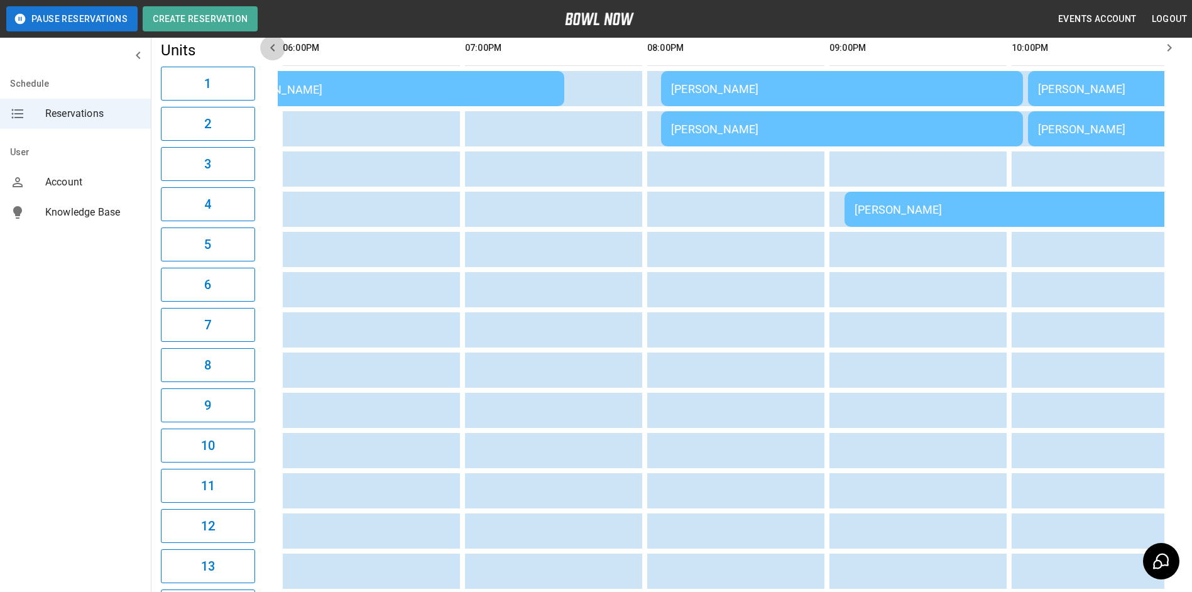
click at [272, 55] on icon "button" at bounding box center [272, 47] width 15 height 15
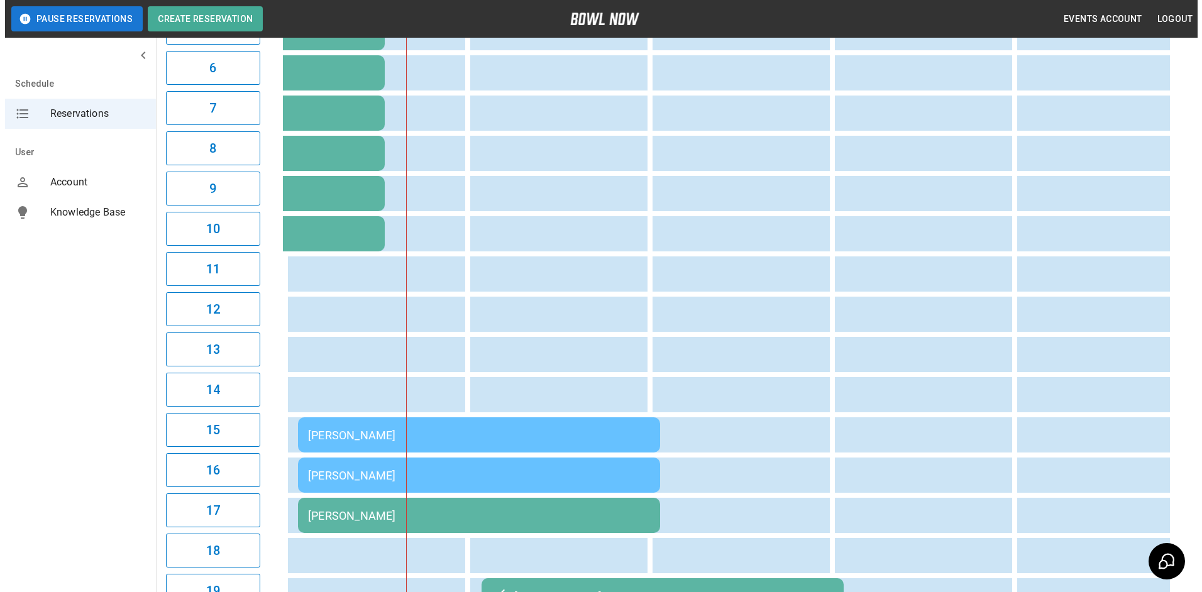
scroll to position [514, 0]
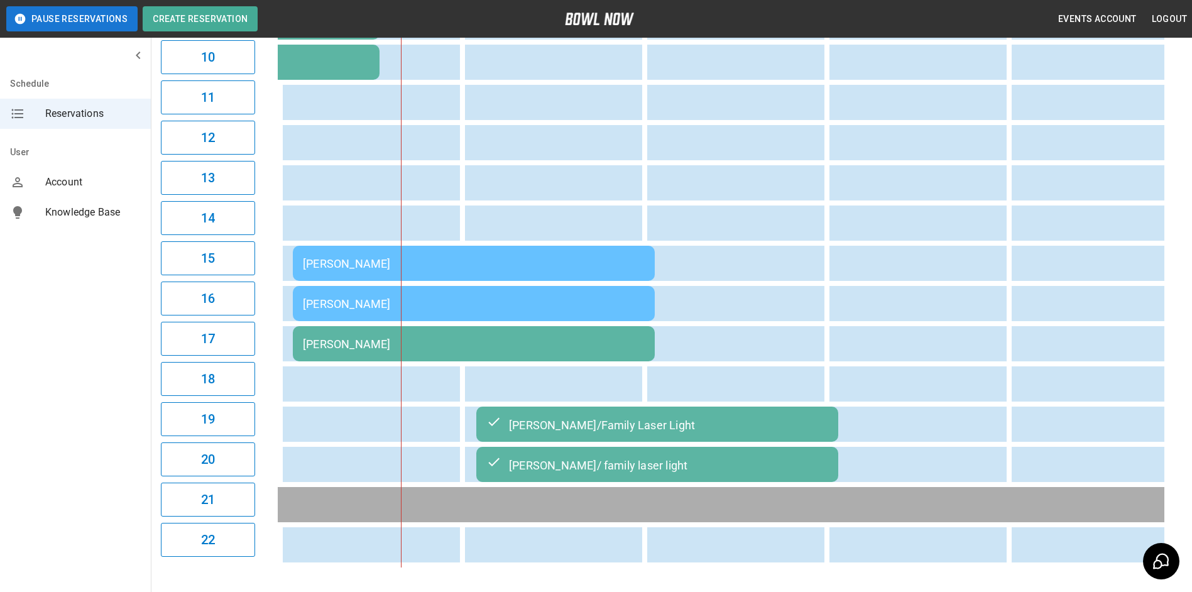
click at [537, 298] on div "[PERSON_NAME]" at bounding box center [474, 303] width 342 height 13
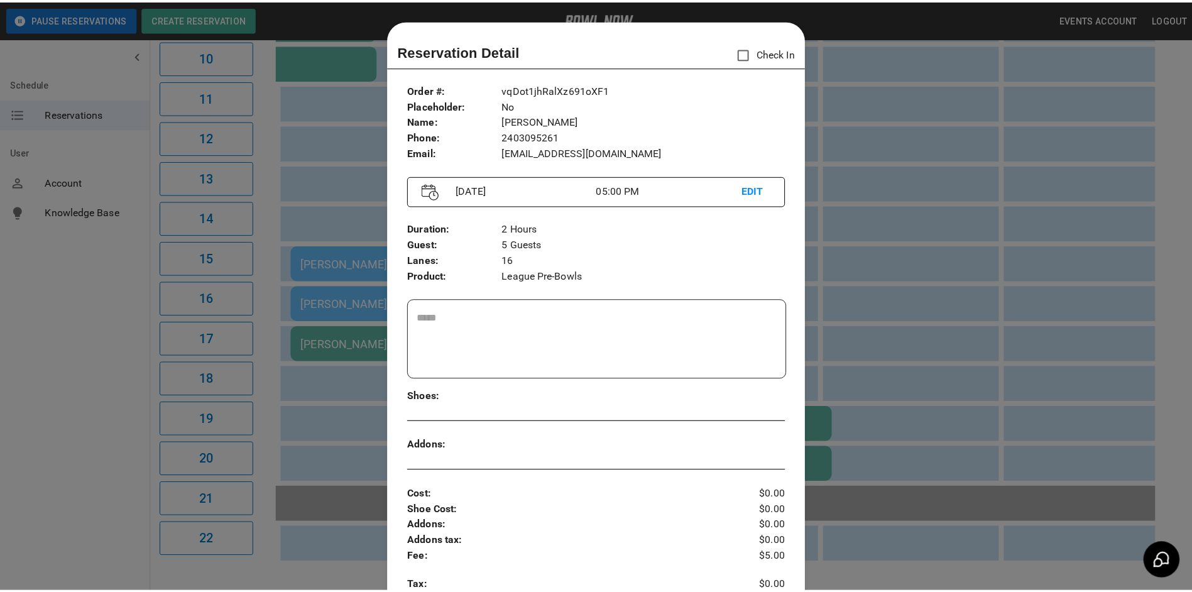
scroll to position [20, 0]
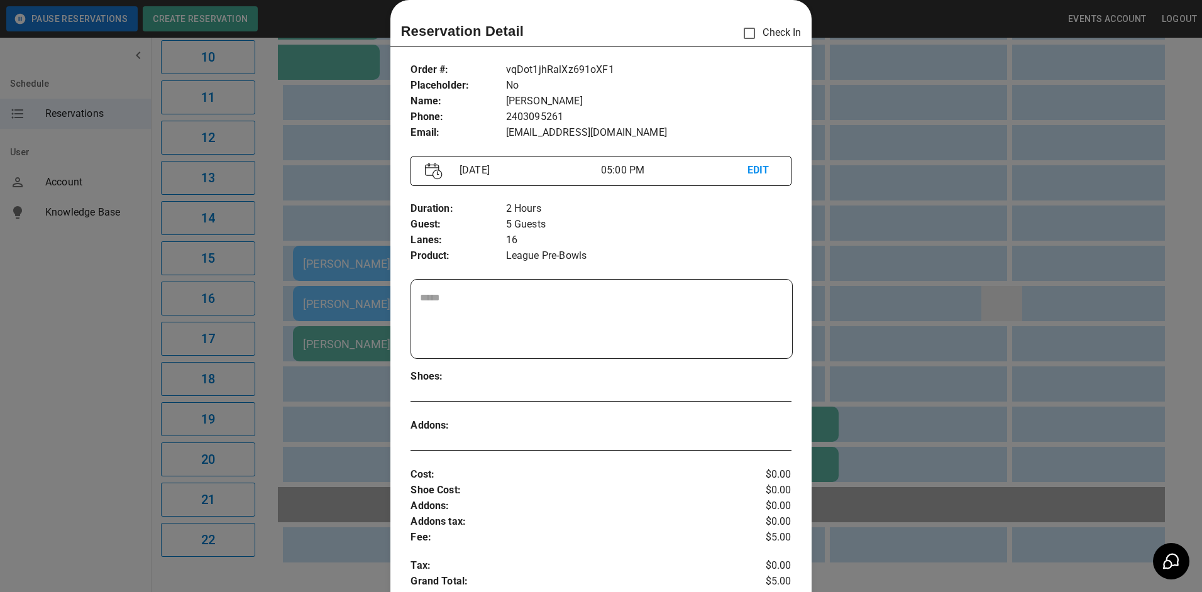
drag, startPoint x: 988, startPoint y: 311, endPoint x: 981, endPoint y: 311, distance: 6.9
click at [986, 311] on div at bounding box center [601, 296] width 1202 height 592
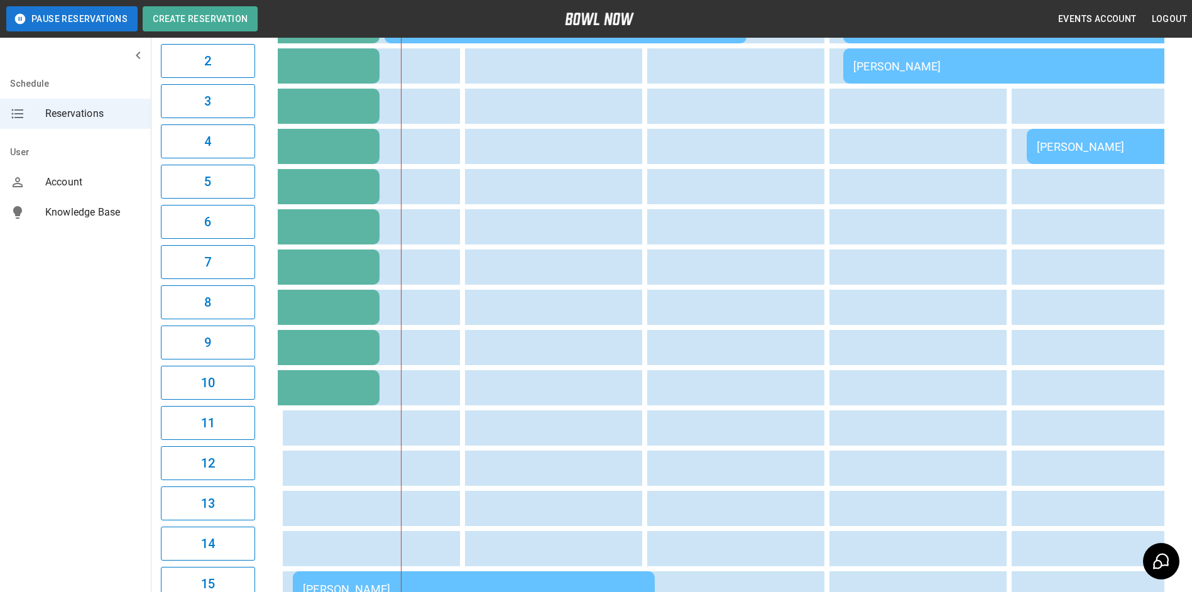
scroll to position [0, 0]
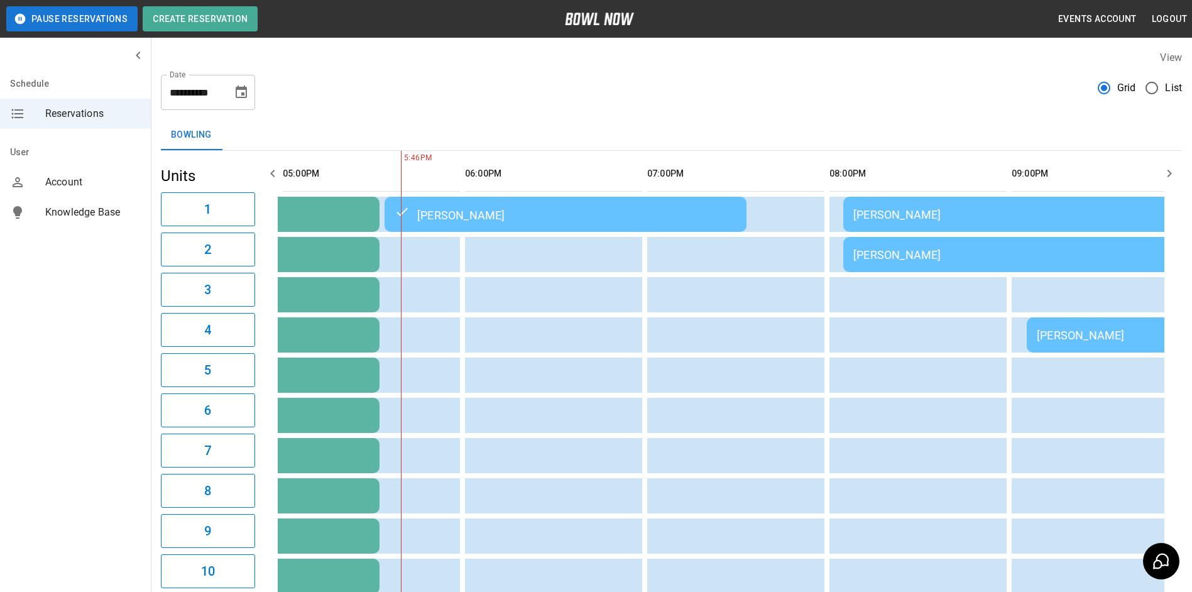
click at [1168, 169] on icon "button" at bounding box center [1169, 173] width 15 height 15
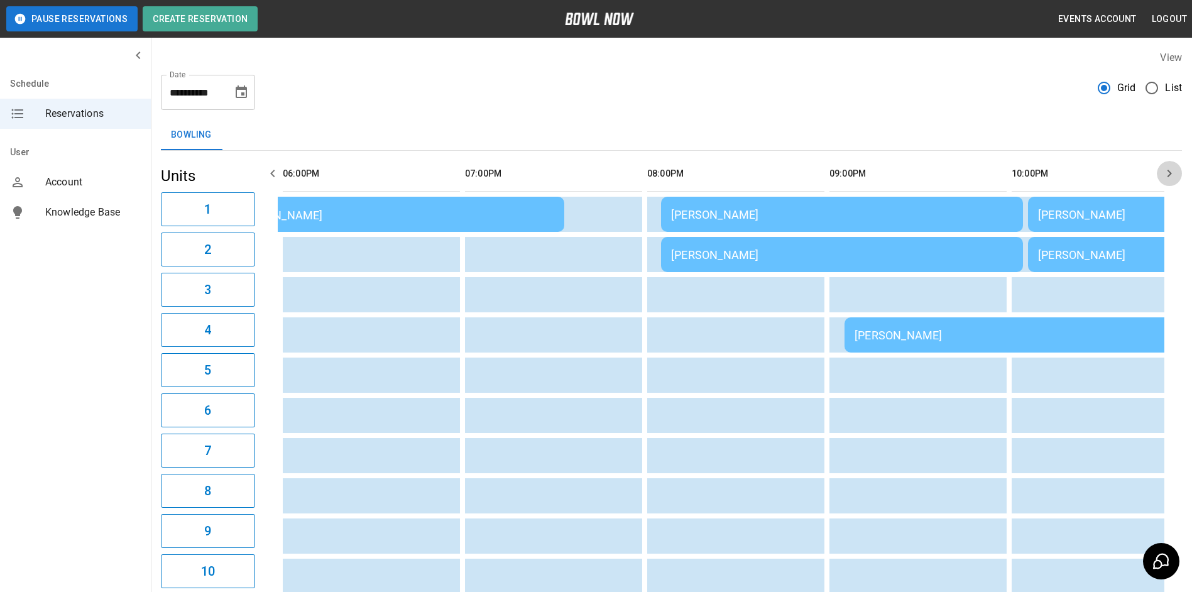
click at [1168, 169] on icon "button" at bounding box center [1169, 173] width 15 height 15
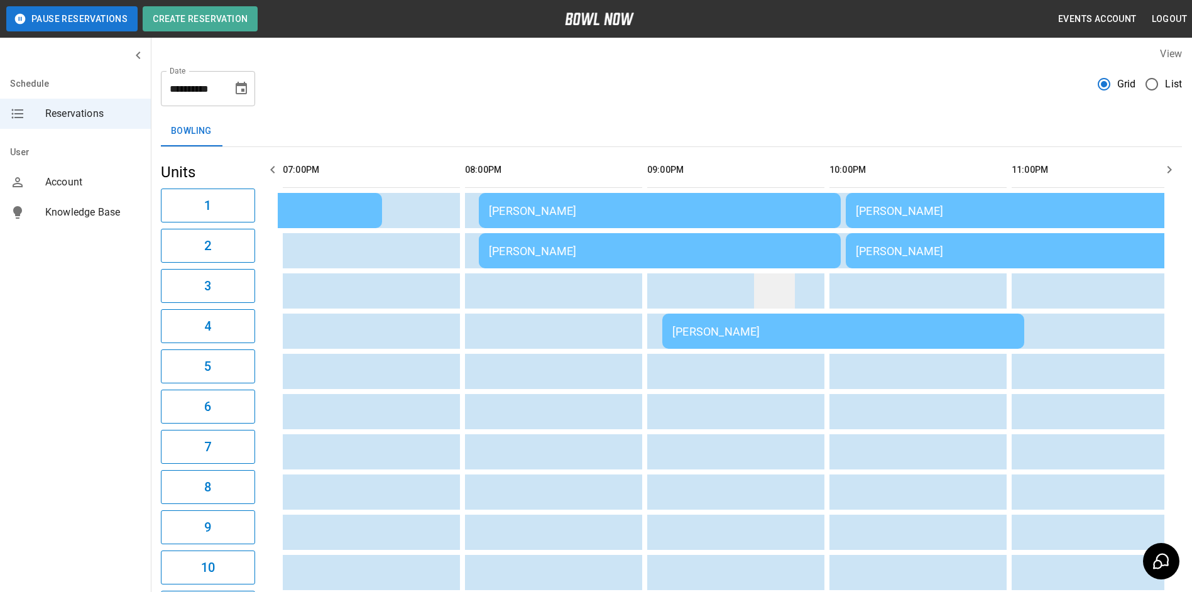
scroll to position [0, 0]
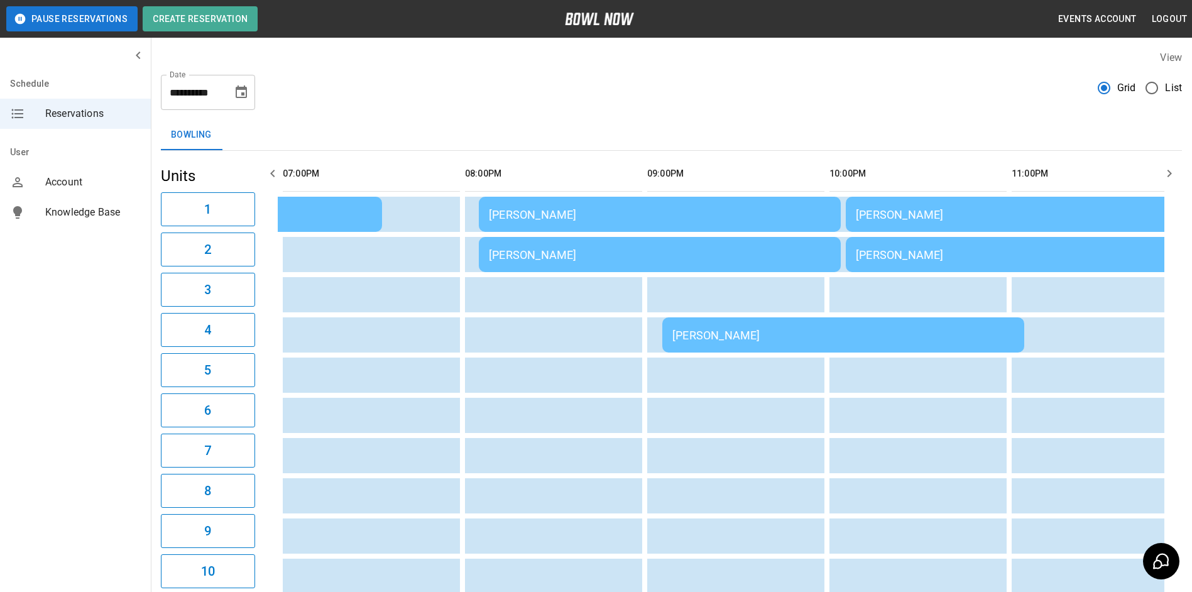
click at [245, 94] on icon "Choose date, selected date is Sep 13, 2025" at bounding box center [241, 91] width 11 height 13
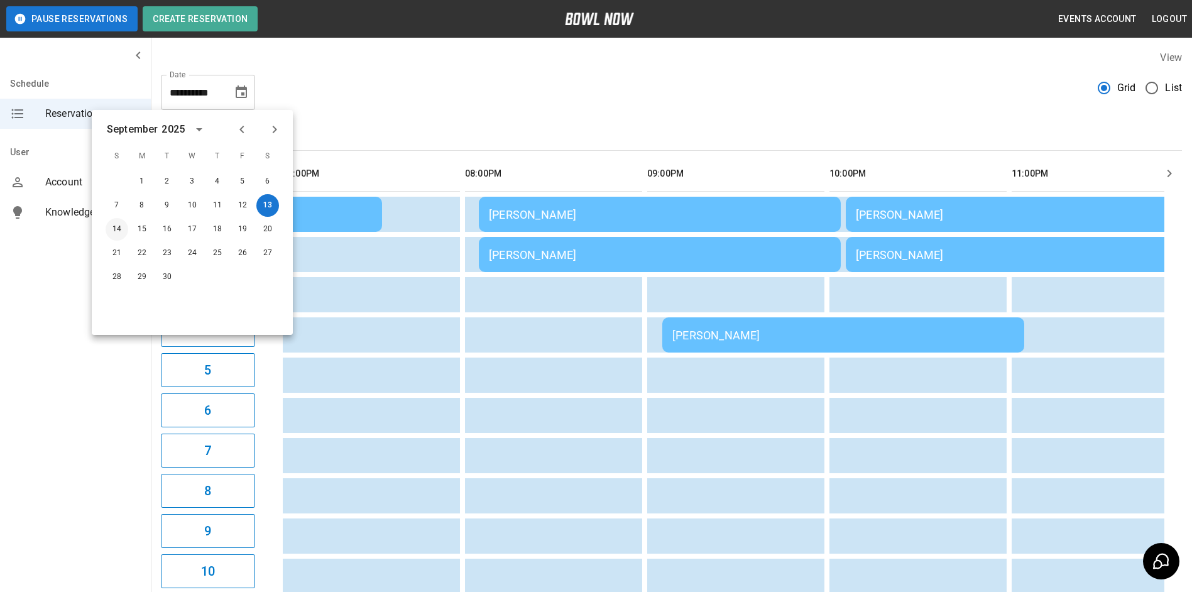
click at [116, 235] on button "14" at bounding box center [117, 229] width 23 height 23
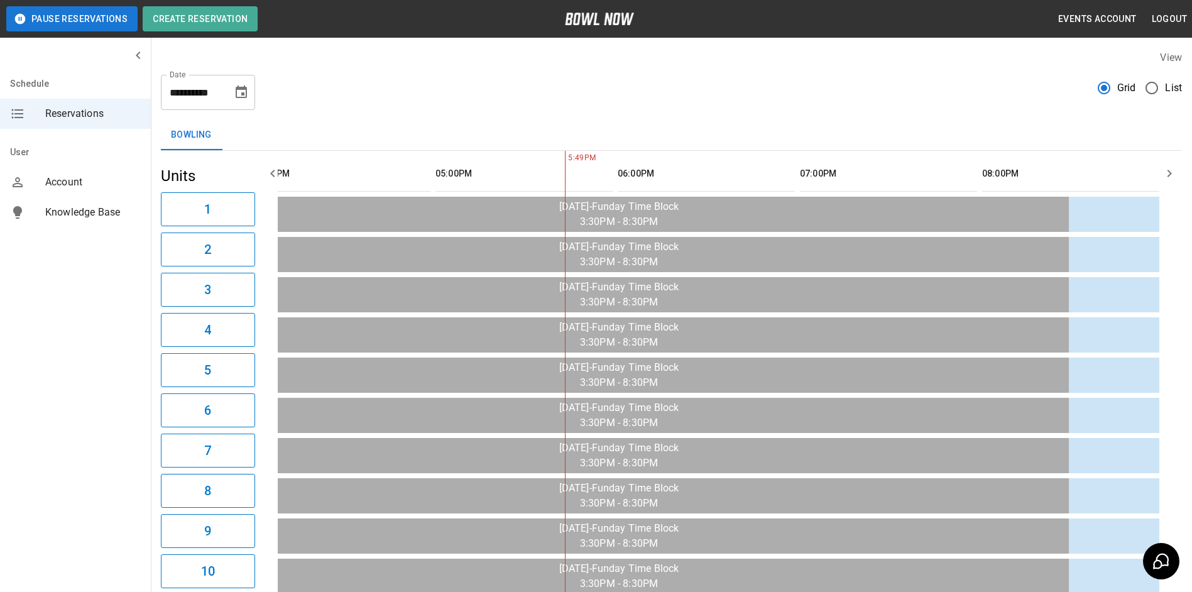
scroll to position [0, 1321]
click at [1177, 174] on button "button" at bounding box center [1169, 173] width 25 height 25
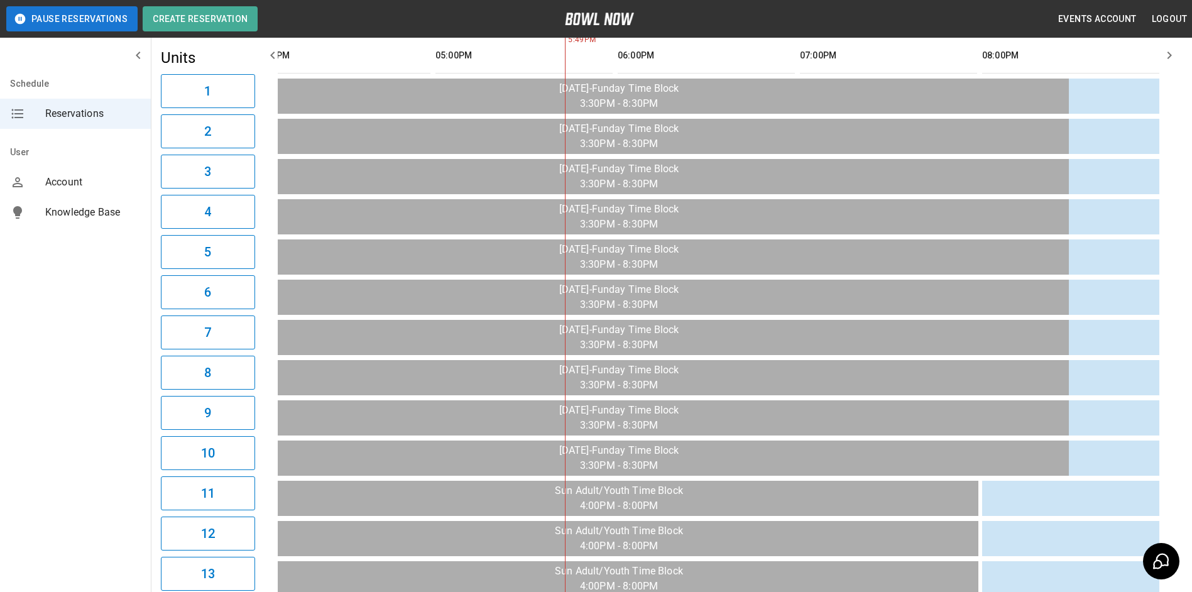
scroll to position [11, 0]
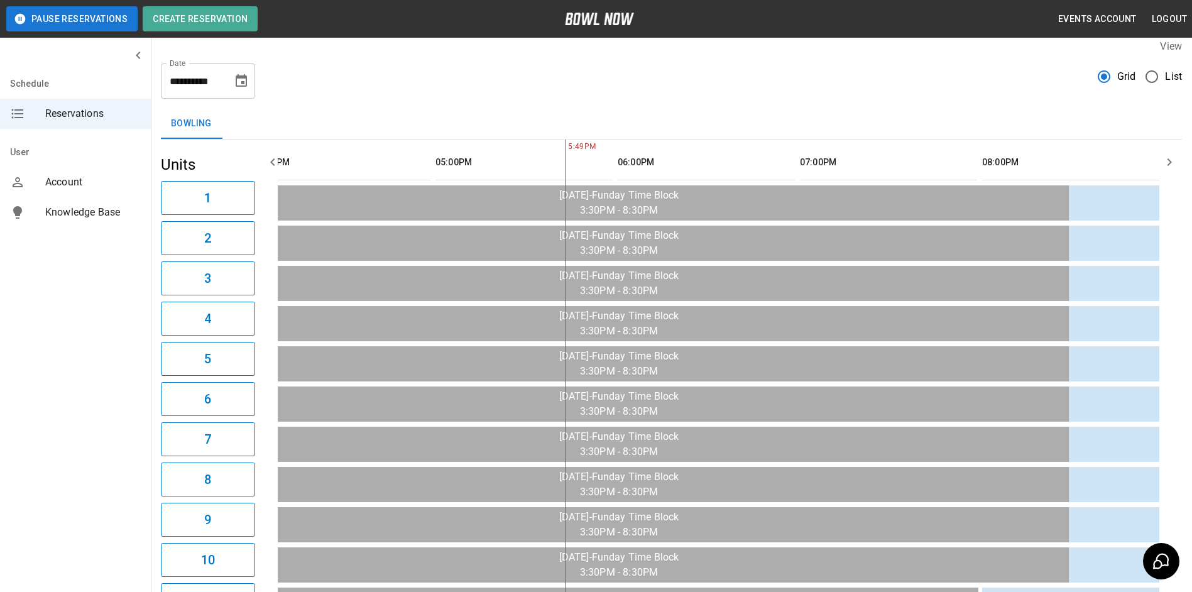
click at [238, 82] on icon "Choose date, selected date is Sep 14, 2025" at bounding box center [241, 81] width 15 height 15
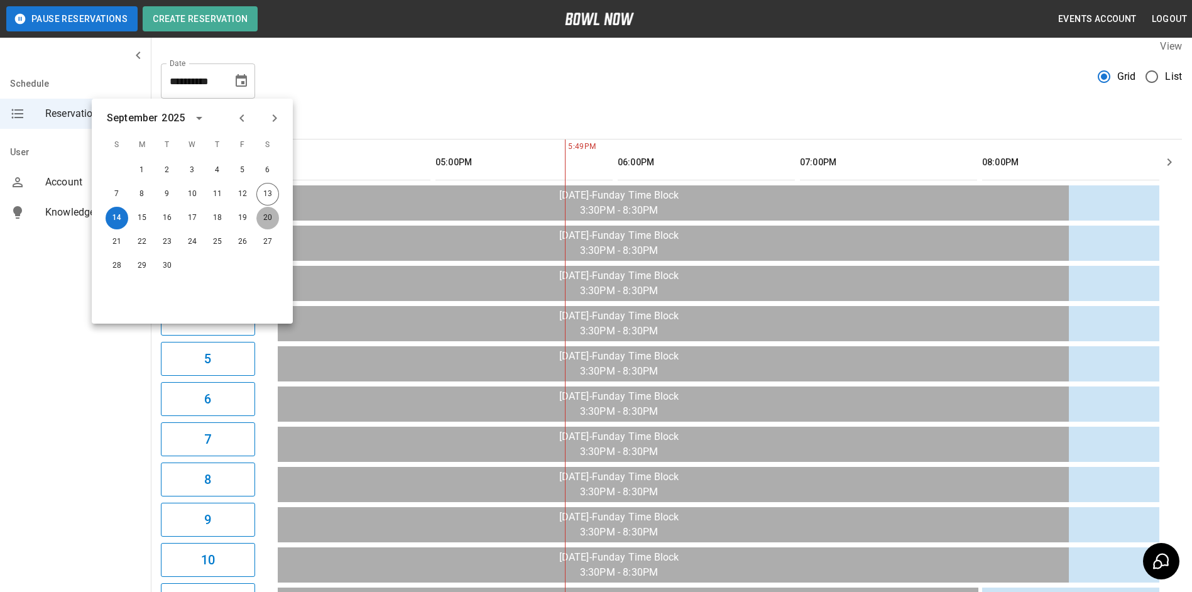
click at [268, 216] on button "20" at bounding box center [267, 218] width 23 height 23
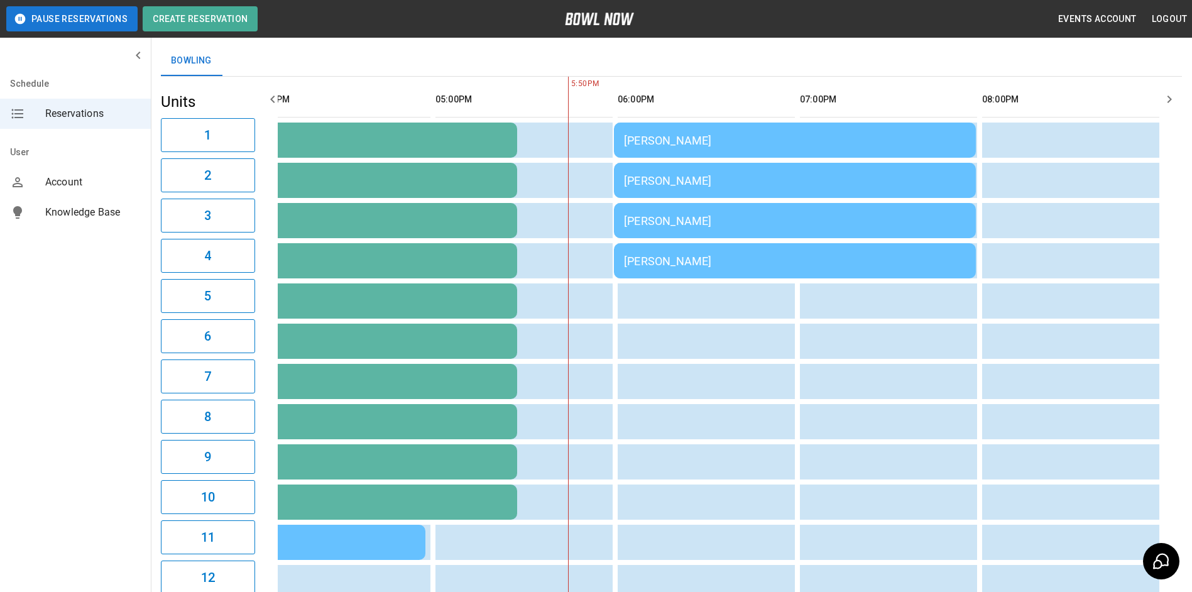
scroll to position [0, 0]
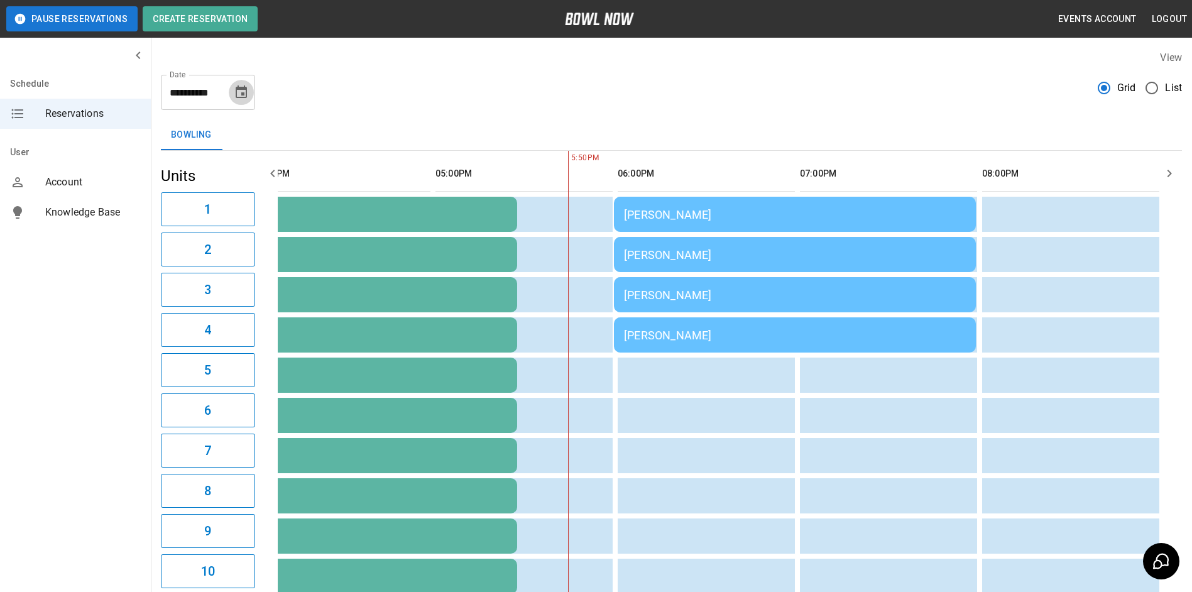
click at [238, 100] on button "Choose date, selected date is Sep 20, 2025" at bounding box center [241, 92] width 25 height 25
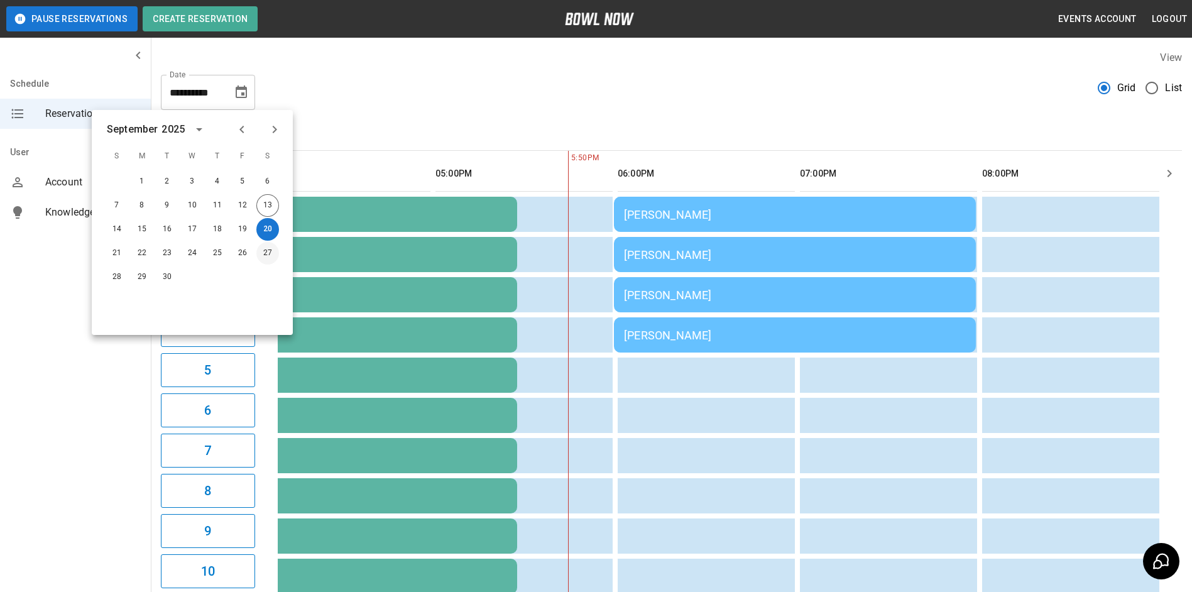
click at [275, 260] on button "27" at bounding box center [267, 253] width 23 height 23
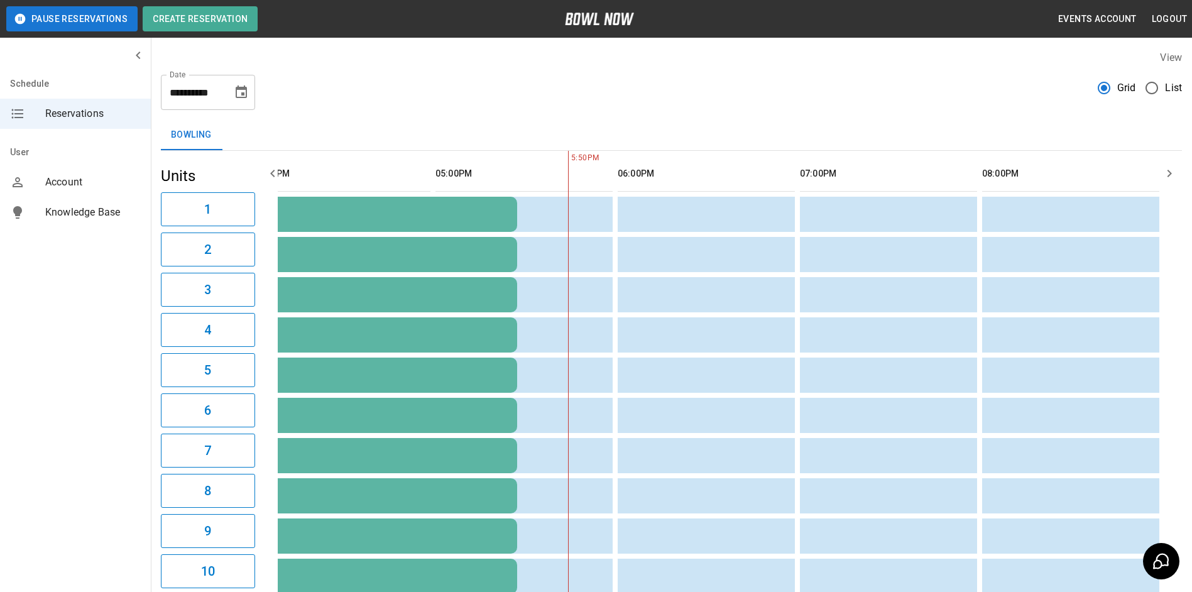
click at [245, 87] on icon "Choose date, selected date is Sep 27, 2025" at bounding box center [241, 91] width 11 height 13
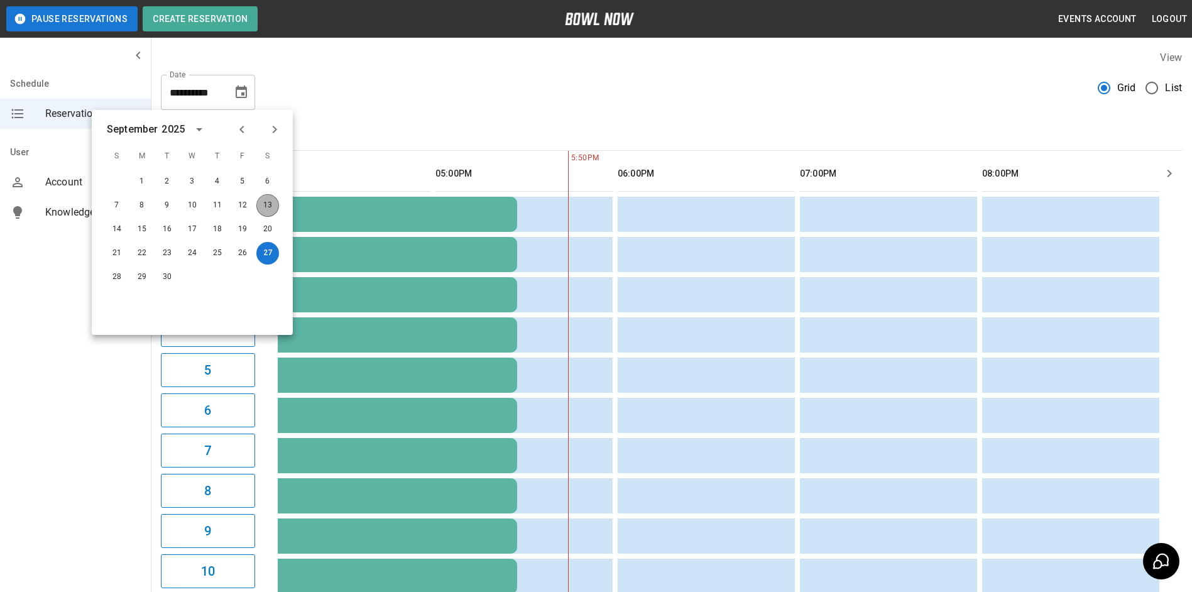
click at [258, 212] on button "13" at bounding box center [267, 205] width 23 height 23
type input "**********"
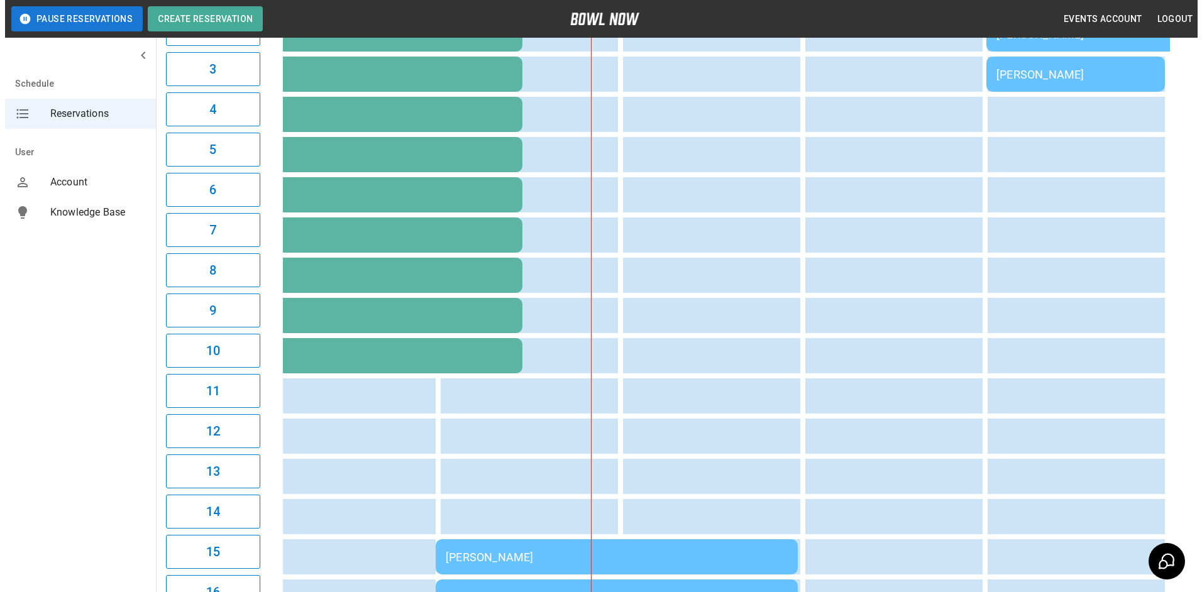
scroll to position [440, 0]
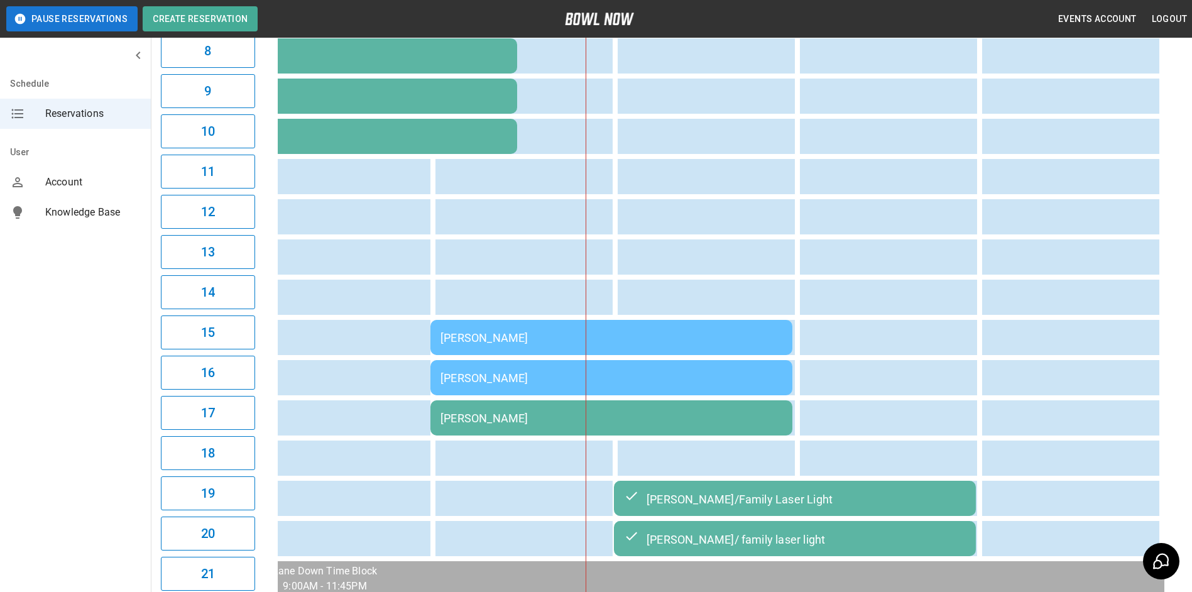
click at [596, 338] on div "[PERSON_NAME]" at bounding box center [612, 337] width 342 height 13
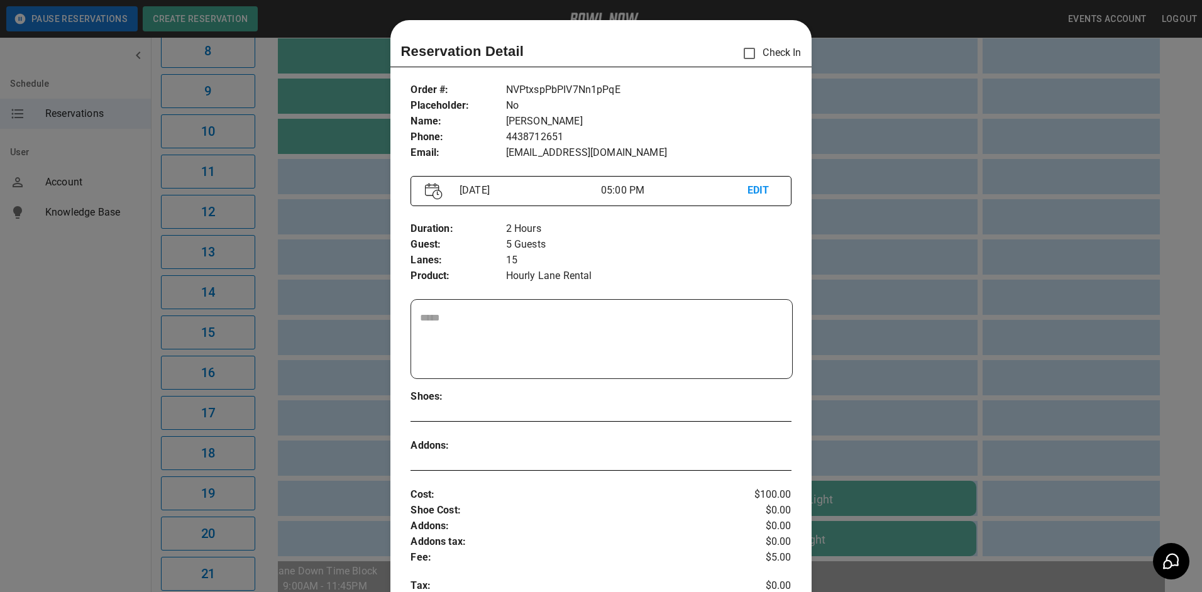
scroll to position [20, 0]
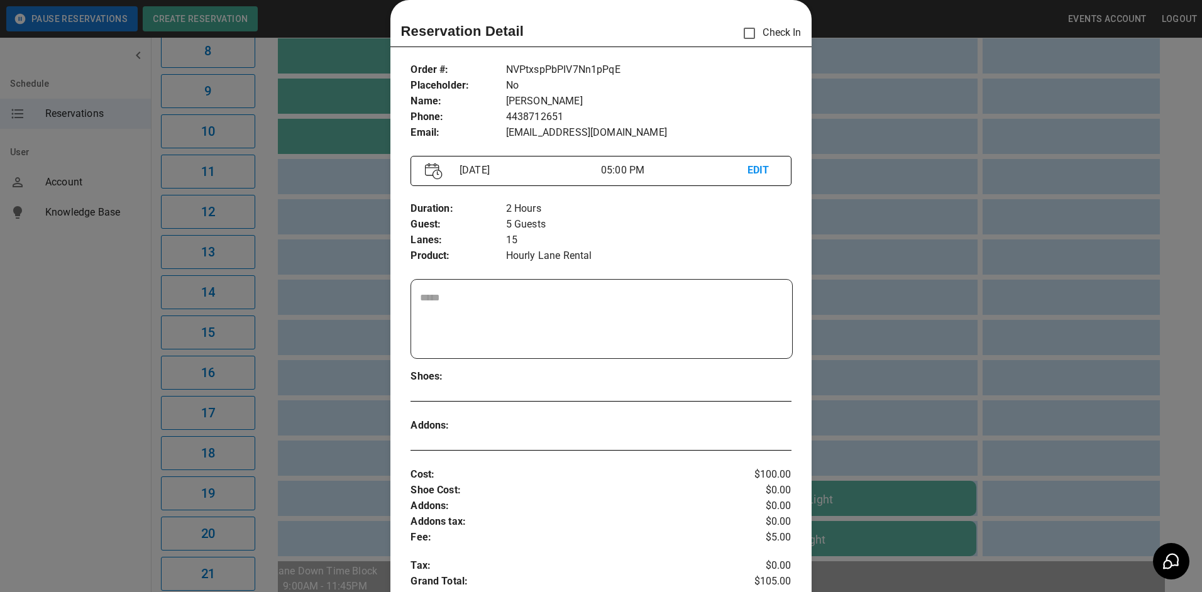
click at [853, 314] on div at bounding box center [601, 296] width 1202 height 592
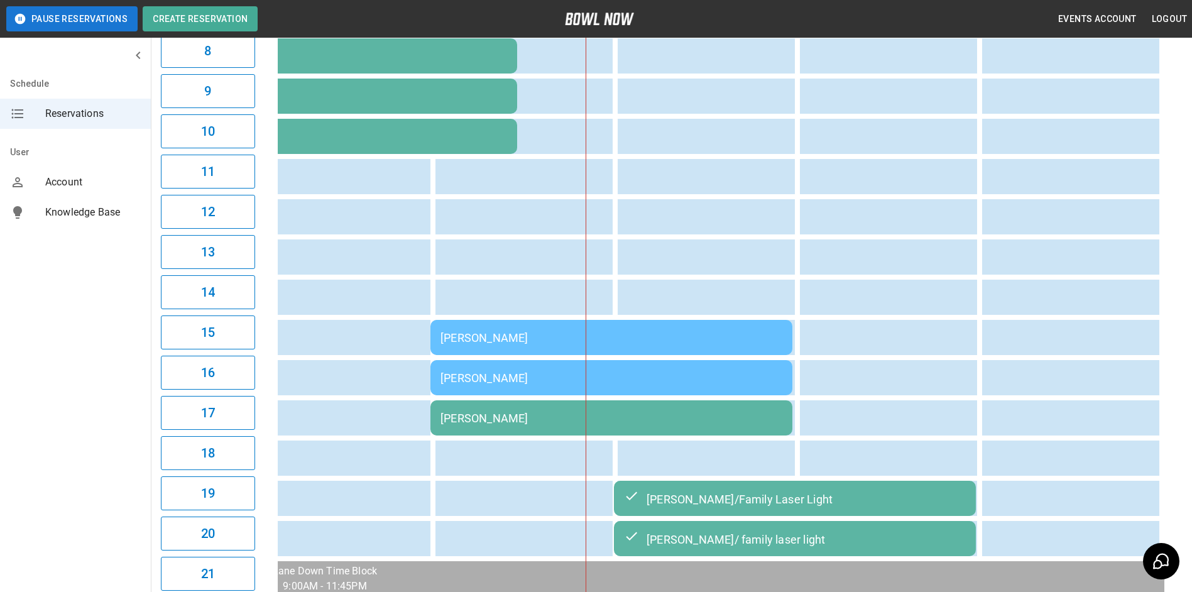
click at [748, 416] on div "[PERSON_NAME]" at bounding box center [612, 418] width 342 height 13
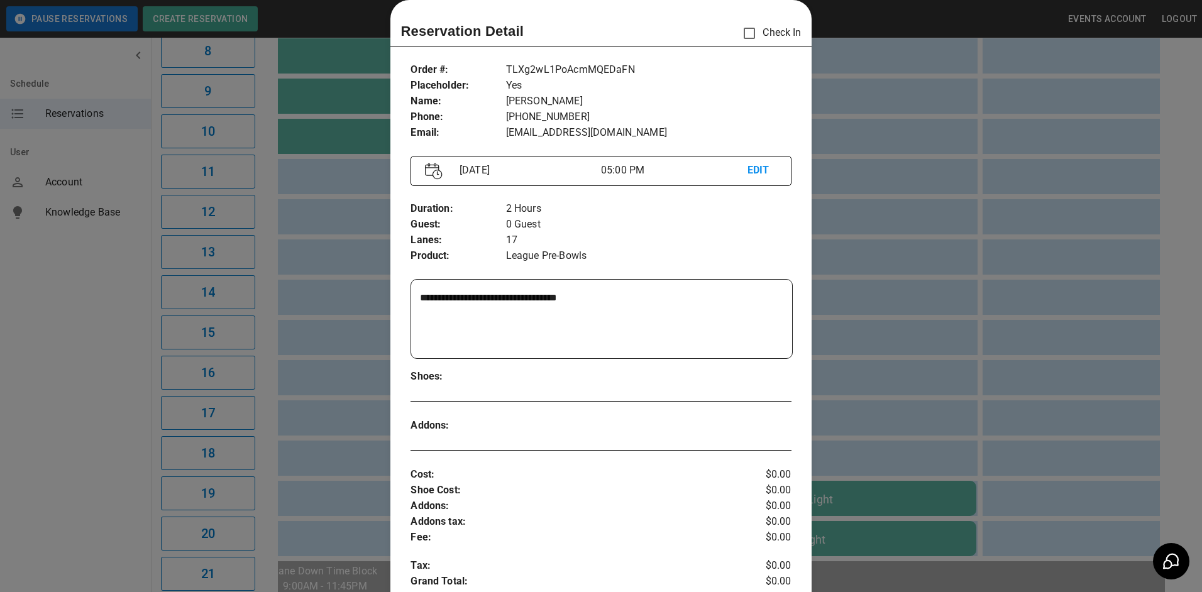
click at [889, 375] on div at bounding box center [601, 296] width 1202 height 592
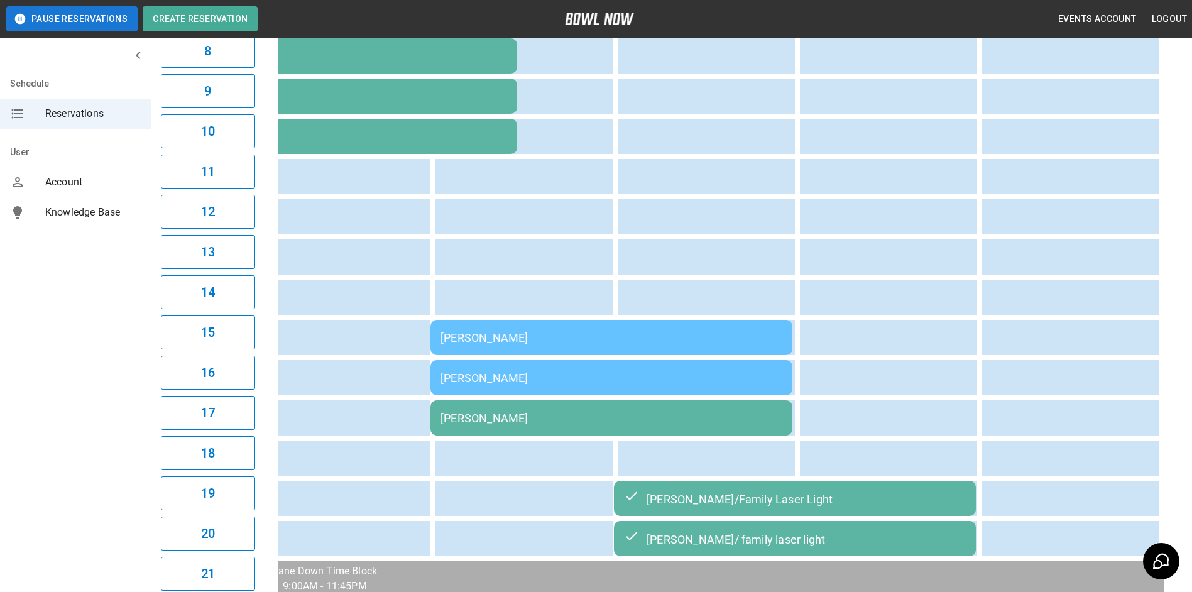
click at [733, 380] on div "[PERSON_NAME]" at bounding box center [612, 377] width 342 height 13
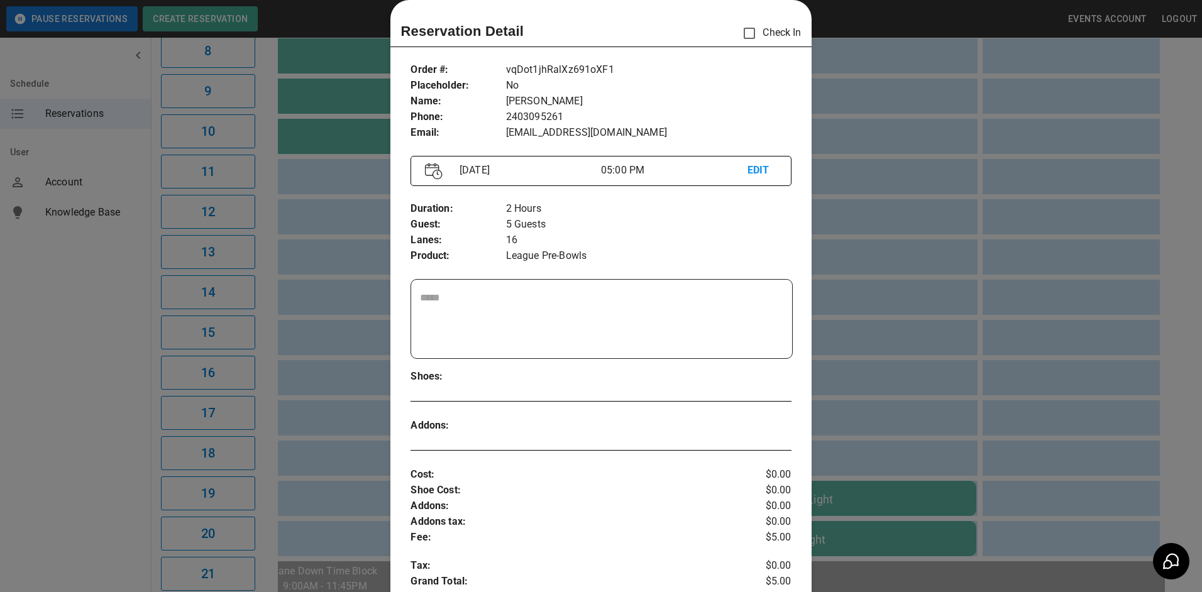
click at [569, 255] on p "League Pre-Bowls" at bounding box center [648, 256] width 285 height 16
click at [918, 386] on div at bounding box center [601, 296] width 1202 height 592
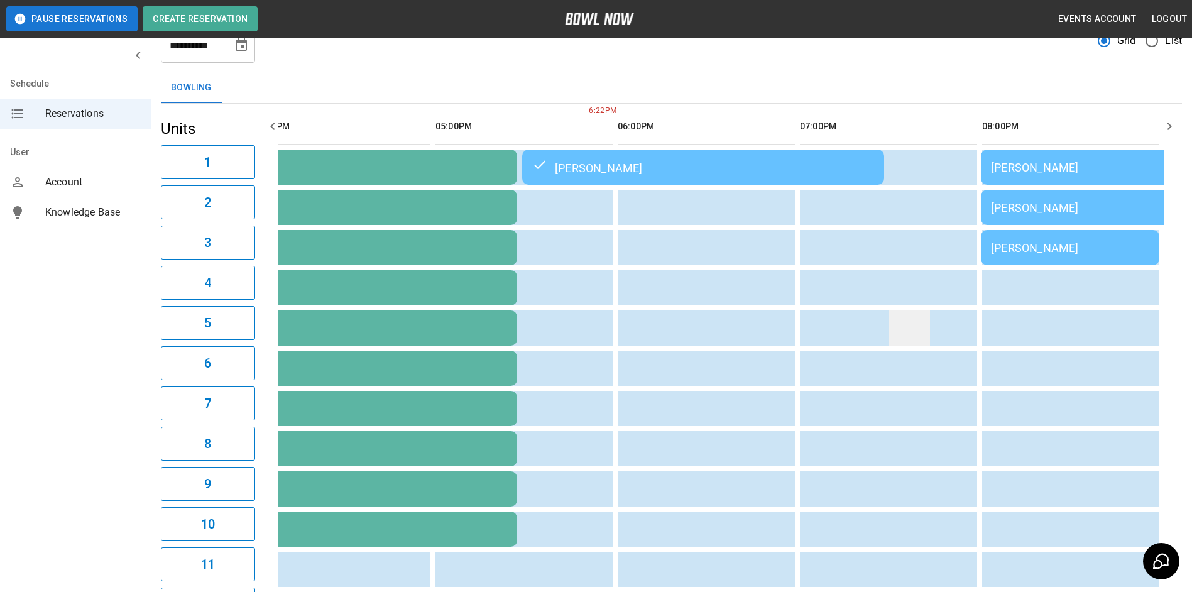
scroll to position [0, 0]
